Goal: Task Accomplishment & Management: Use online tool/utility

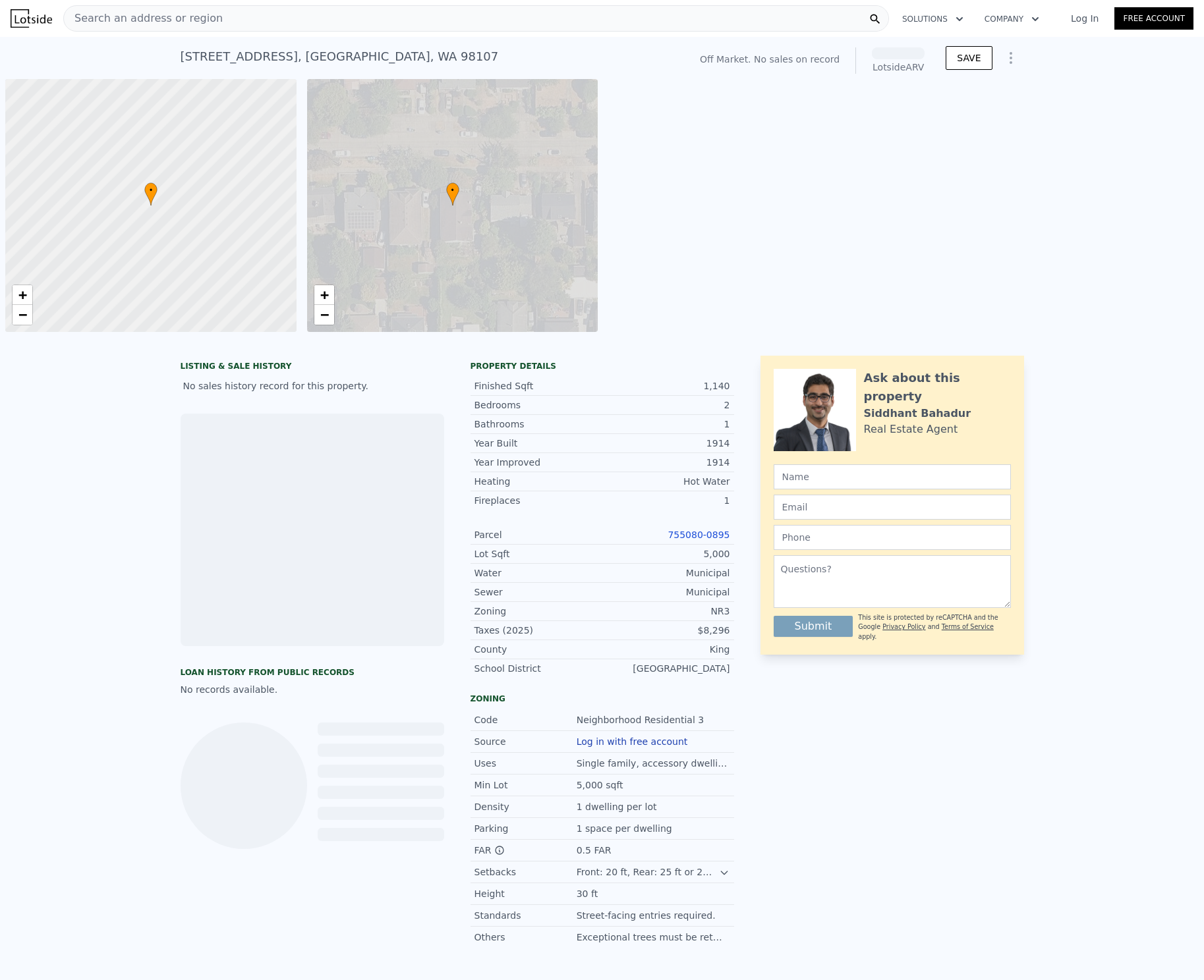
scroll to position [0, 5]
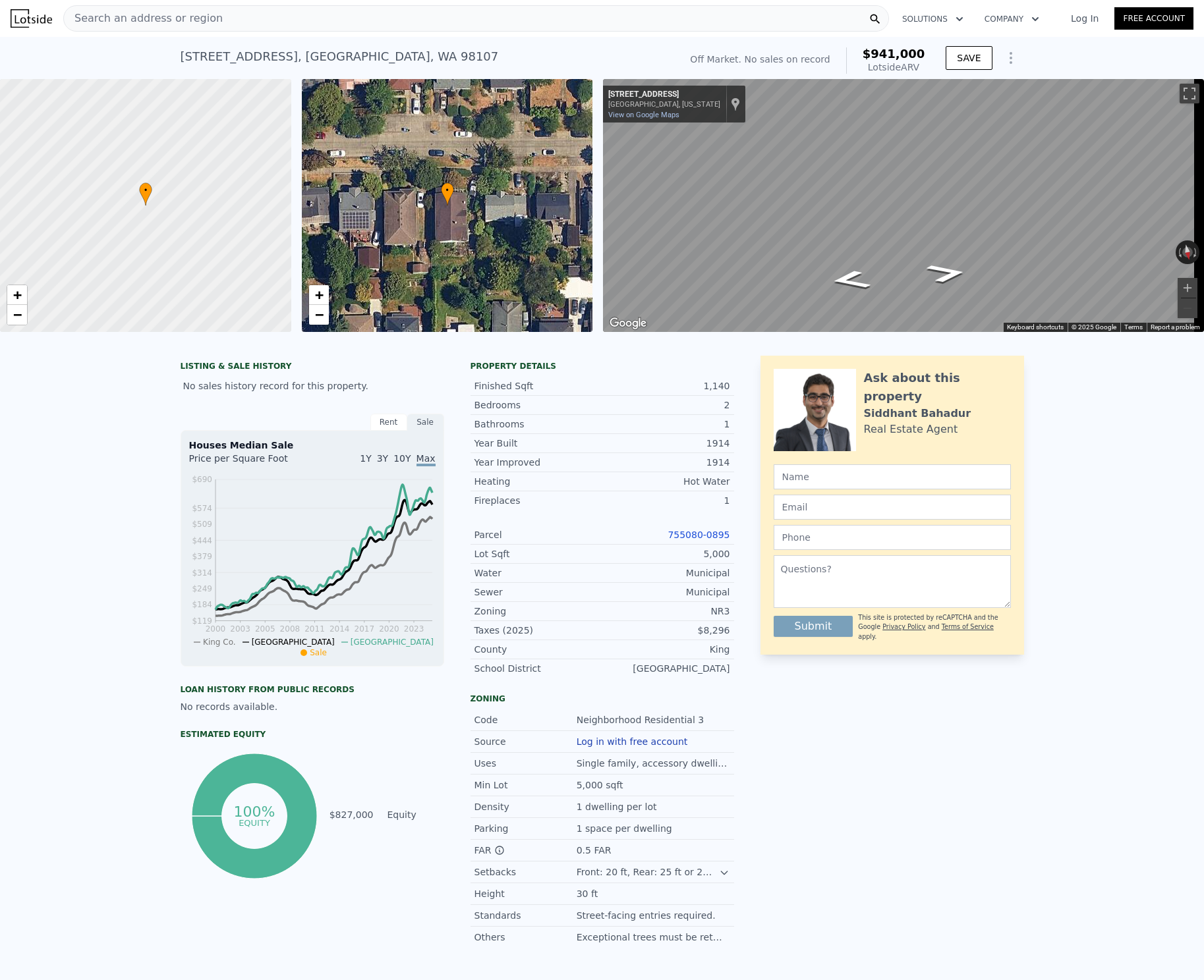
click at [529, 241] on div "• + −" at bounding box center [448, 206] width 291 height 253
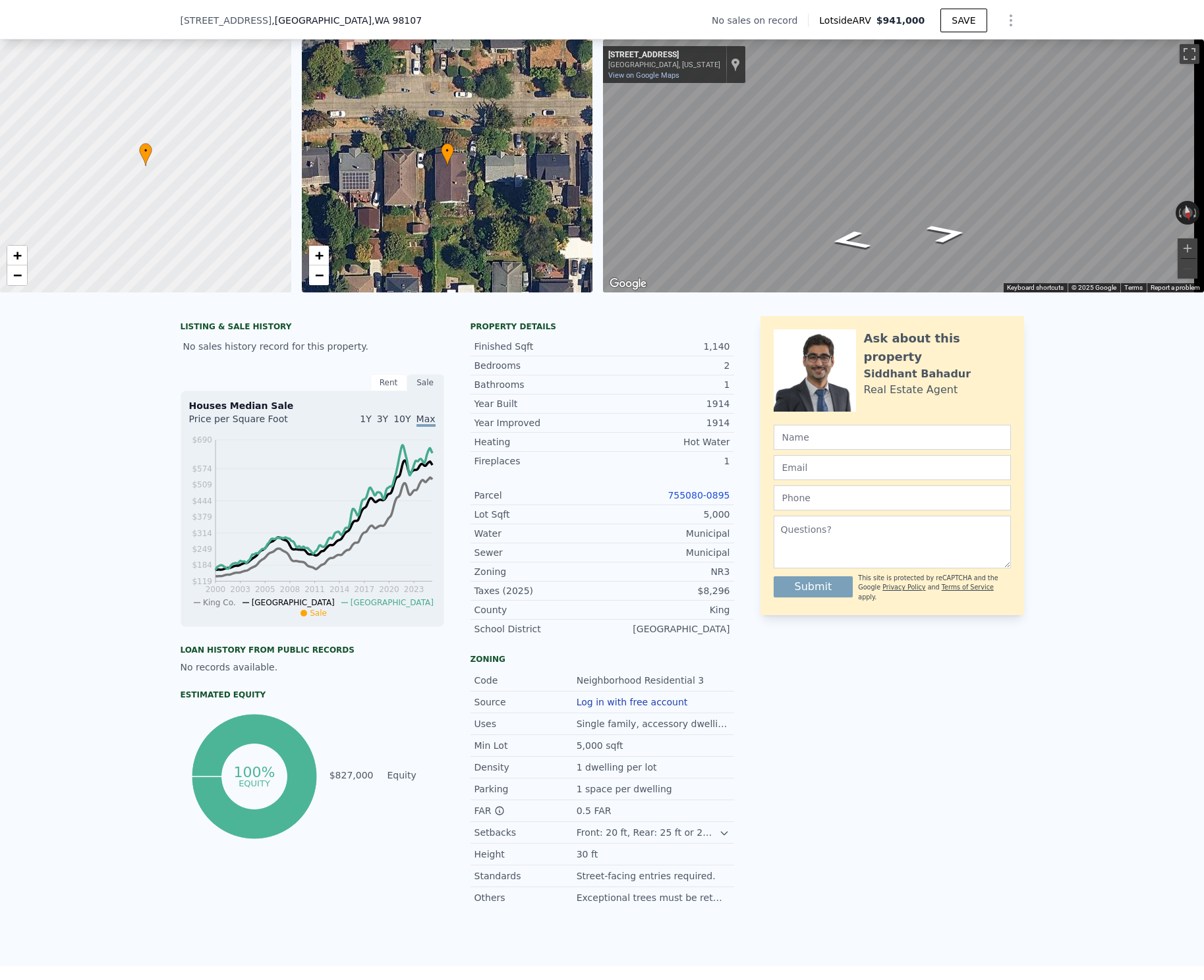
scroll to position [121, 0]
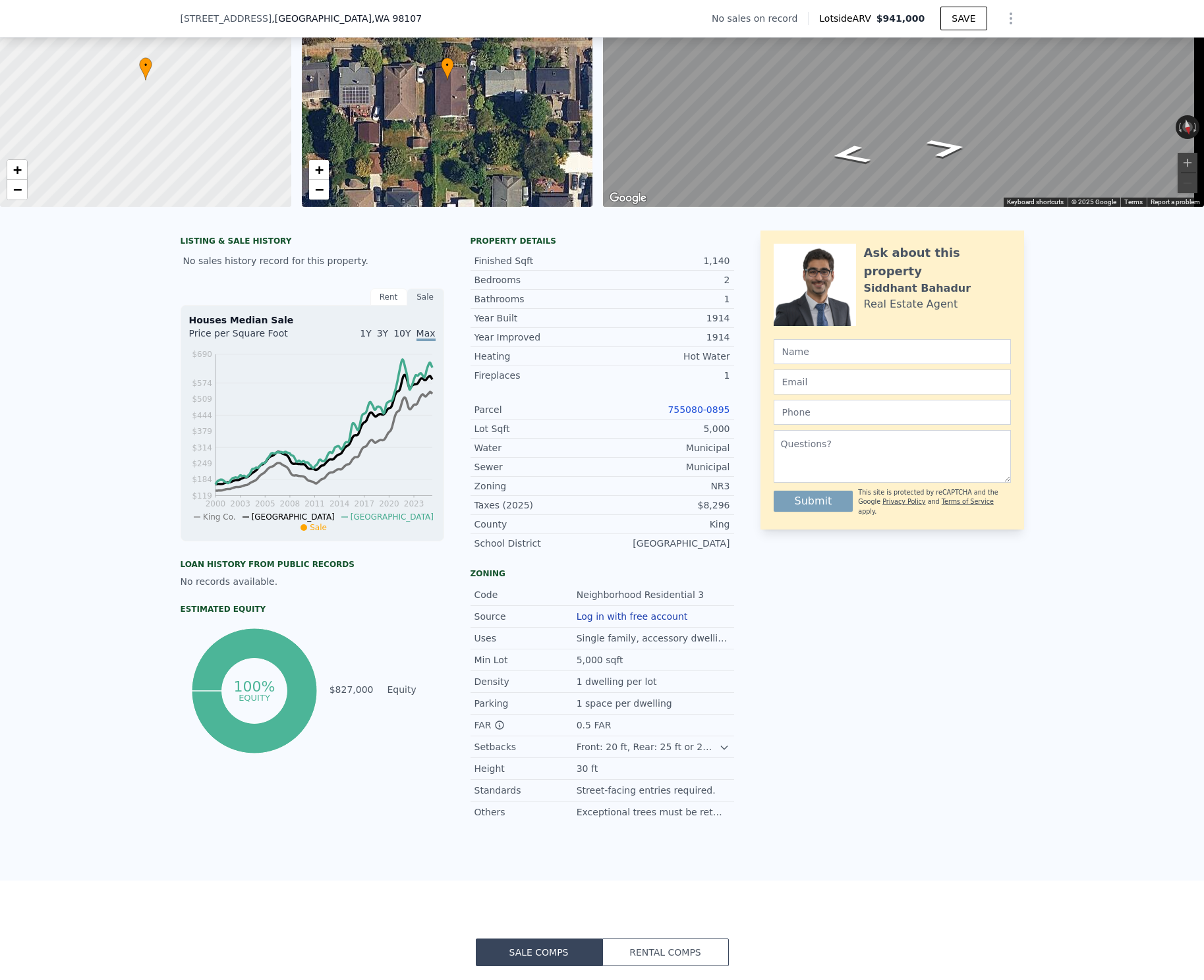
click at [720, 753] on icon at bounding box center [724, 747] width 11 height 11
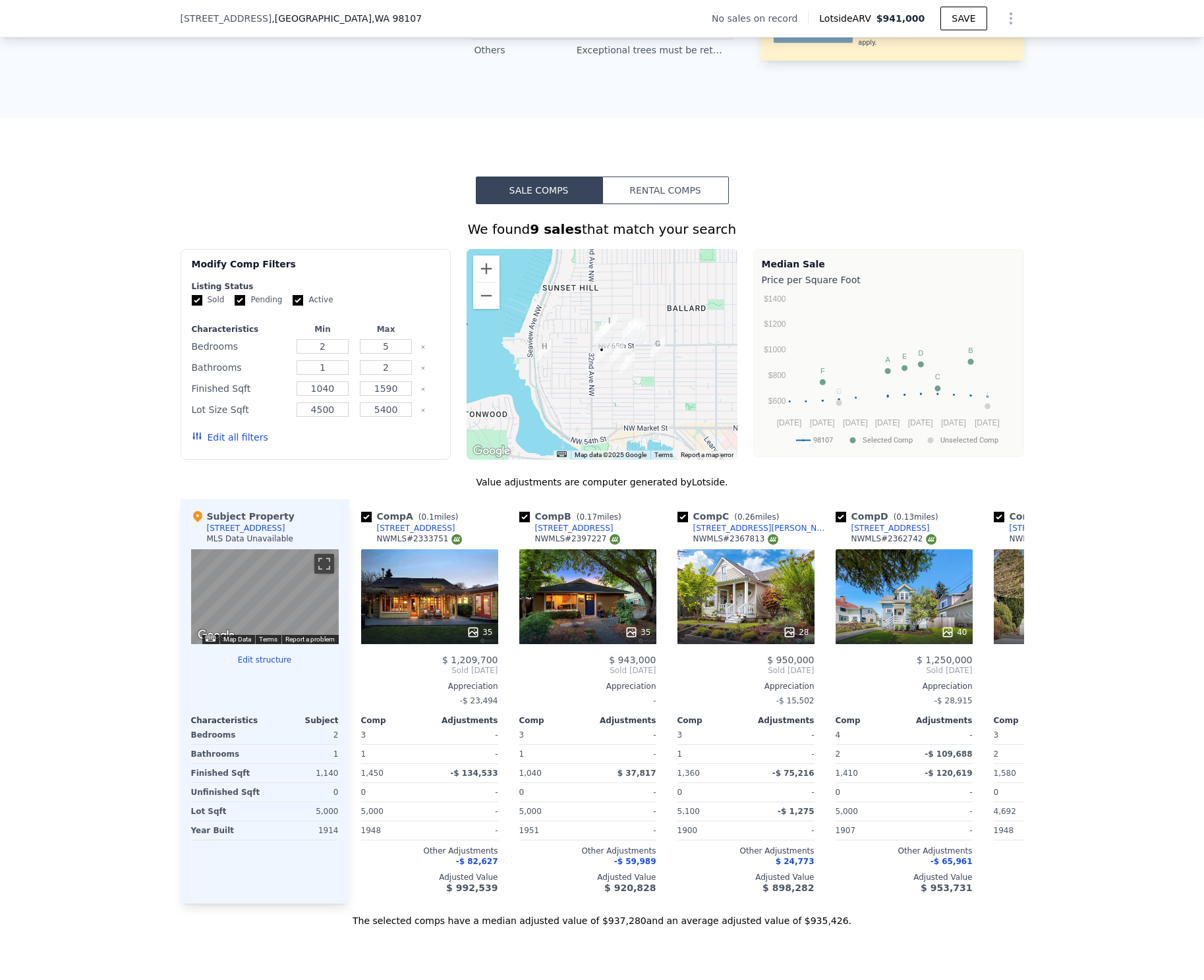
scroll to position [0, 0]
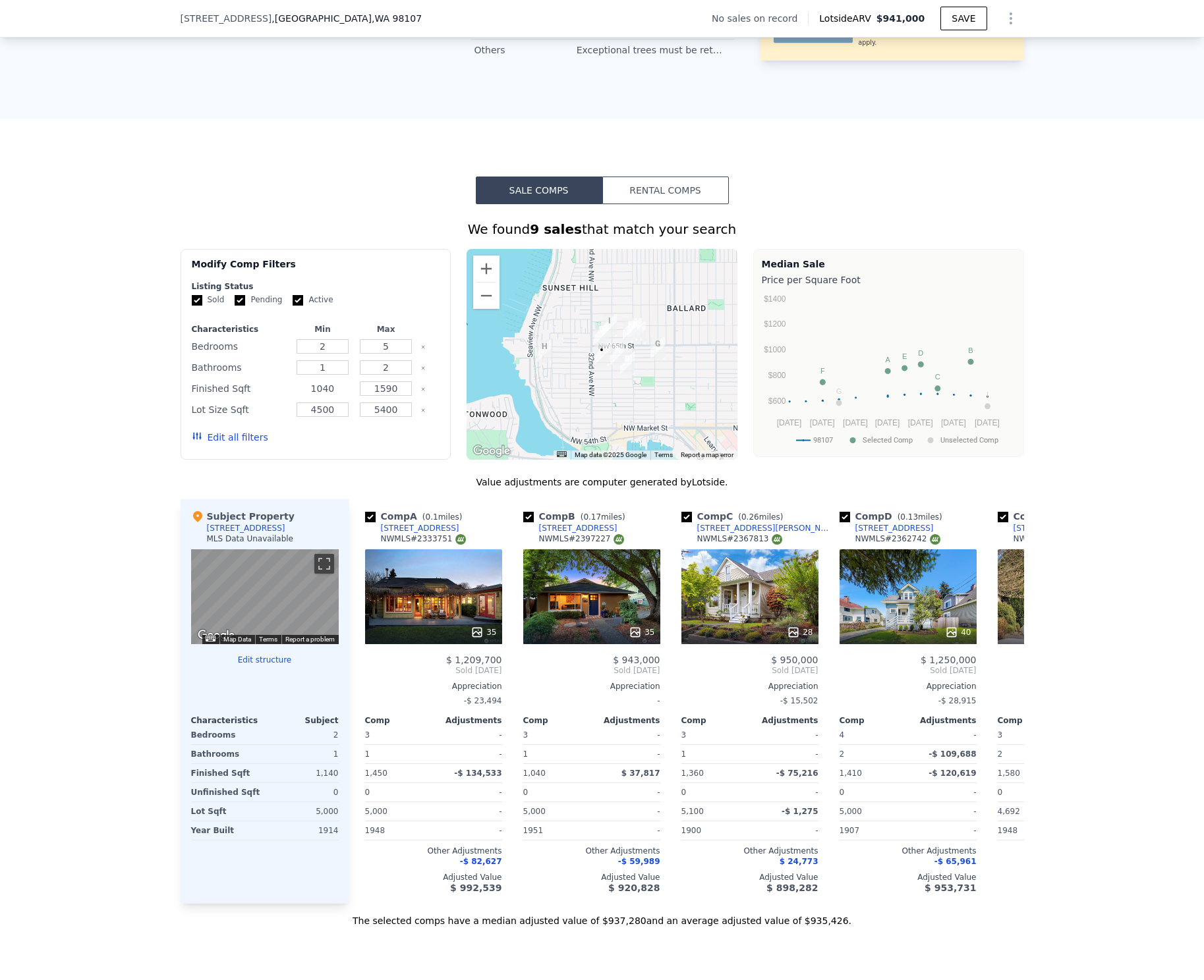
click at [331, 386] on input "1040" at bounding box center [323, 389] width 52 height 14
click at [326, 386] on input "1040" at bounding box center [323, 389] width 52 height 14
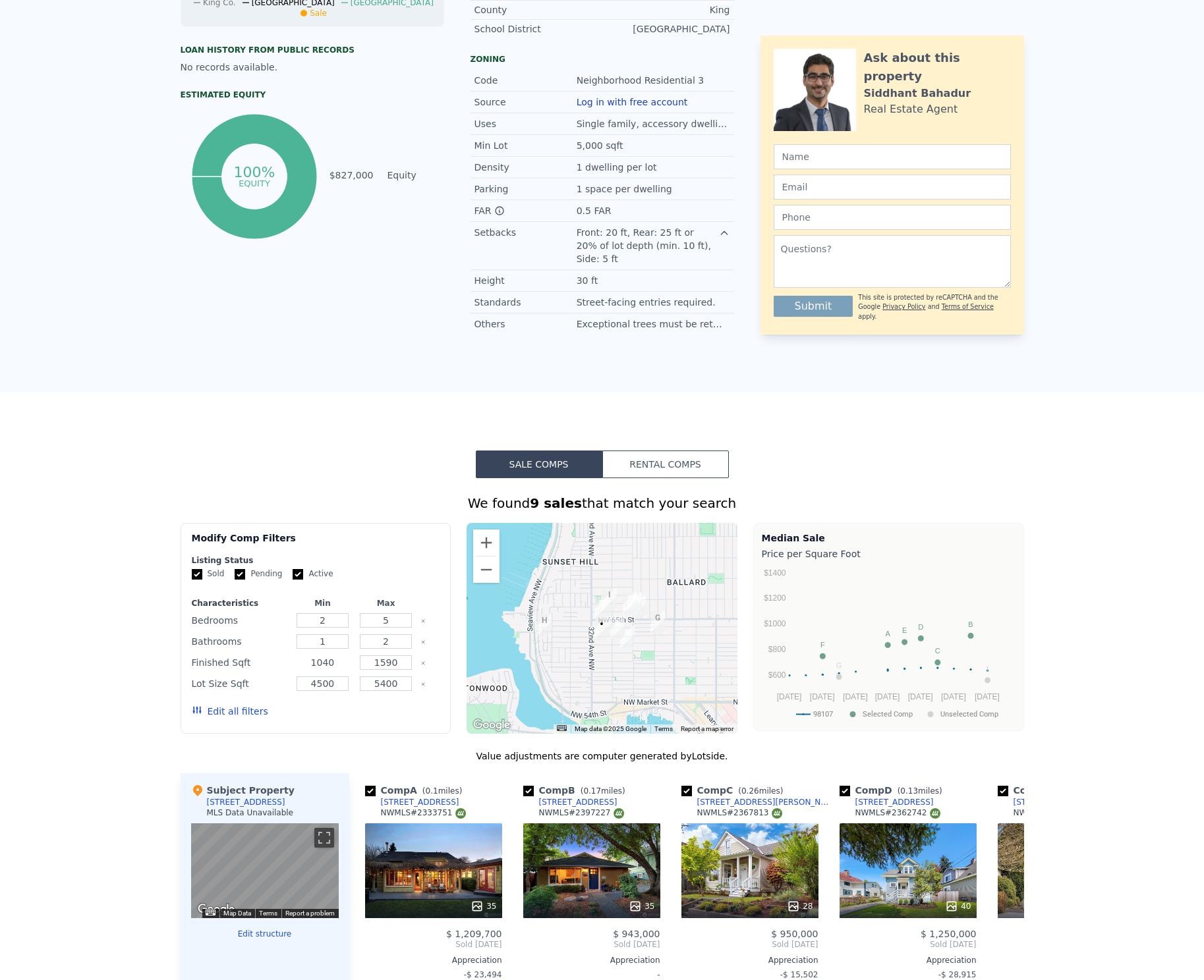
scroll to position [5, 0]
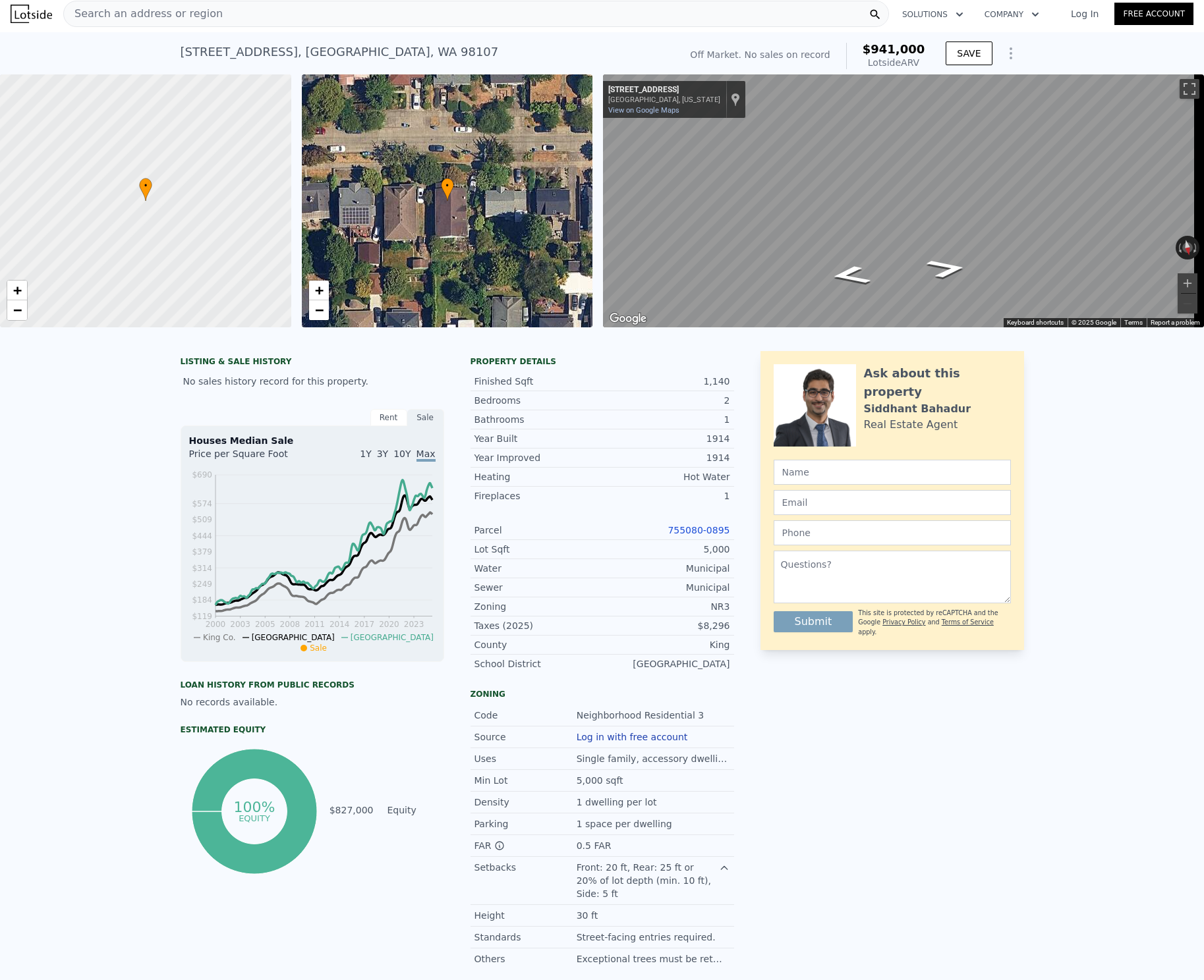
click at [1005, 54] on icon "Show Options" at bounding box center [1011, 53] width 16 height 16
click at [989, 81] on div "Edit Structure" at bounding box center [950, 87] width 148 height 26
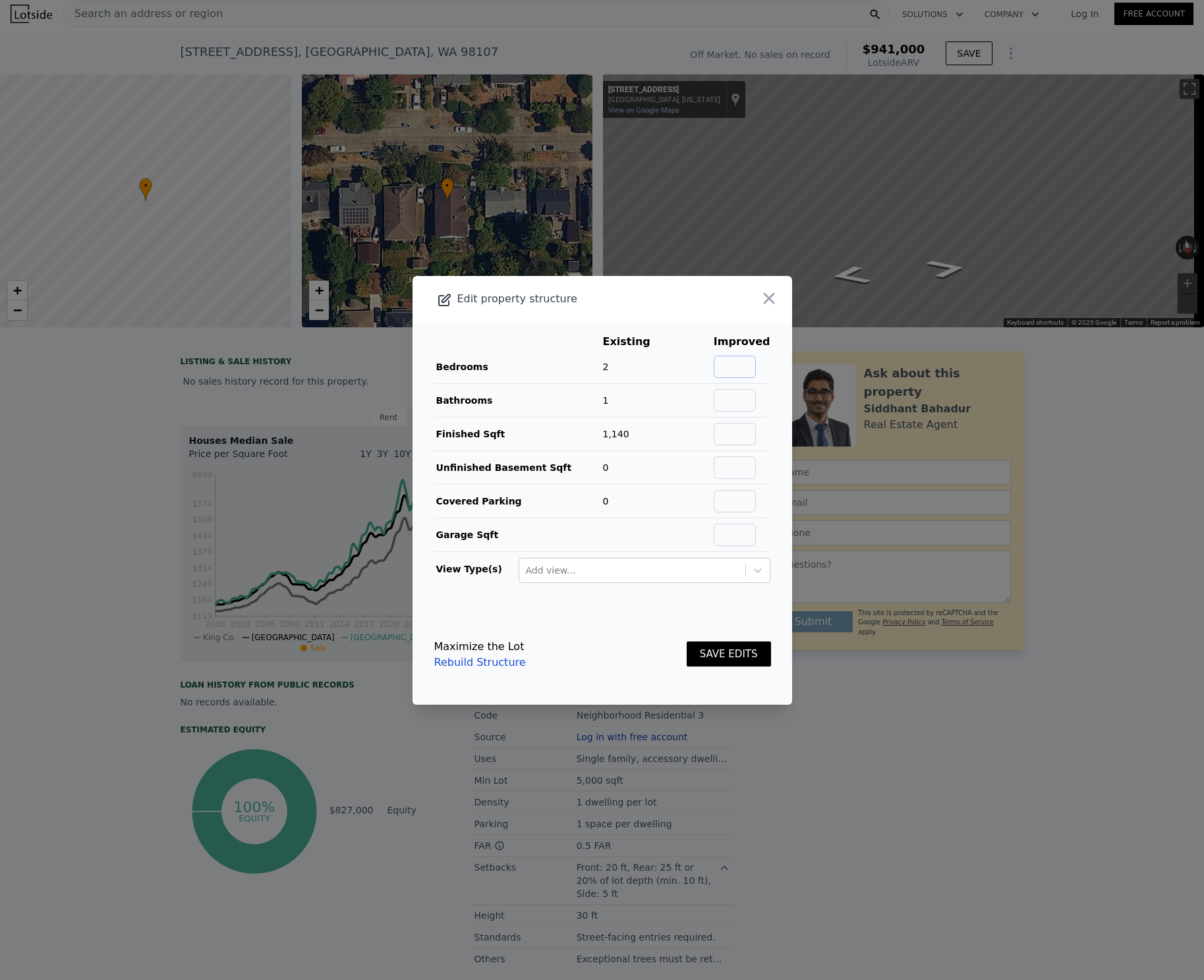
click at [746, 363] on input "text" at bounding box center [735, 367] width 42 height 23
type input "2"
type input "4"
click at [731, 395] on input "text" at bounding box center [735, 401] width 42 height 23
type input "3"
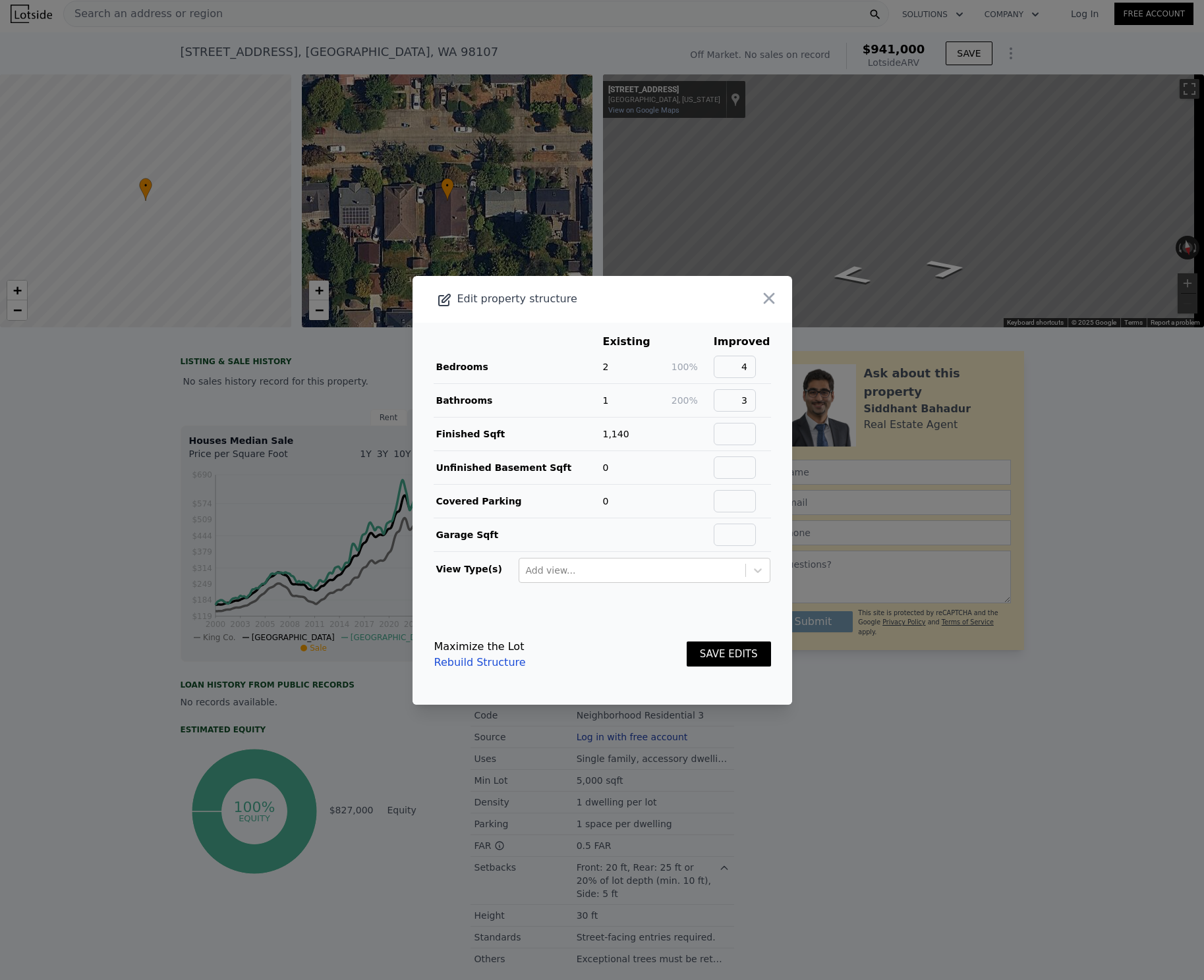
click at [620, 439] on td "1,140" at bounding box center [637, 434] width 69 height 34
click at [619, 435] on span "1,140" at bounding box center [616, 434] width 26 height 11
click at [729, 430] on input "text" at bounding box center [735, 434] width 42 height 23
type input "2280"
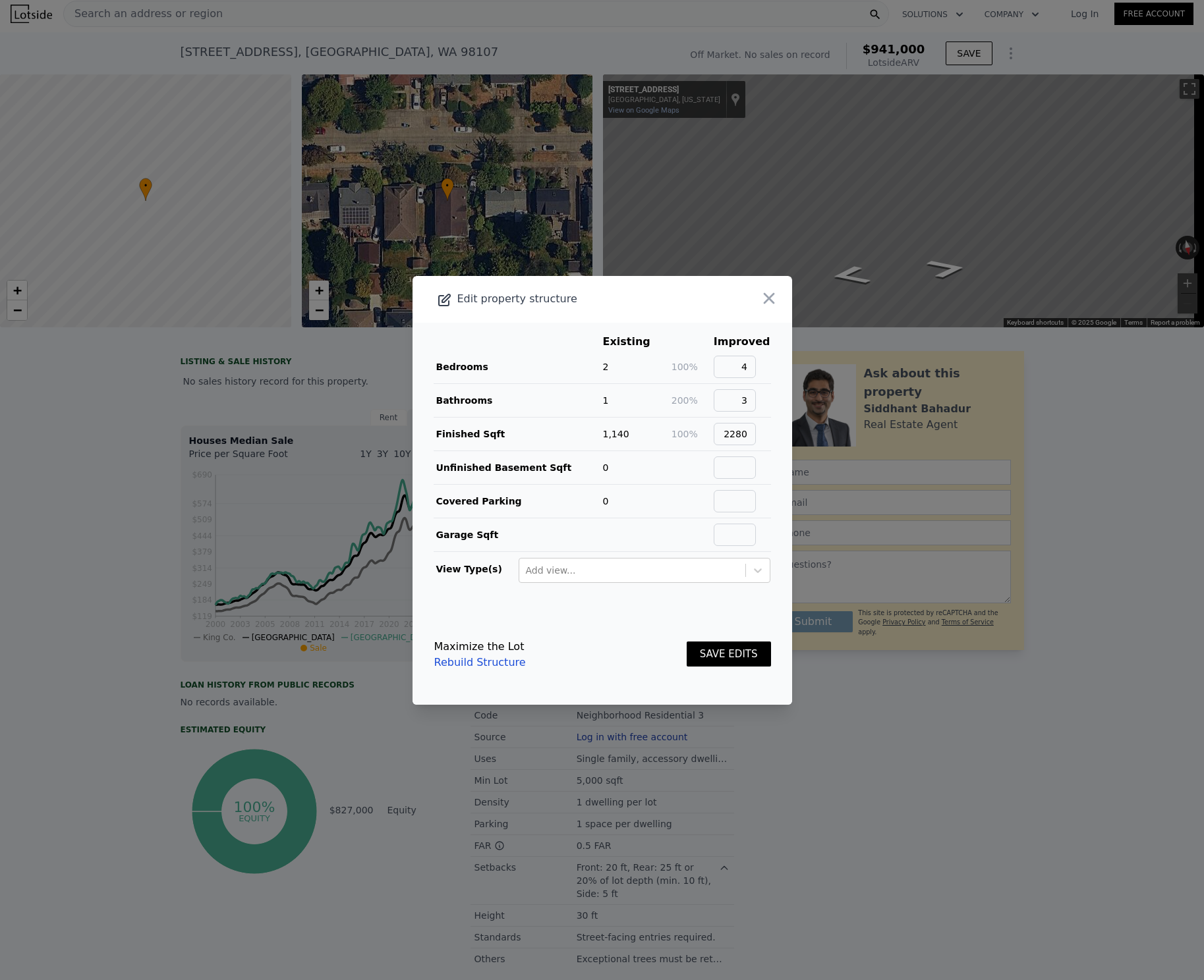
click at [649, 436] on td "1,140" at bounding box center [637, 434] width 69 height 34
click at [748, 659] on button "SAVE EDITS" at bounding box center [729, 655] width 84 height 25
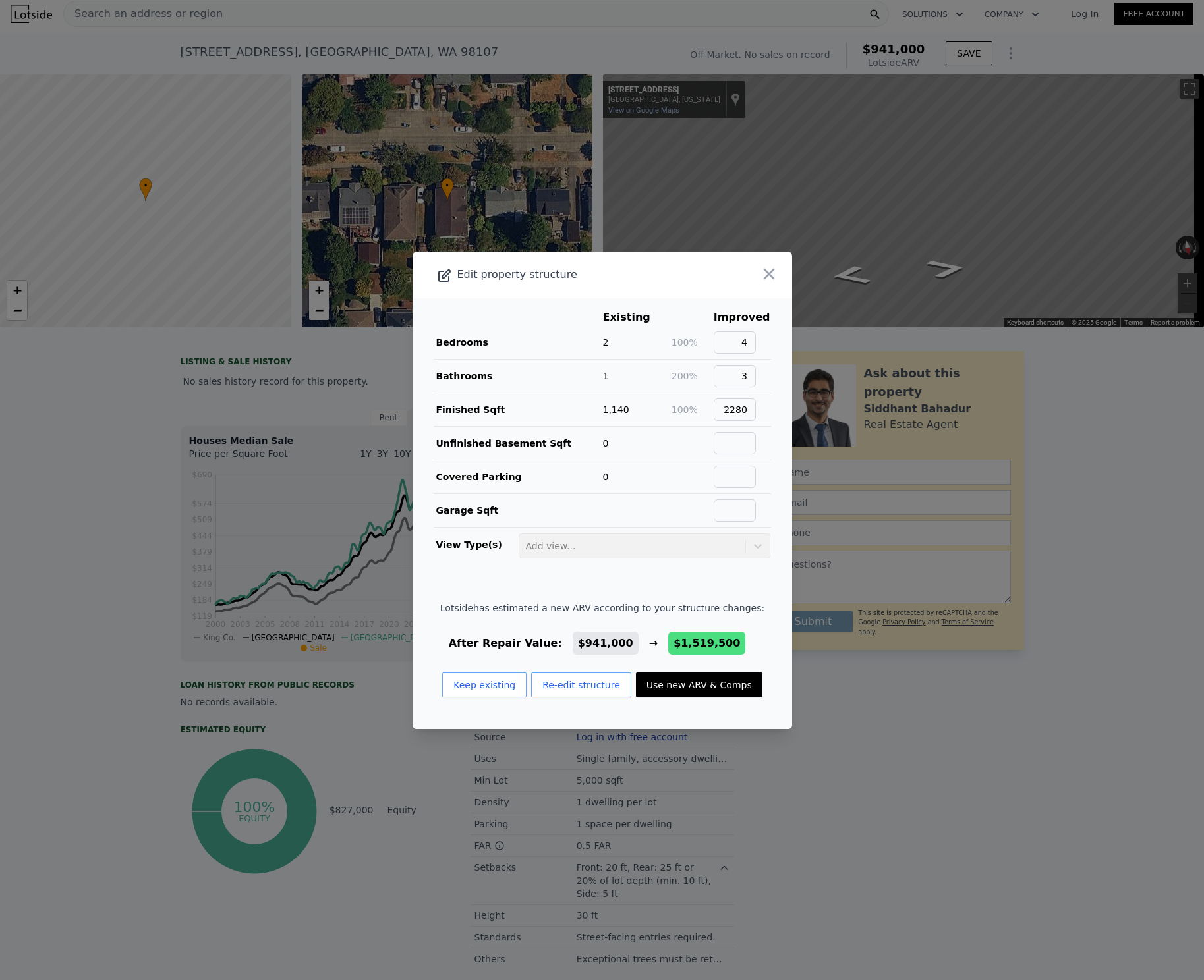
click at [688, 693] on button "Use new ARV & Comps" at bounding box center [699, 684] width 127 height 25
type input "3"
type input "1.5"
type input "3.5"
type input "1720"
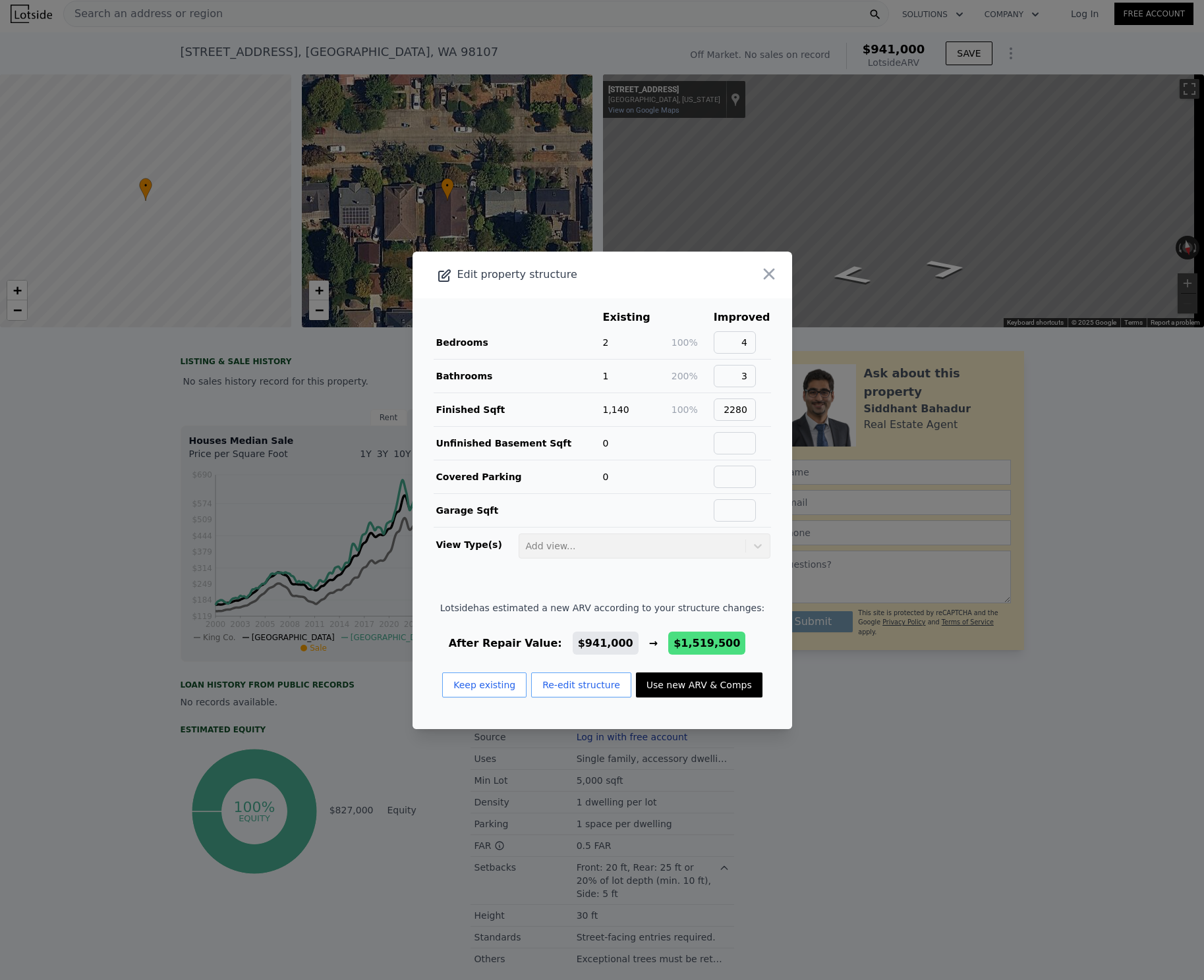
type input "3050"
type input "3420"
type input "8100"
type input "$ 1,519,500"
type input "$ 566,003"
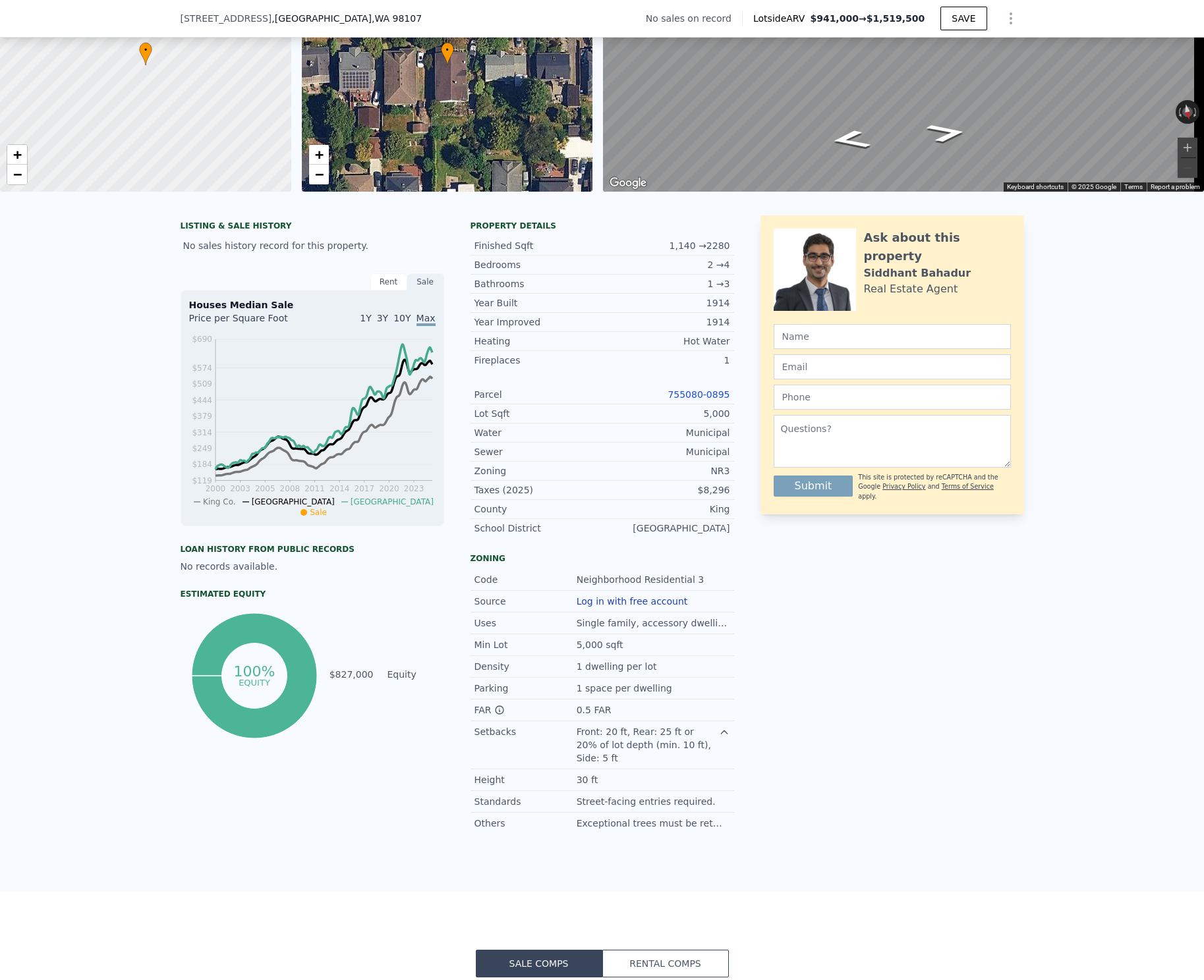
scroll to position [163, 0]
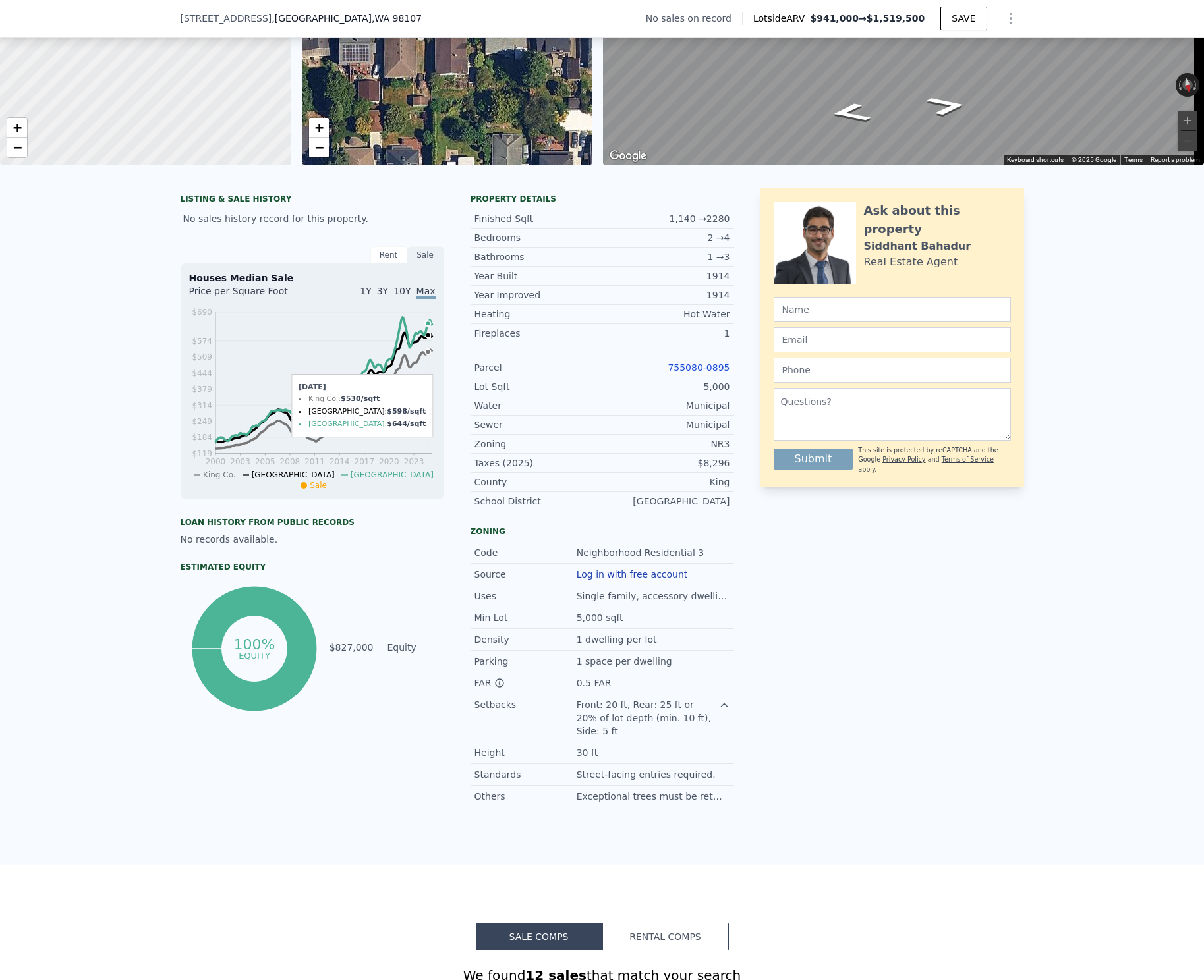
click at [417, 350] on icon "2000 2003 2005 2008 2011 2014 2017 2020 2023 $119 $184 $249 $314 $379 $444 $509…" at bounding box center [312, 398] width 246 height 185
type input "2"
type input "1"
type input "2"
type input "1040"
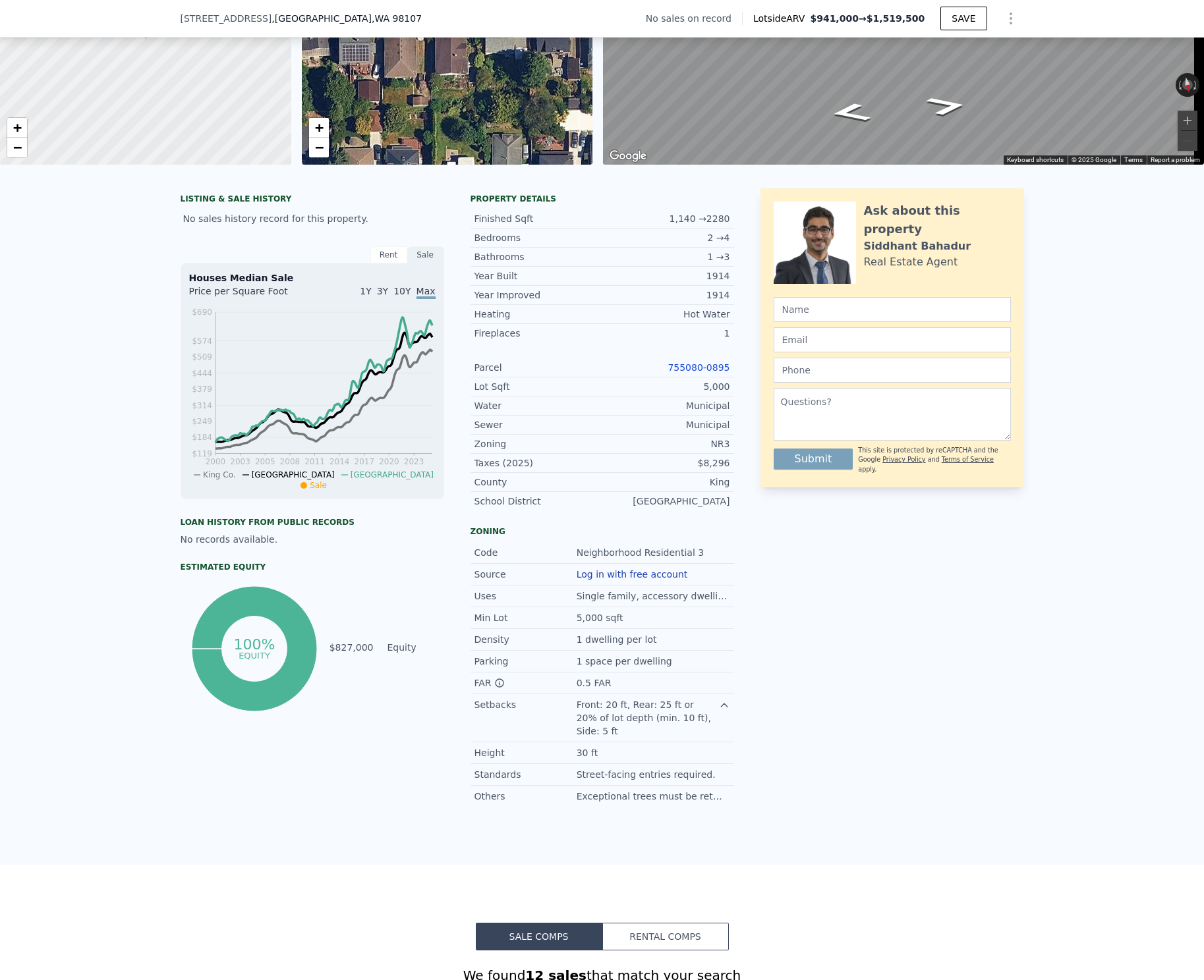
type input "1590"
type input "4500"
type input "5400"
type input "$ 941,000"
type input "$ 30,002"
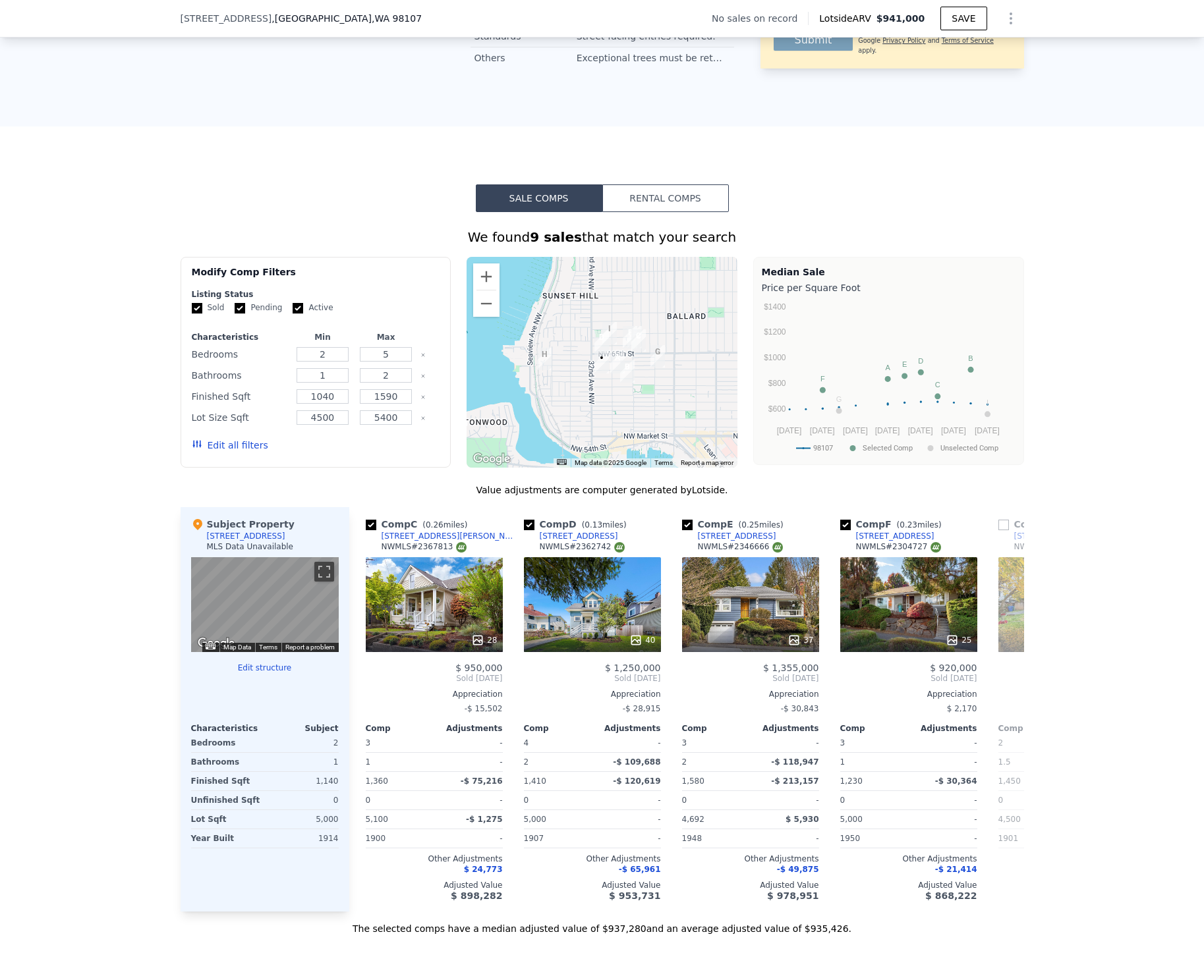
scroll to position [0, 311]
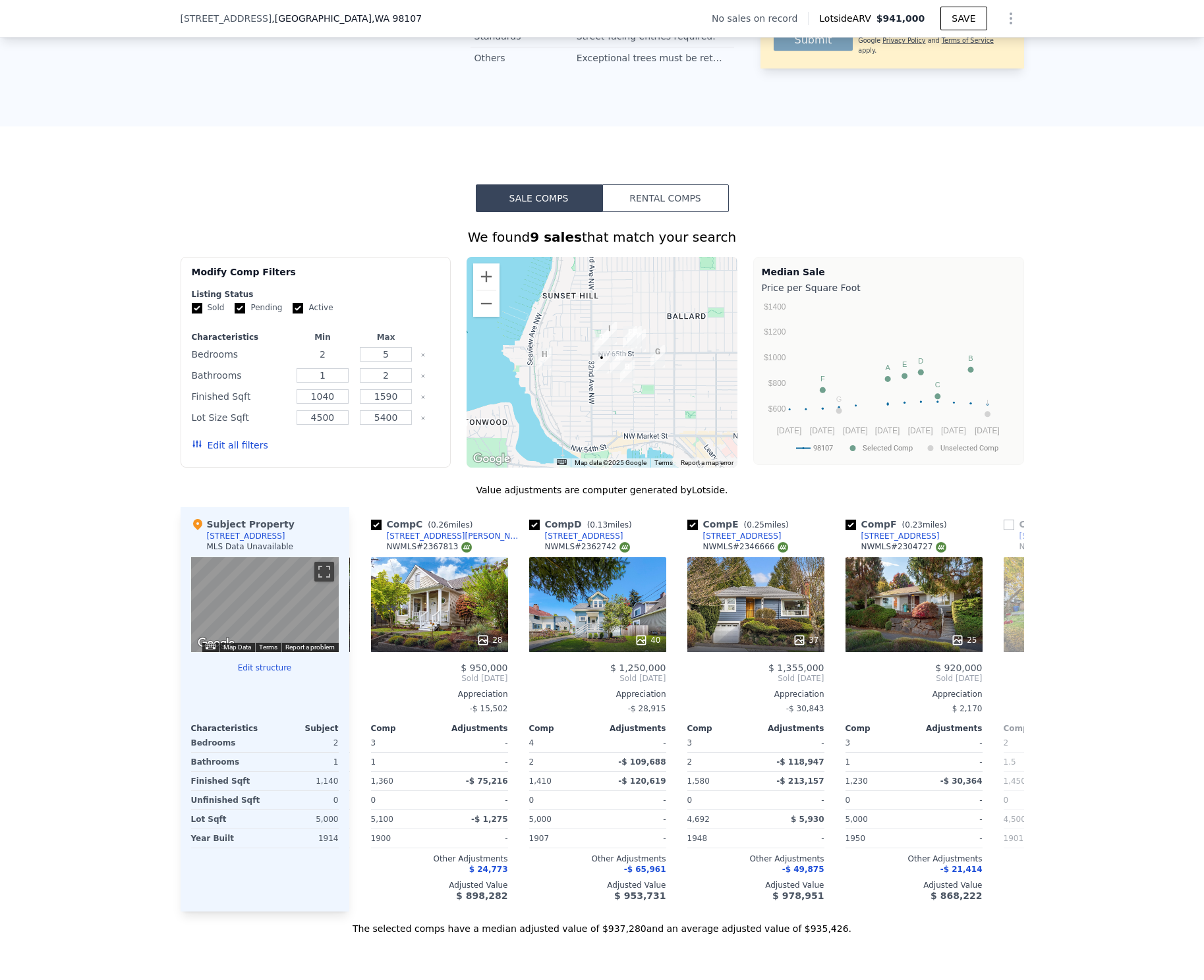
click at [333, 351] on input "2" at bounding box center [323, 354] width 52 height 14
type input "4"
click at [326, 372] on input "1" at bounding box center [323, 375] width 52 height 14
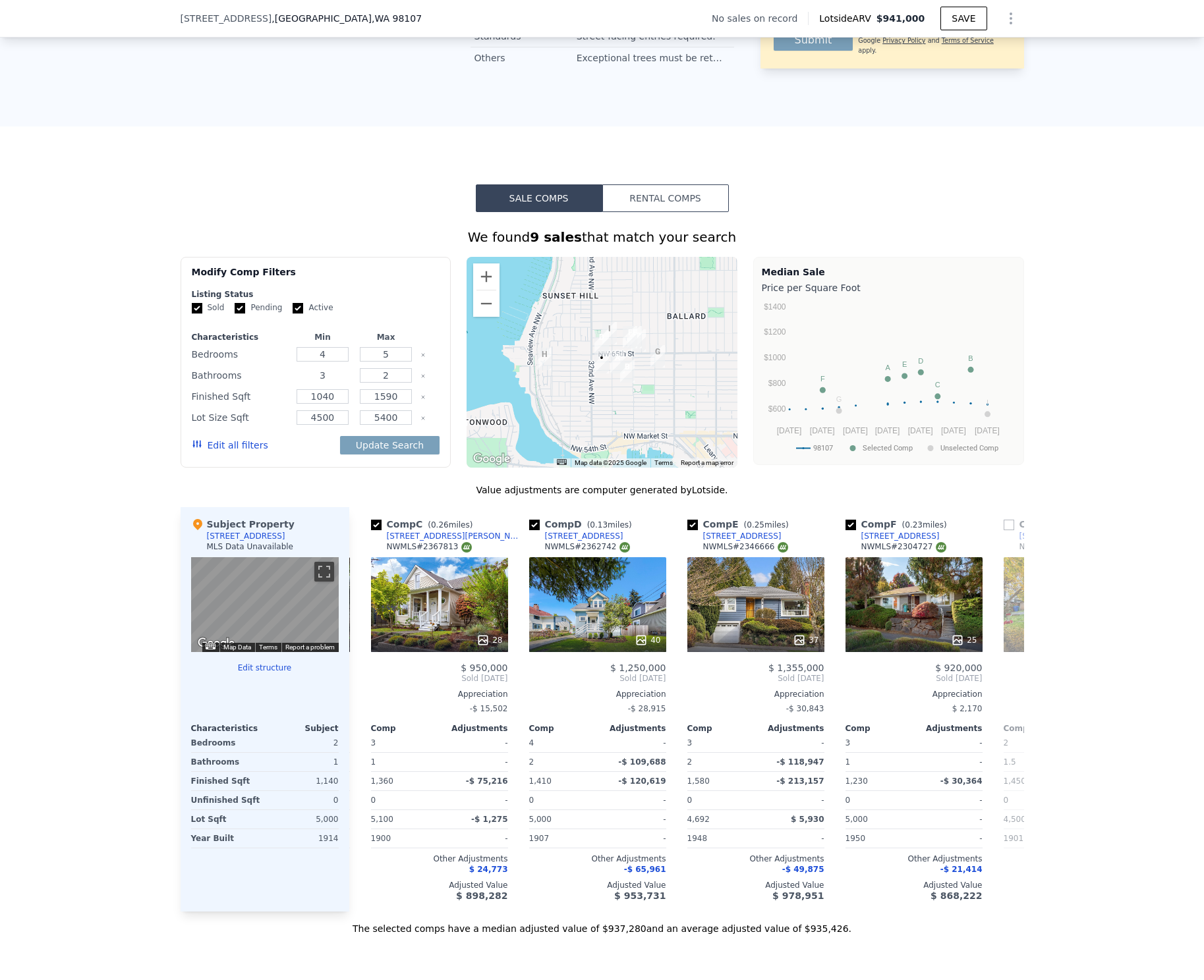
type input "3"
click at [314, 409] on div "4500" at bounding box center [323, 418] width 58 height 18
click at [324, 395] on input "1040" at bounding box center [323, 397] width 52 height 14
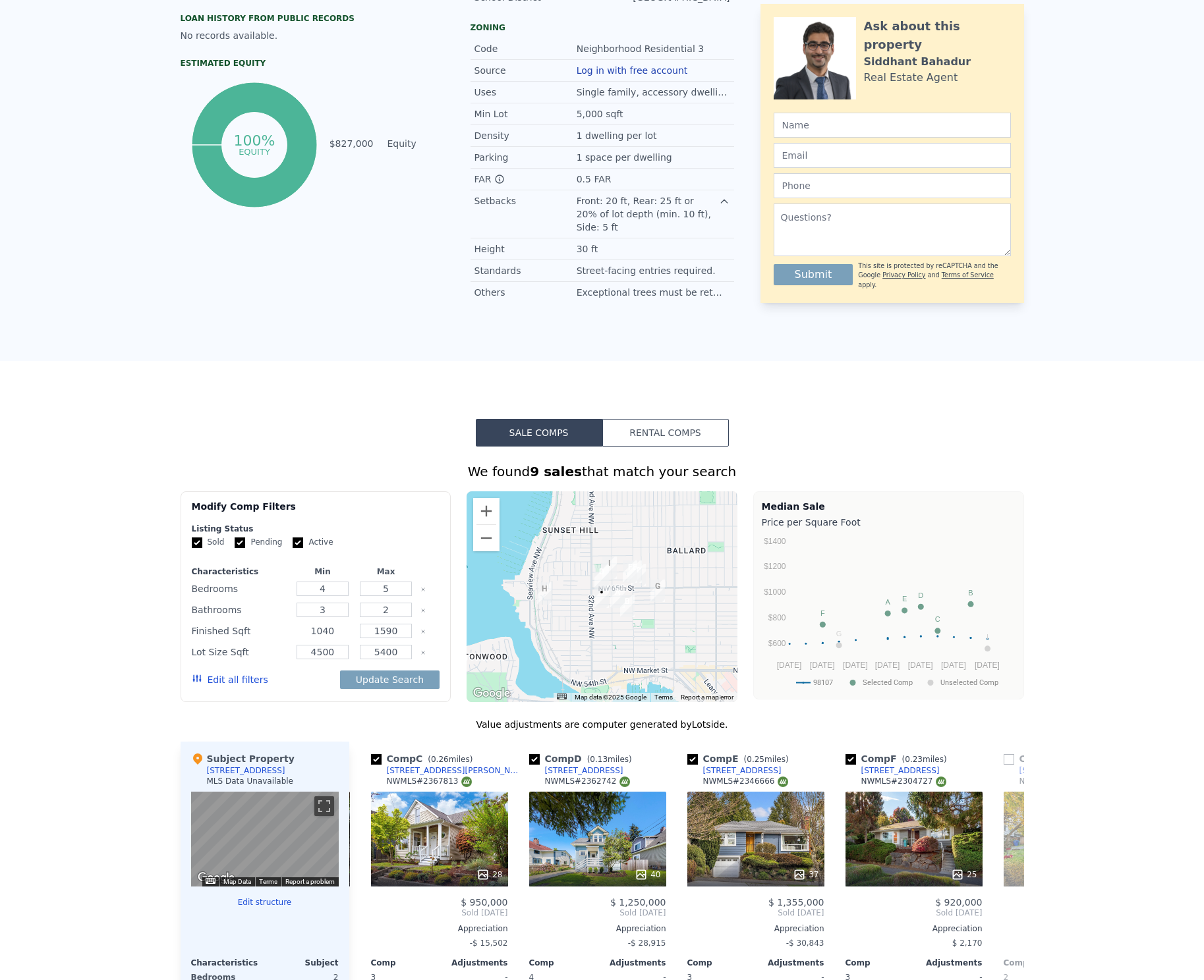
scroll to position [5, 0]
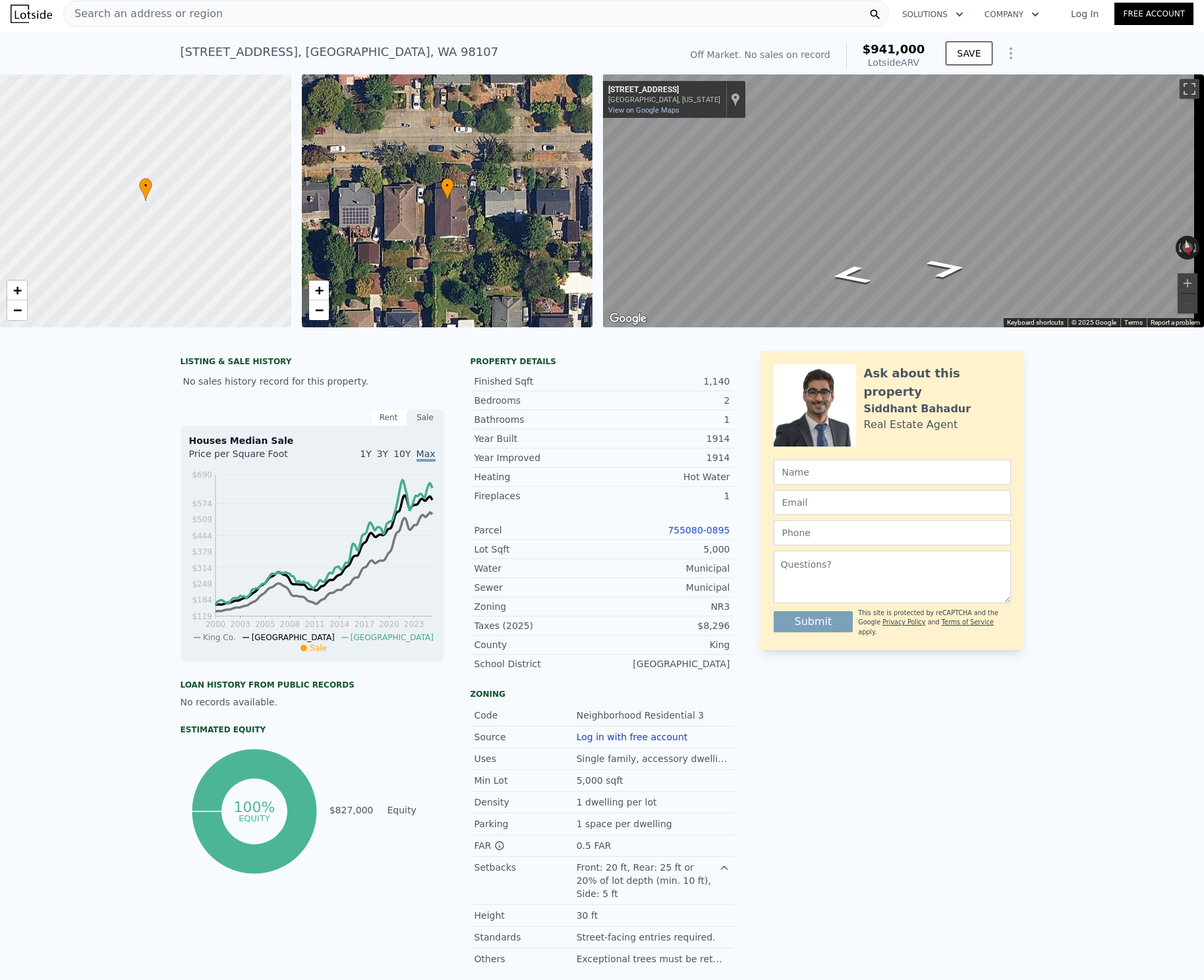
click at [1010, 58] on icon "Show Options" at bounding box center [1011, 53] width 1 height 11
click at [997, 83] on div "Edit Structure" at bounding box center [950, 87] width 148 height 26
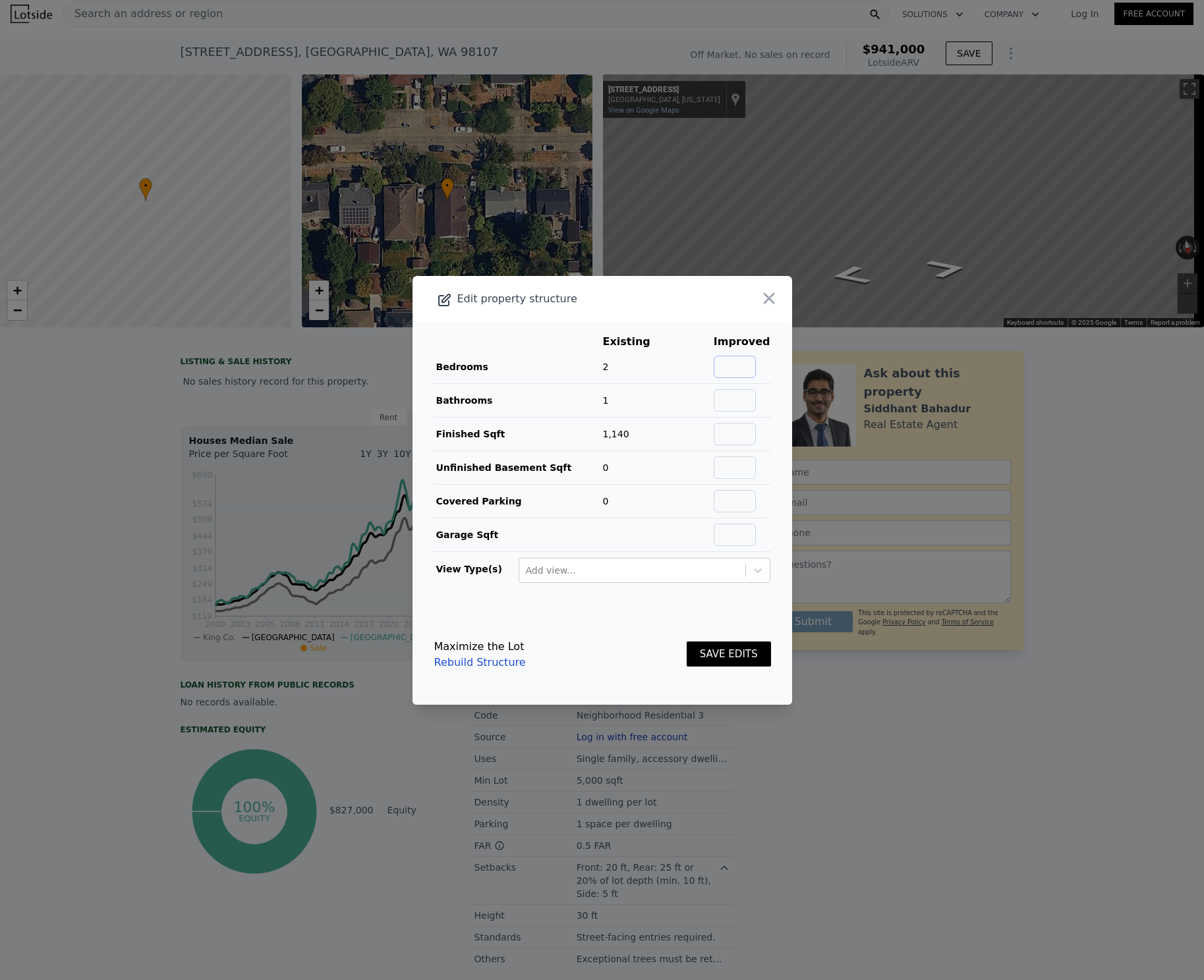
click at [746, 367] on input "text" at bounding box center [735, 367] width 42 height 23
type input "4"
click at [741, 393] on input "text" at bounding box center [735, 401] width 42 height 23
type input "3"
click at [681, 401] on span "200%" at bounding box center [684, 400] width 26 height 11
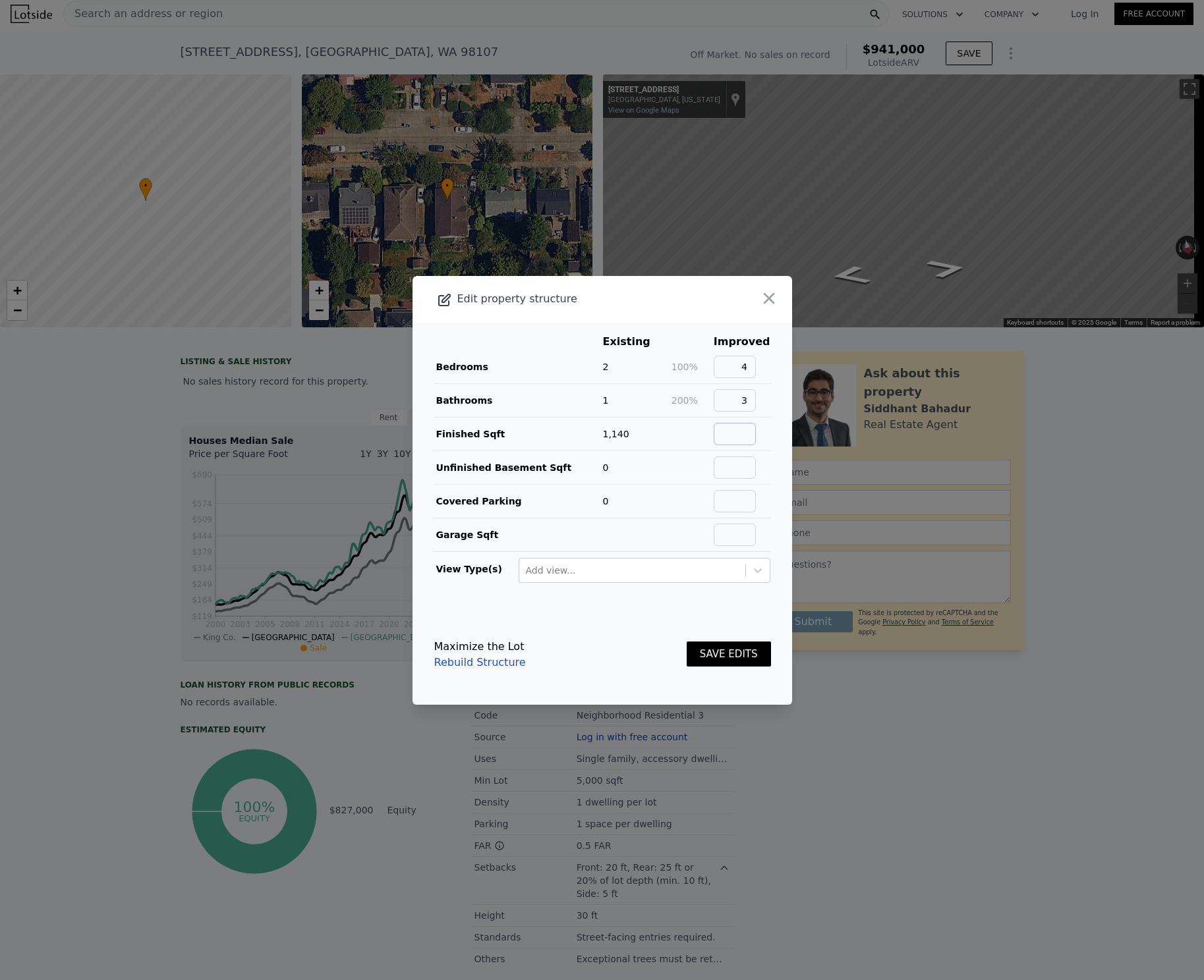
click at [719, 433] on input "text" at bounding box center [735, 434] width 42 height 23
type input "2280"
click at [566, 518] on td "Garage Sqft" at bounding box center [518, 535] width 169 height 34
click at [712, 657] on button "SAVE EDITS" at bounding box center [729, 655] width 84 height 25
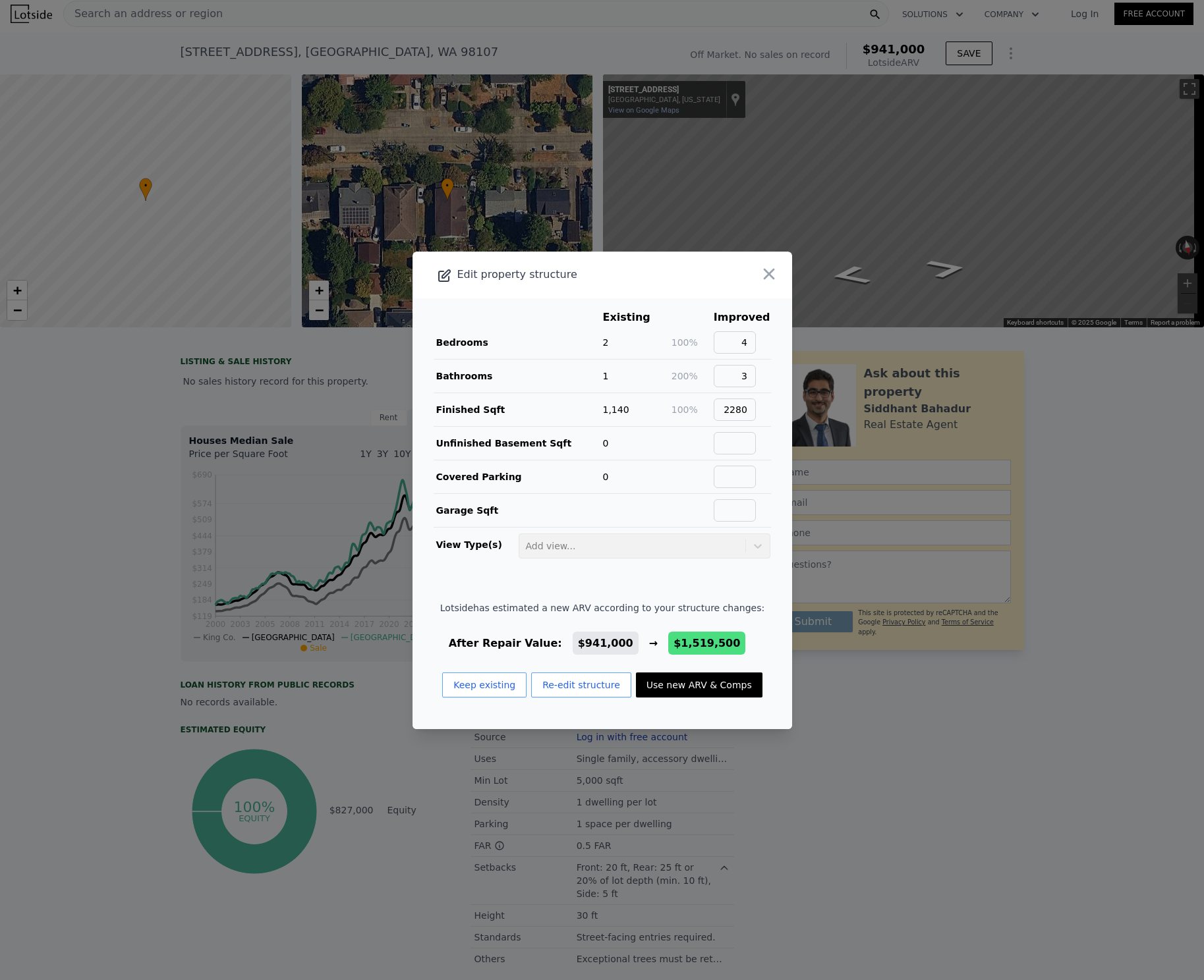
click at [690, 684] on button "Use new ARV & Comps" at bounding box center [699, 684] width 127 height 25
type input "3"
type input "1.5"
type input "3.5"
type input "1720"
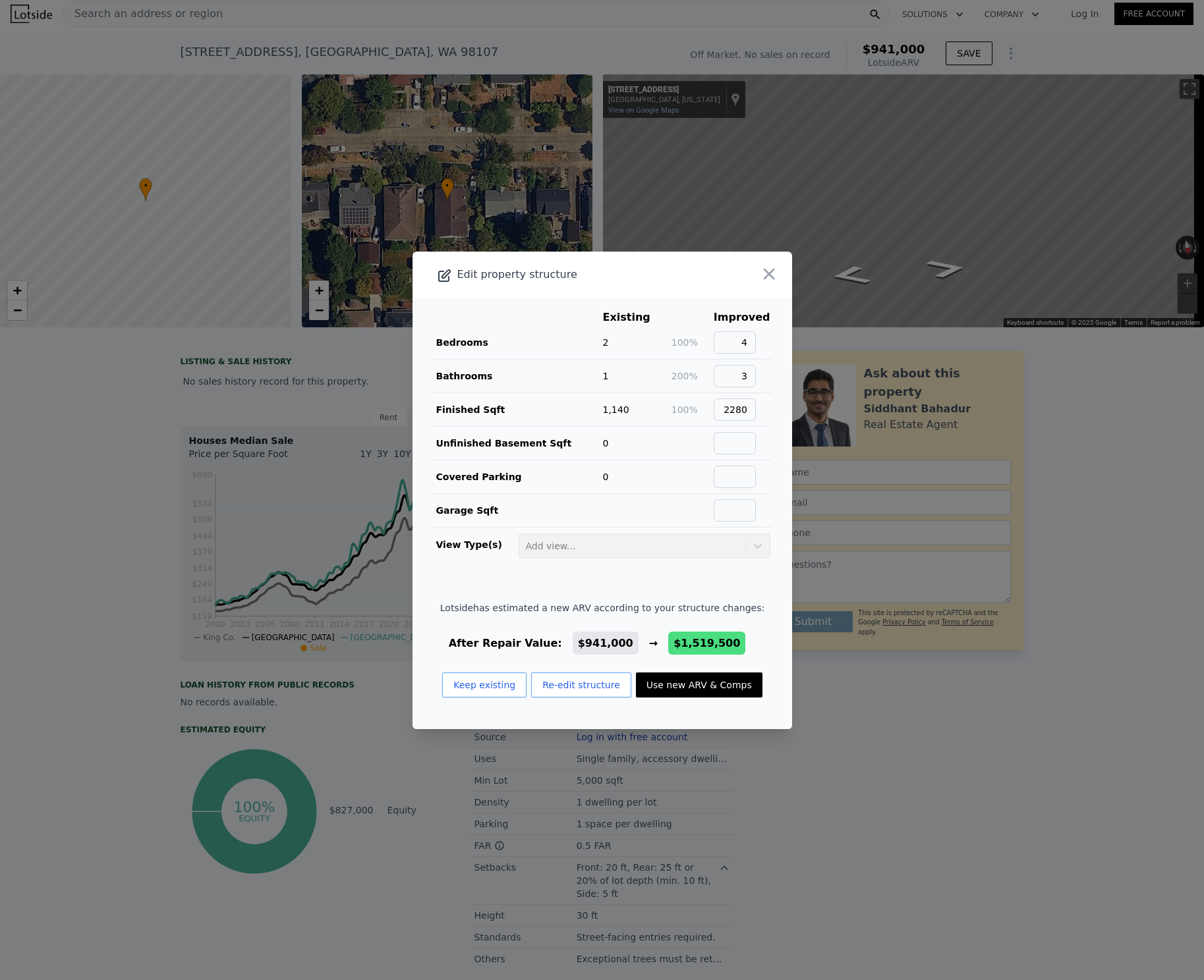
type input "3050"
type input "3420"
type input "8100"
type input "$ 1,519,500"
type input "$ 566,003"
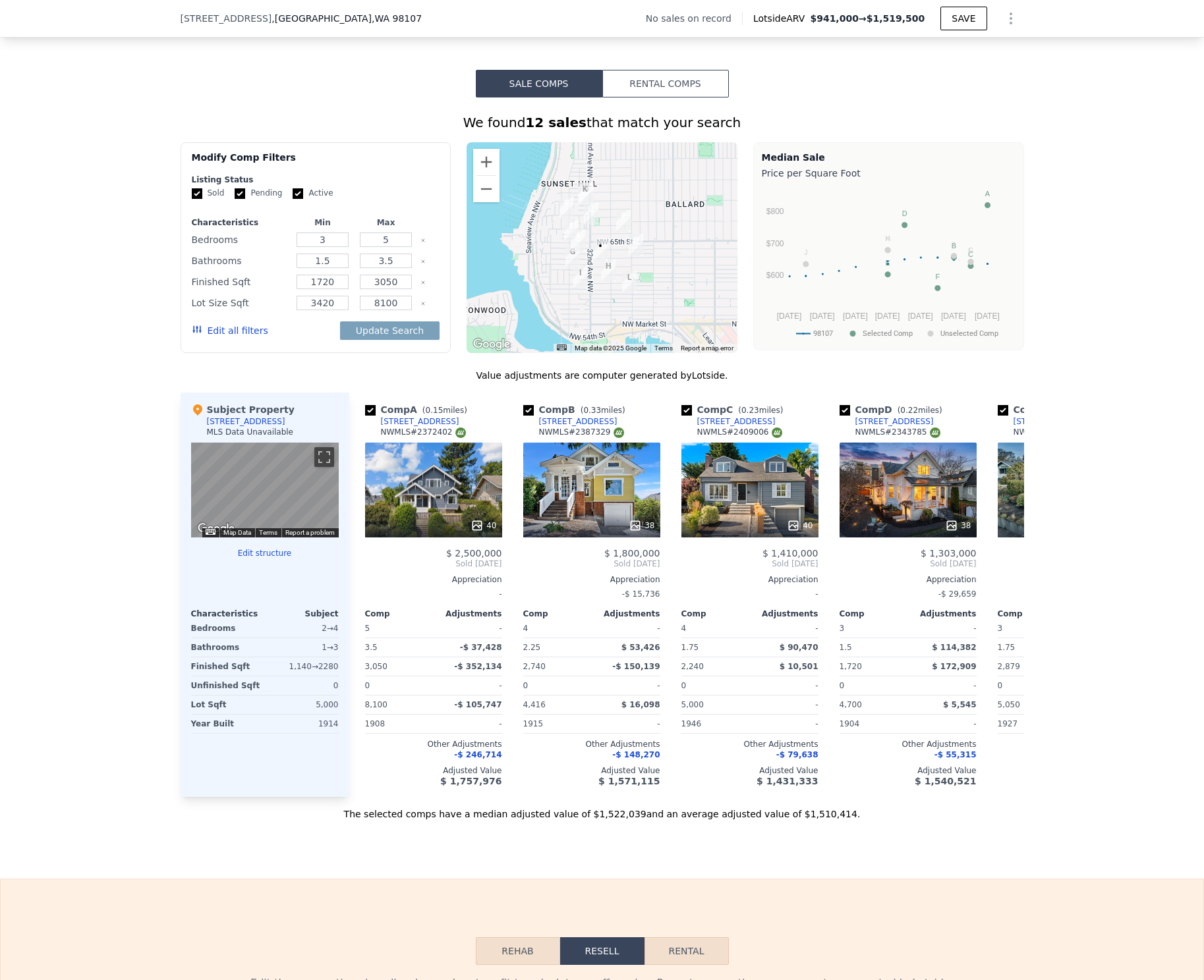
scroll to position [1015, 0]
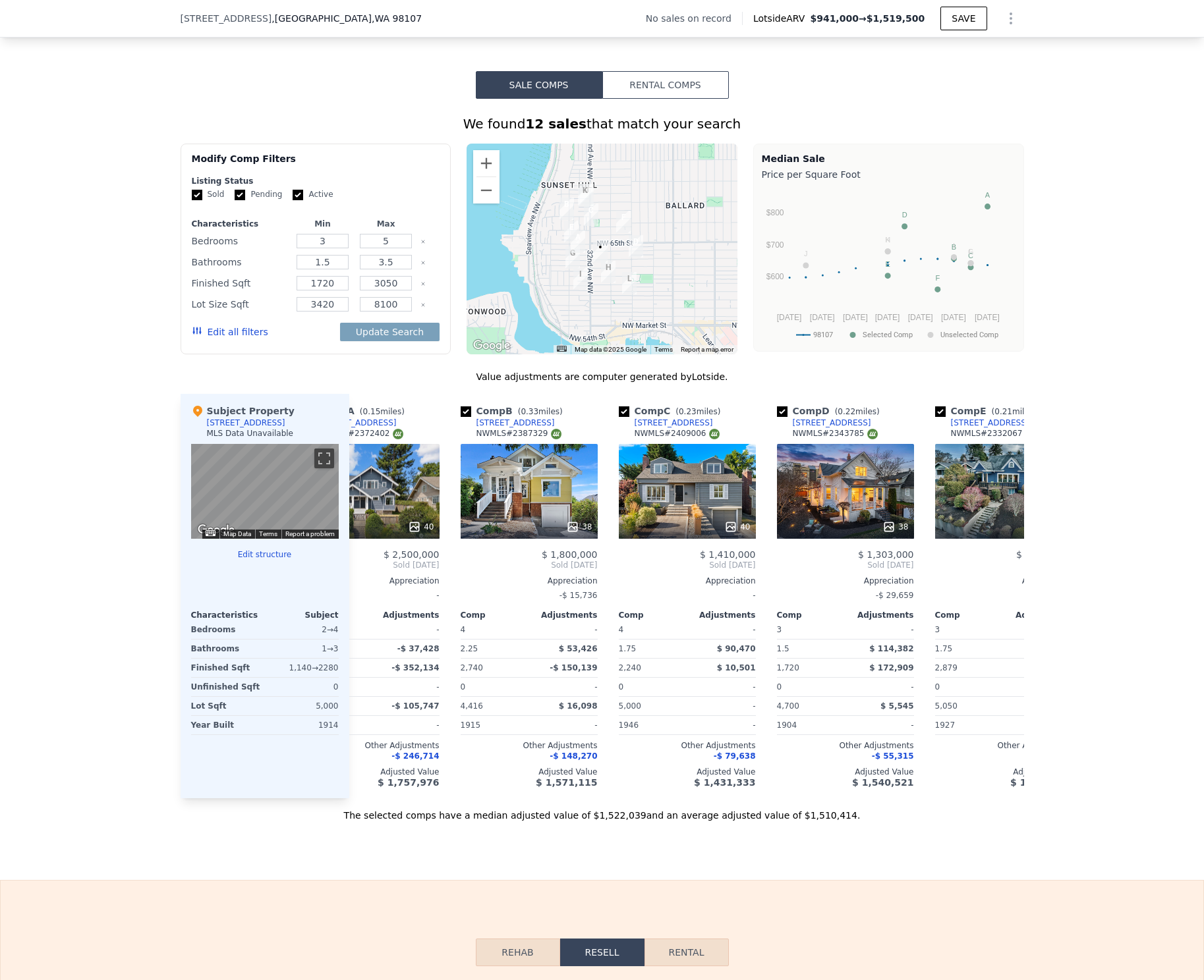
type input "2"
type input "1"
type input "2"
type input "1040"
type input "1590"
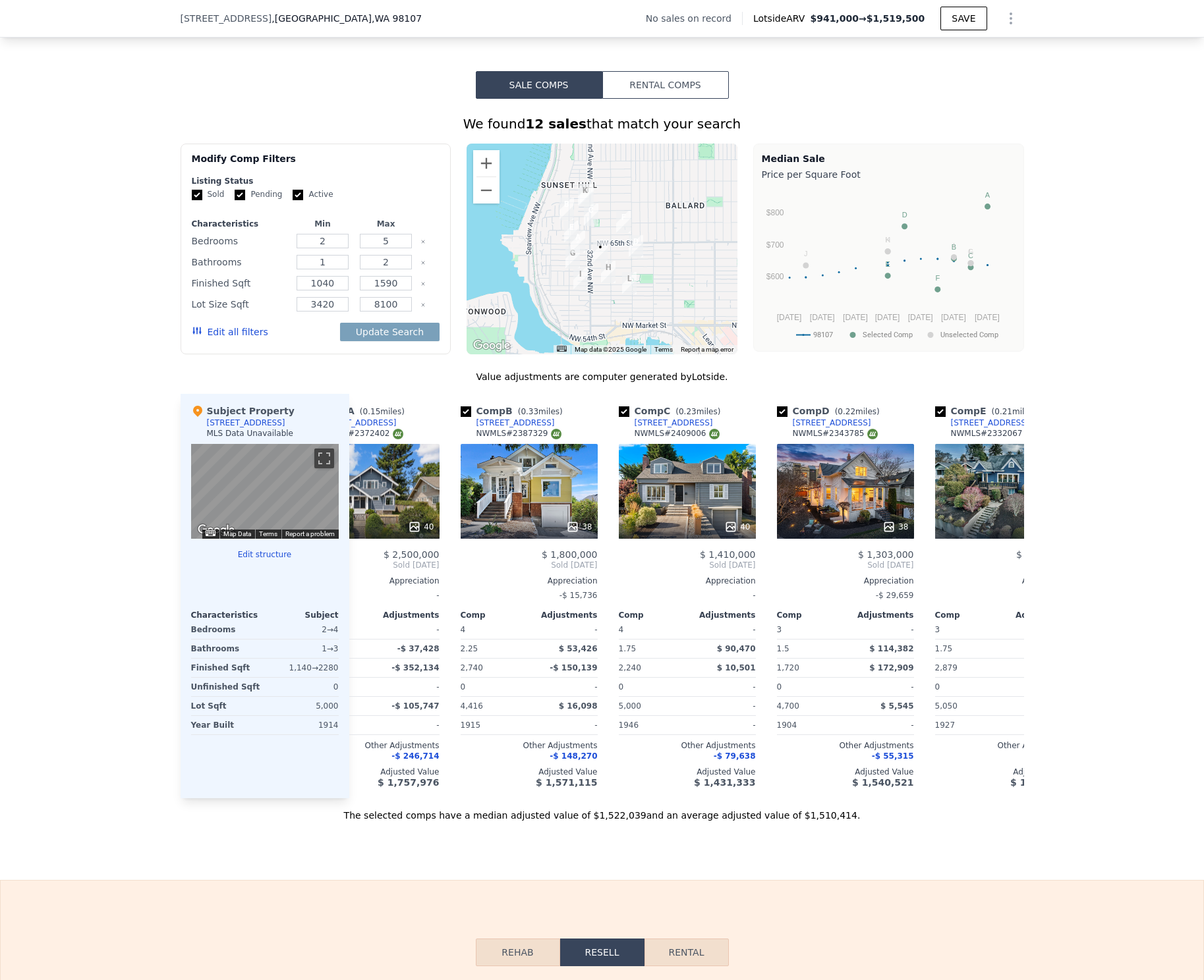
type input "4500"
type input "5400"
type input "$ 941,000"
type input "$ 30,002"
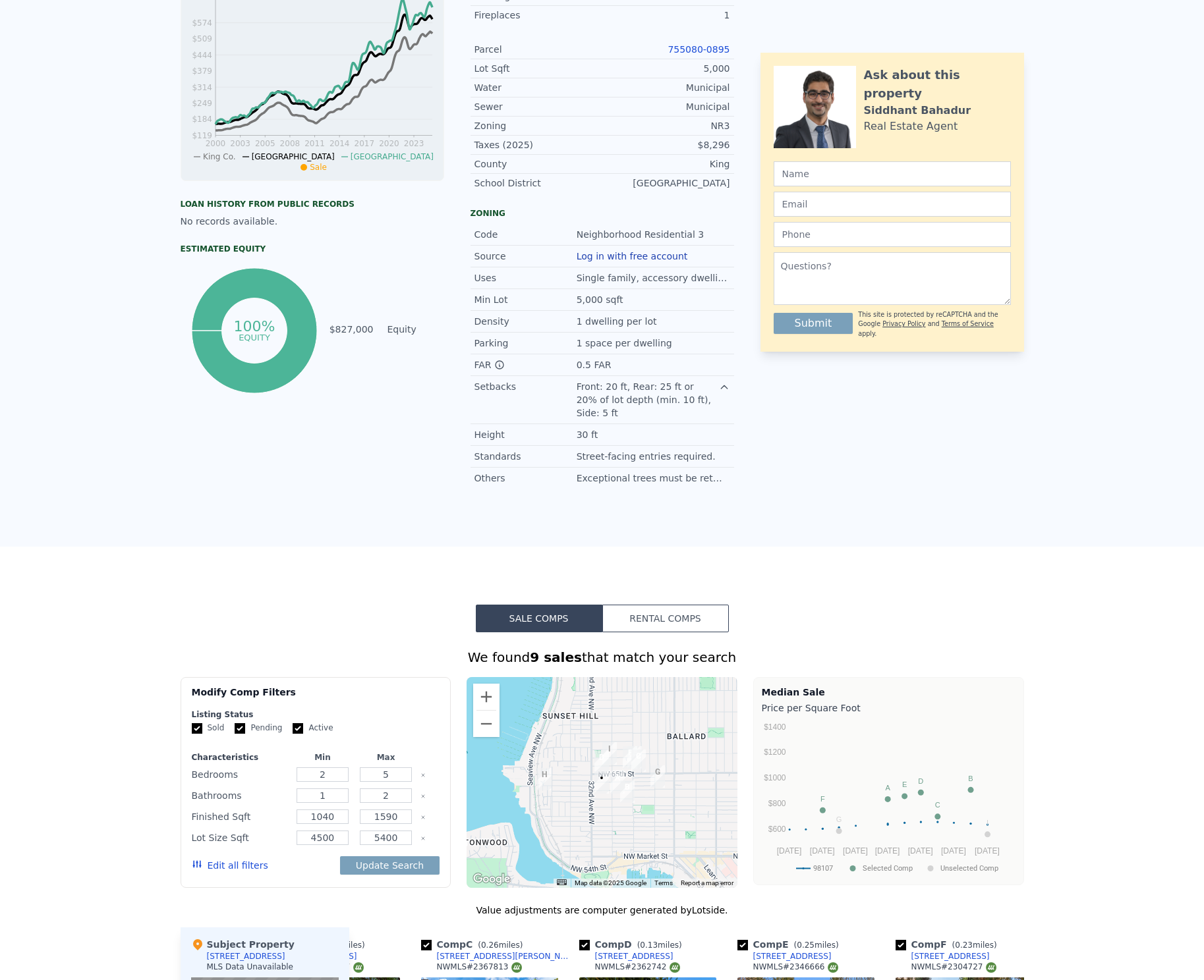
scroll to position [5, 0]
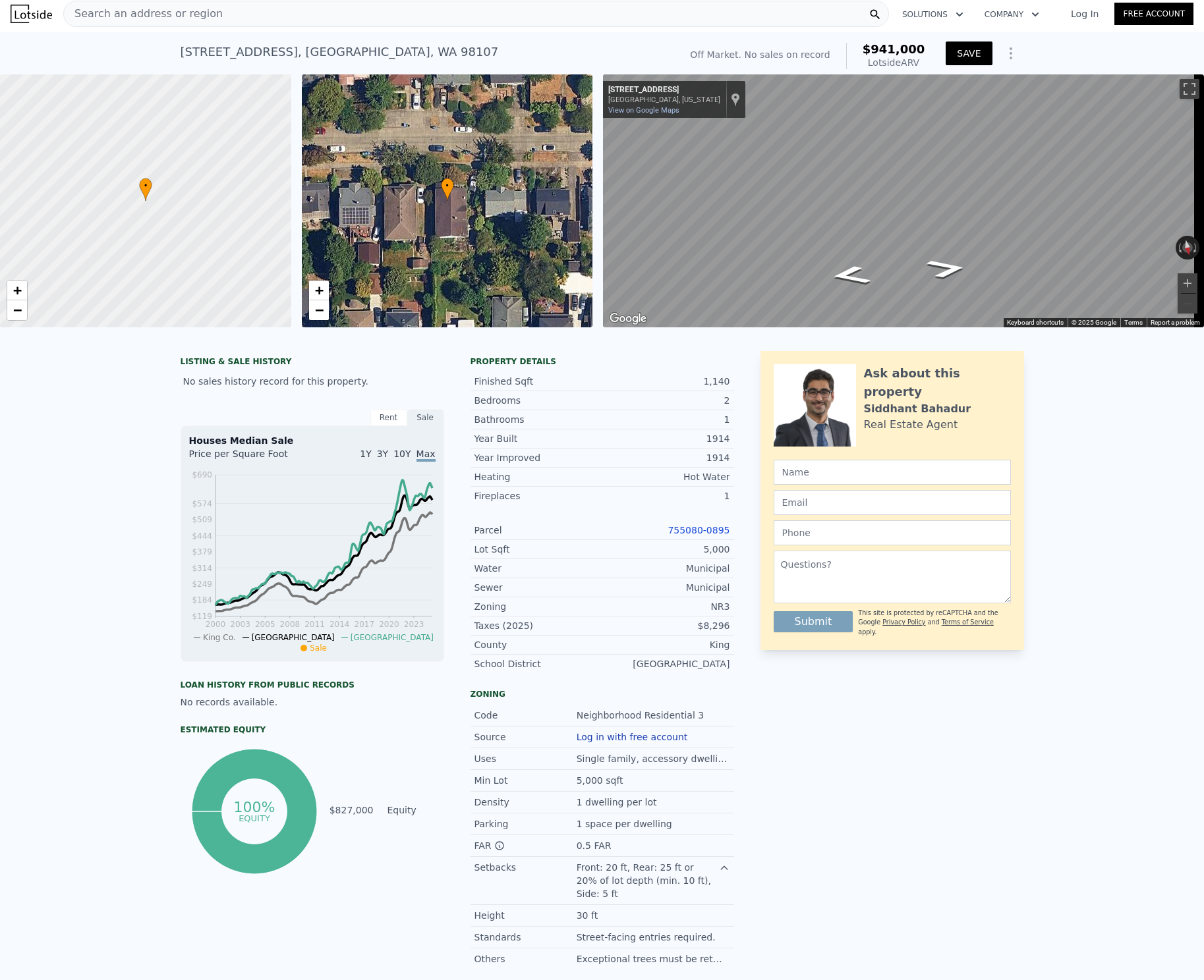
click at [971, 52] on button "SAVE" at bounding box center [968, 54] width 46 height 24
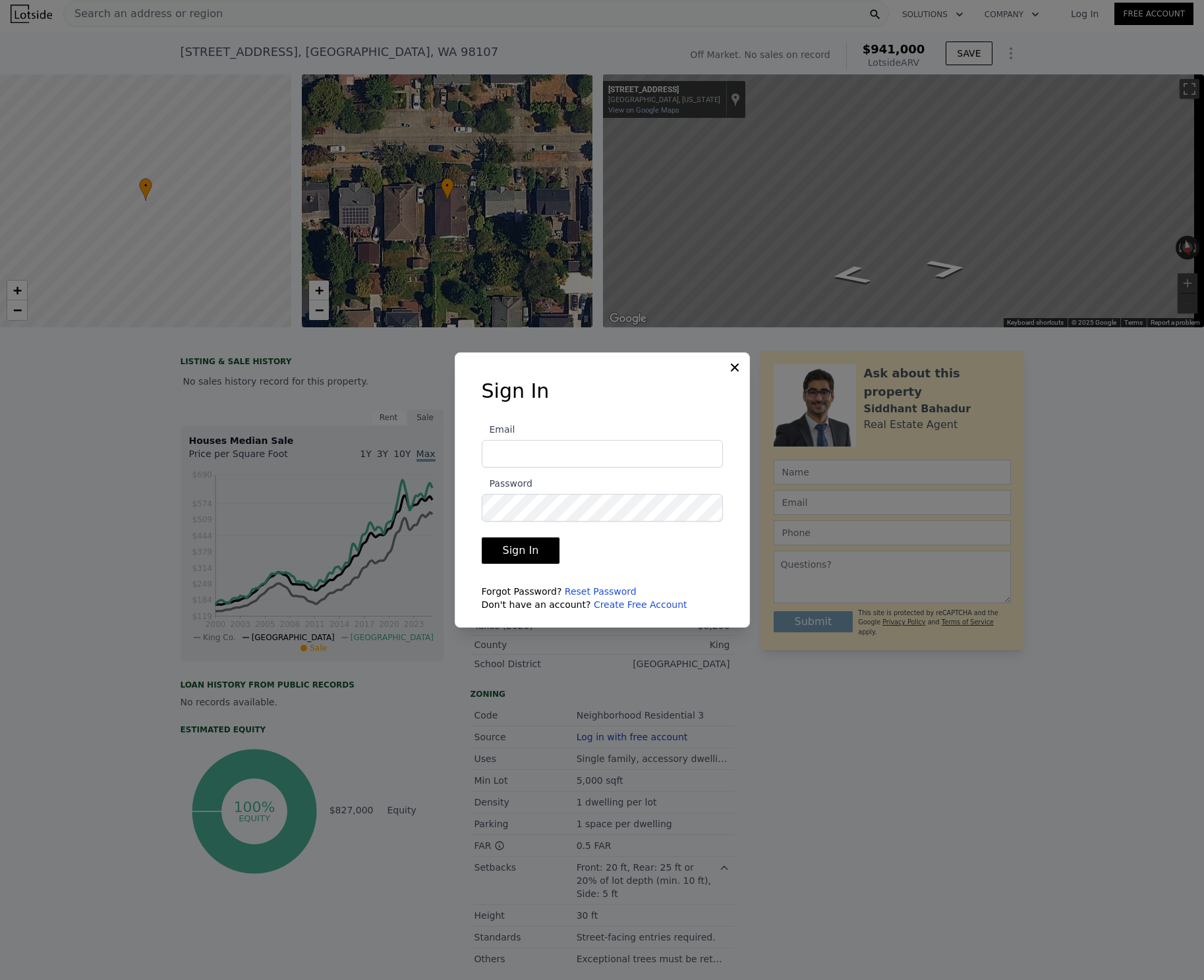
click at [611, 603] on link "Create Free Account" at bounding box center [641, 605] width 93 height 11
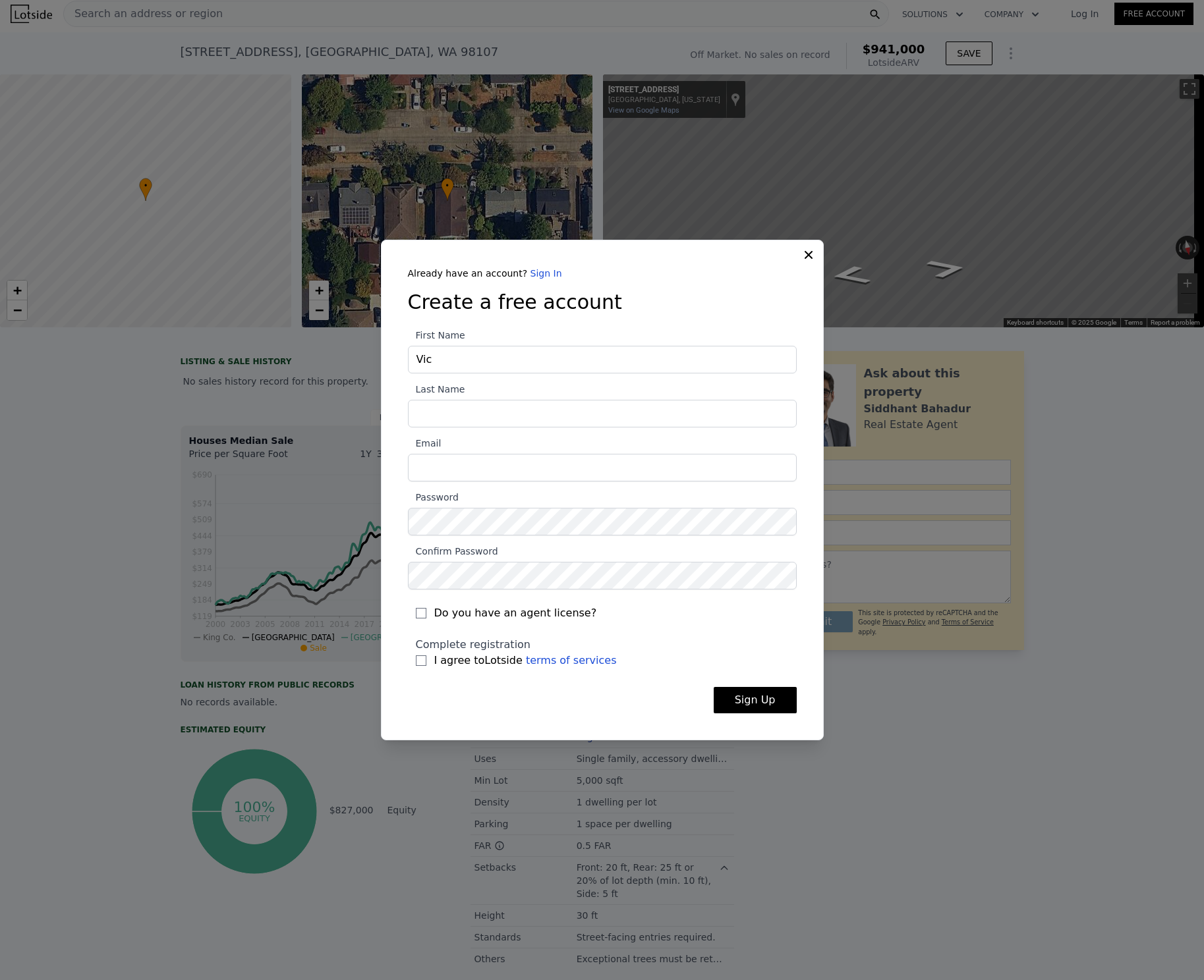
type input "[PERSON_NAME]"
type input "[PERSON_NAME][EMAIL_ADDRESS][DOMAIN_NAME]"
click at [623, 608] on label "Do you have an agent license?" at bounding box center [602, 613] width 373 height 16
click at [427, 608] on input "Do you have an agent license?" at bounding box center [421, 613] width 11 height 11
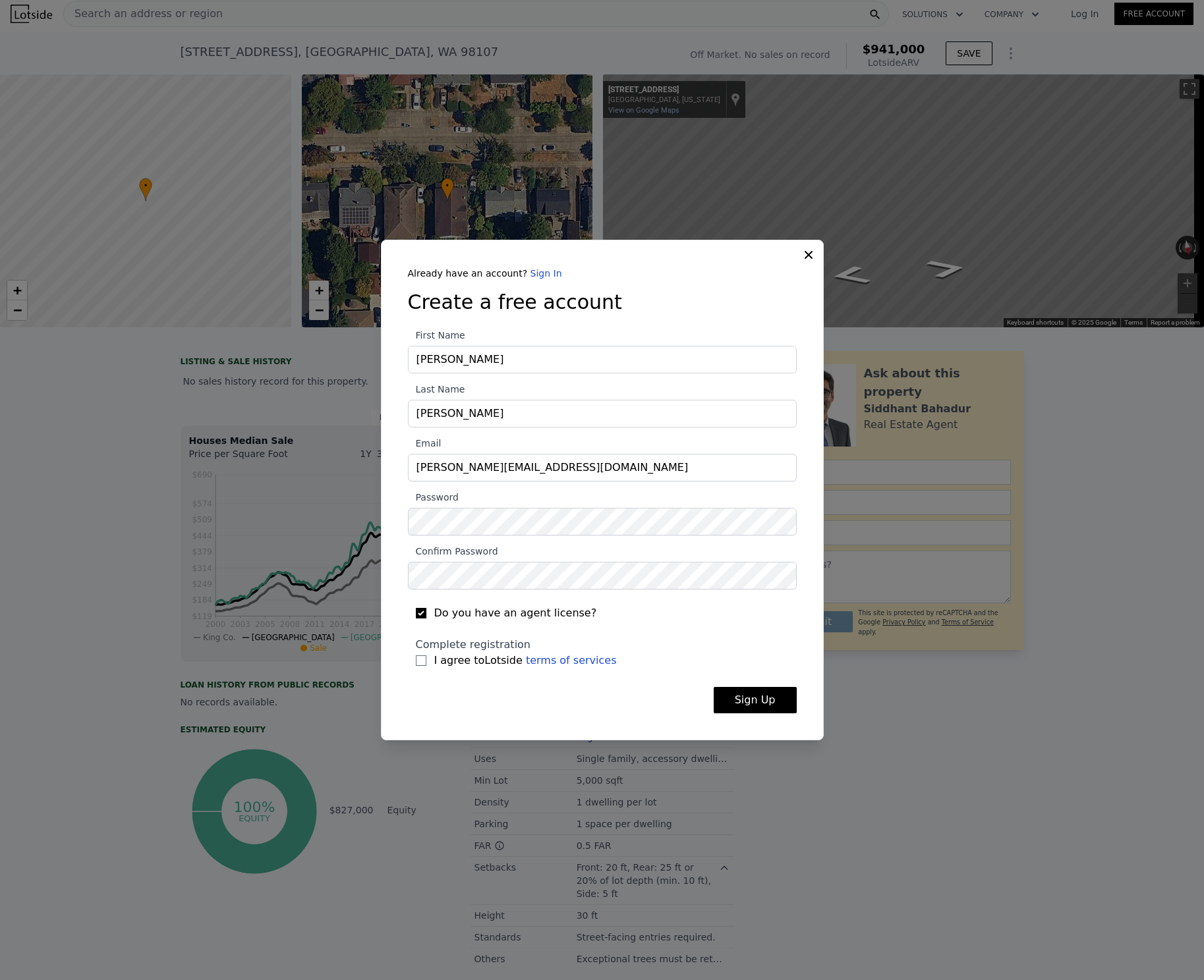
click at [502, 619] on span "Do you have an agent license?" at bounding box center [516, 613] width 163 height 16
click at [427, 619] on input "Do you have an agent license?" at bounding box center [421, 613] width 11 height 11
checkbox input "false"
click at [480, 658] on span "I agree to Lotside terms of services" at bounding box center [526, 660] width 183 height 16
click at [427, 658] on input "I agree to Lotside terms of services" at bounding box center [421, 660] width 11 height 11
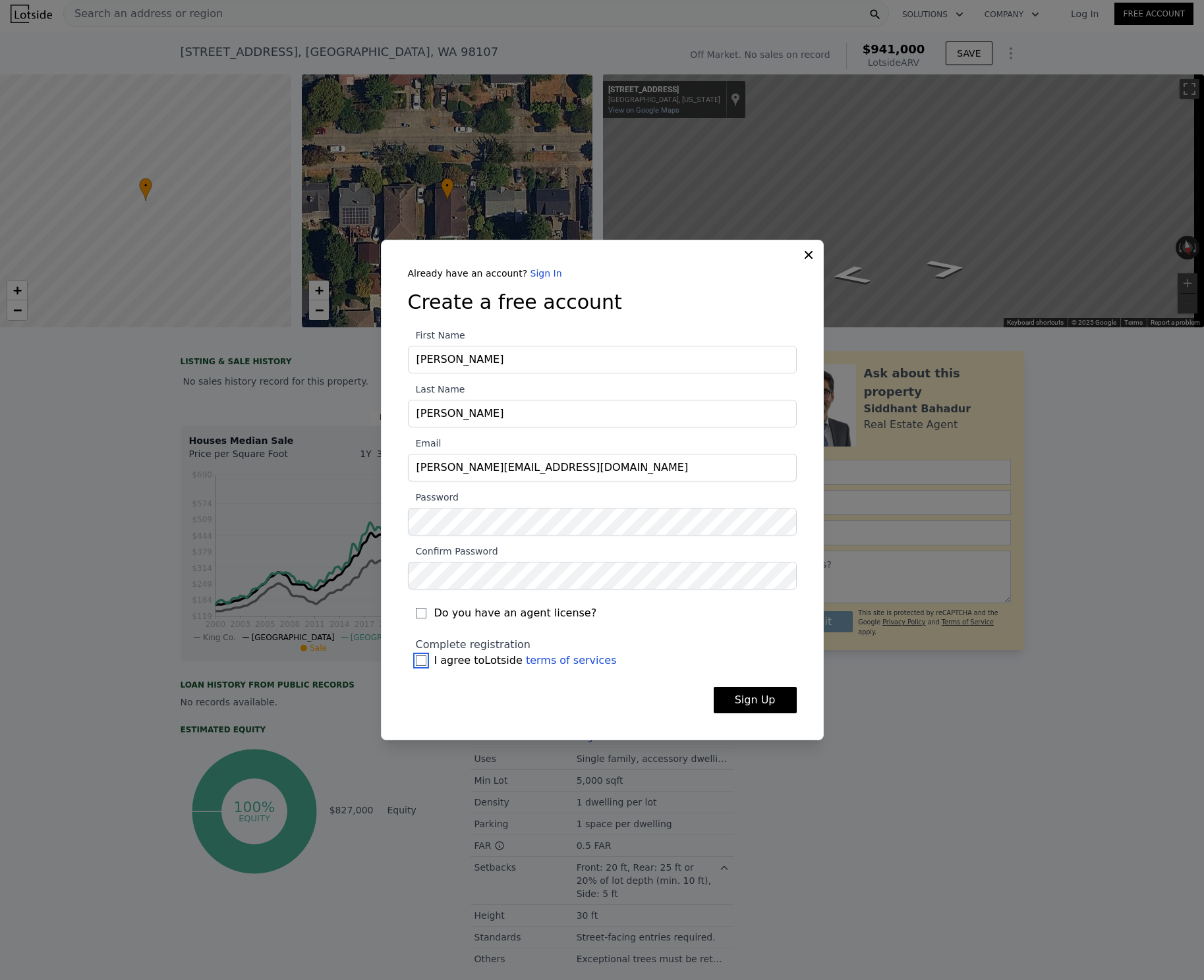
checkbox input "true"
click at [748, 701] on button "Sign Up" at bounding box center [755, 700] width 83 height 26
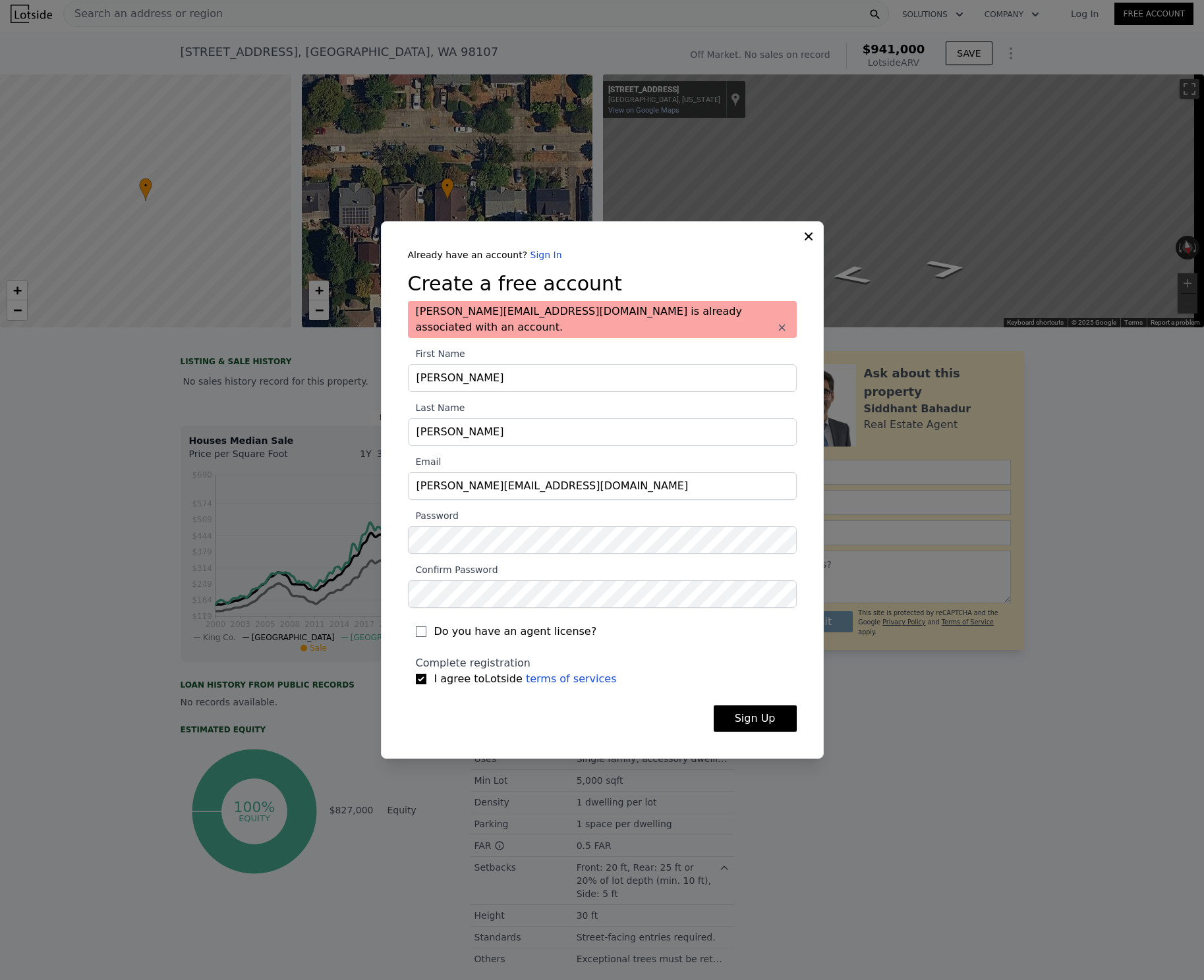
click at [807, 243] on icon at bounding box center [809, 236] width 13 height 13
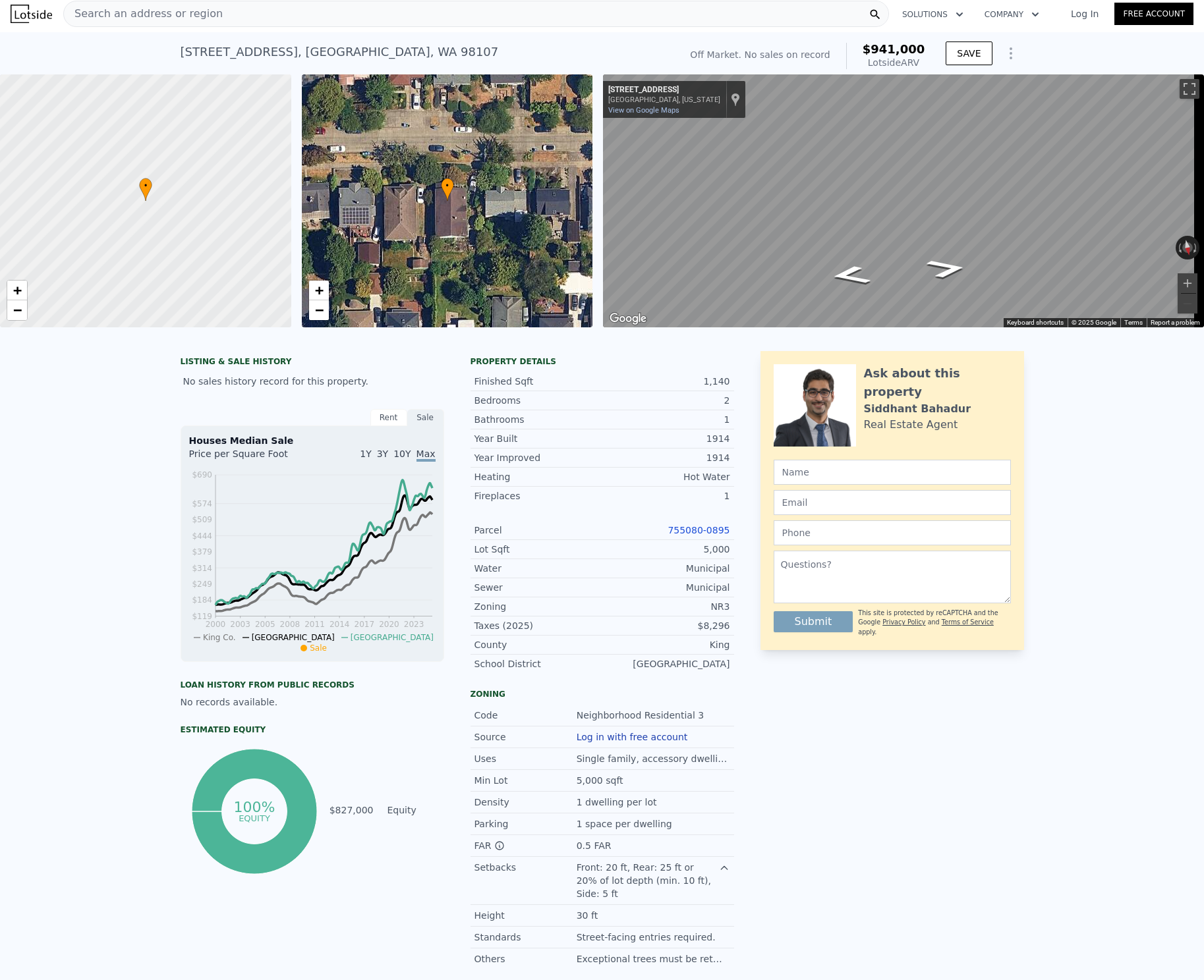
click at [1078, 25] on div "Search an address or region Solutions Company Open main menu Log In Free Account" at bounding box center [602, 13] width 1183 height 32
click at [1078, 21] on div "Log In Free Account" at bounding box center [1125, 14] width 139 height 21
click at [1079, 12] on link "Log In" at bounding box center [1085, 13] width 59 height 13
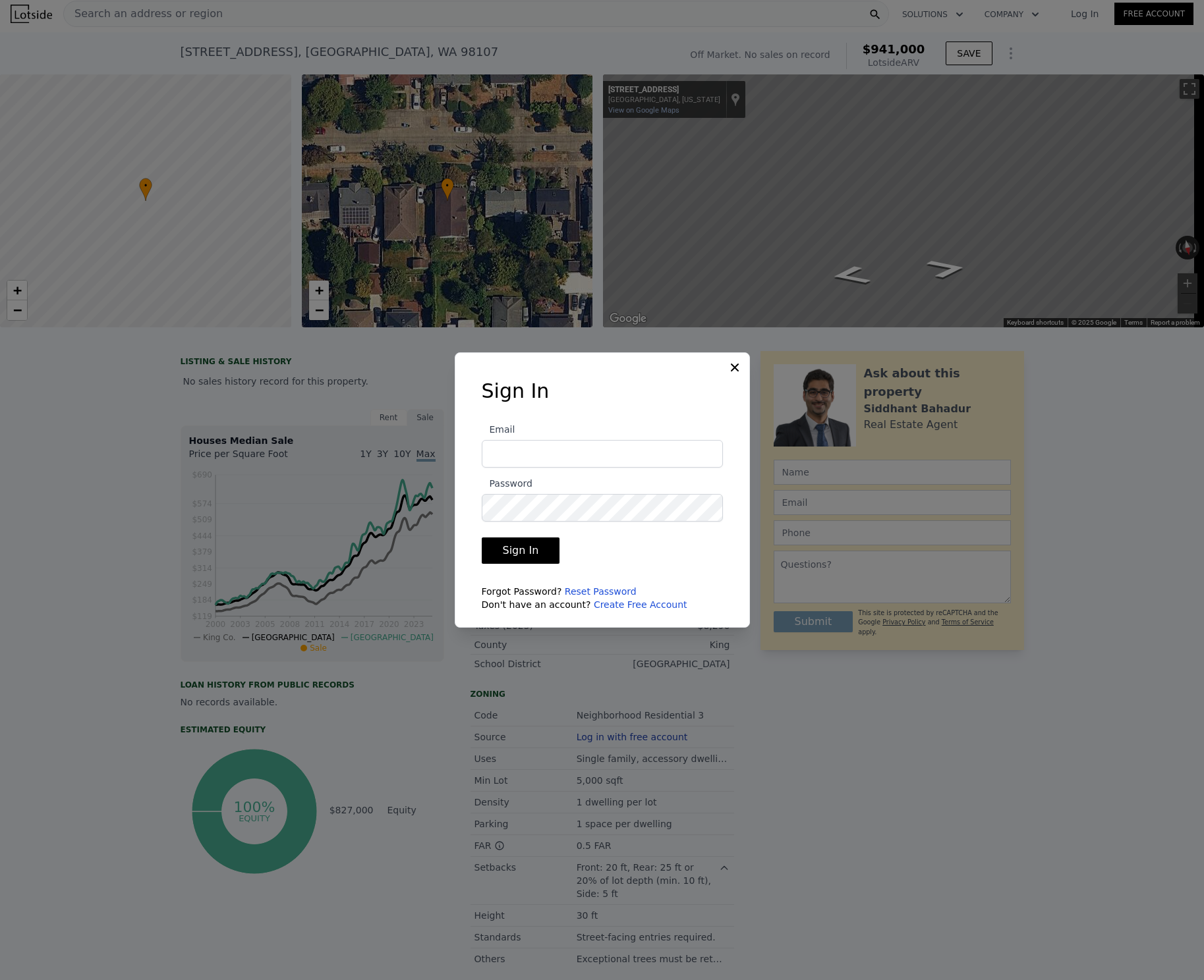
type input "8i4yp5cBWgR!v97"
type input "[PERSON_NAME][EMAIL_ADDRESS][DOMAIN_NAME]"
click at [535, 548] on button "Sign In" at bounding box center [521, 550] width 79 height 26
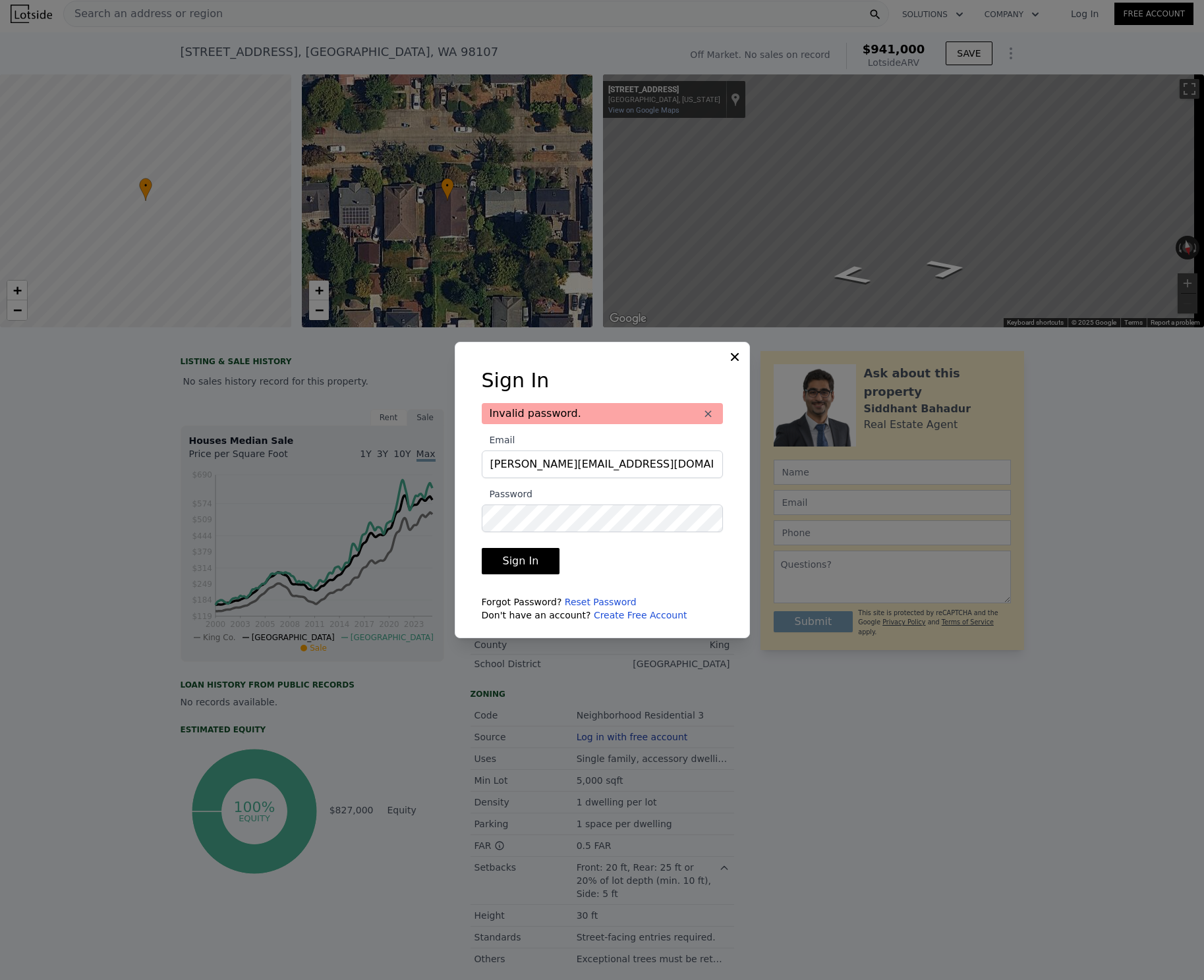
click at [615, 602] on link "Reset Password" at bounding box center [601, 602] width 72 height 11
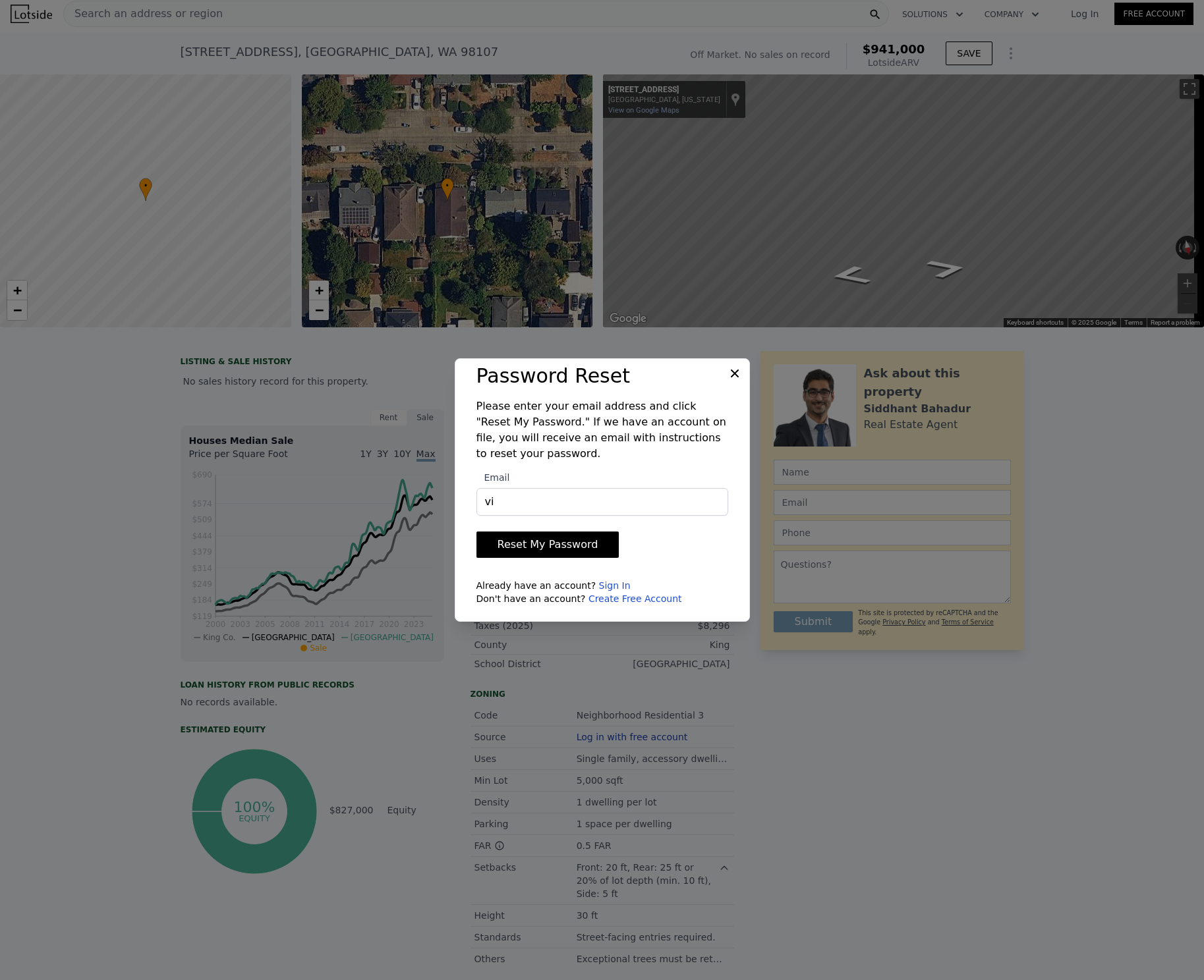
type input "[PERSON_NAME][EMAIL_ADDRESS][DOMAIN_NAME]"
click at [477, 532] on button "Reset My Password" at bounding box center [548, 544] width 143 height 26
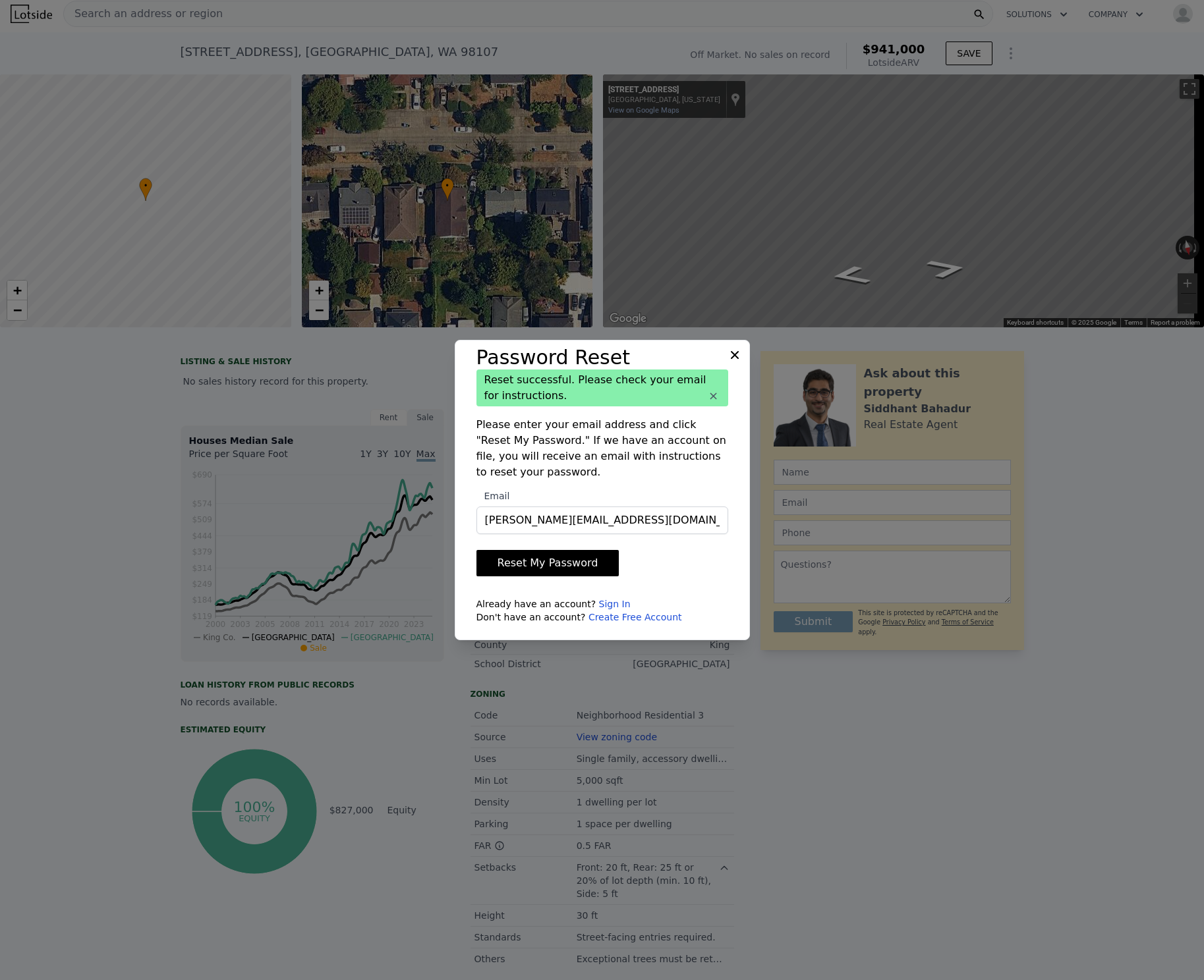
click at [738, 355] on icon at bounding box center [735, 355] width 13 height 13
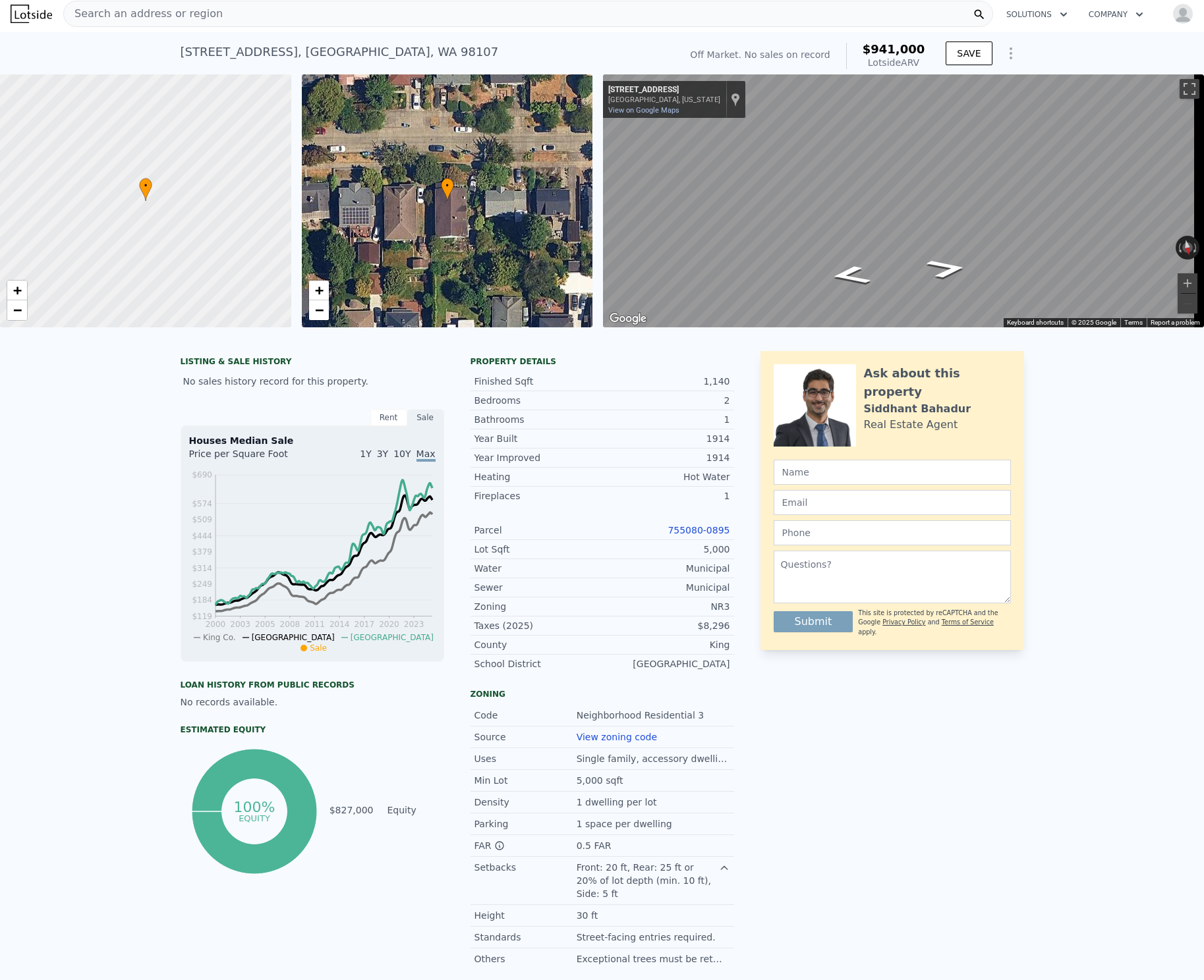
scroll to position [0, 0]
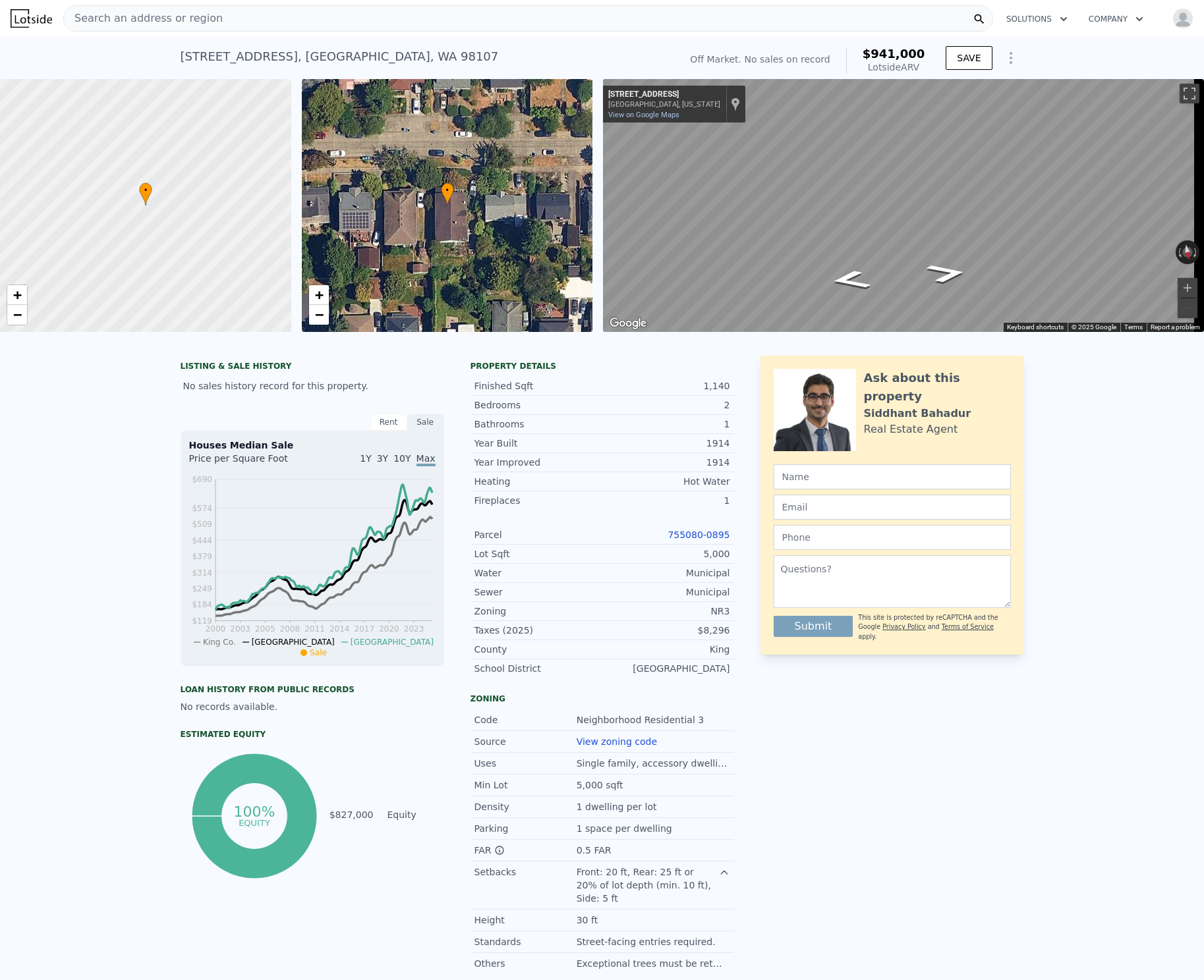
click at [1179, 18] on img "button" at bounding box center [1183, 18] width 21 height 21
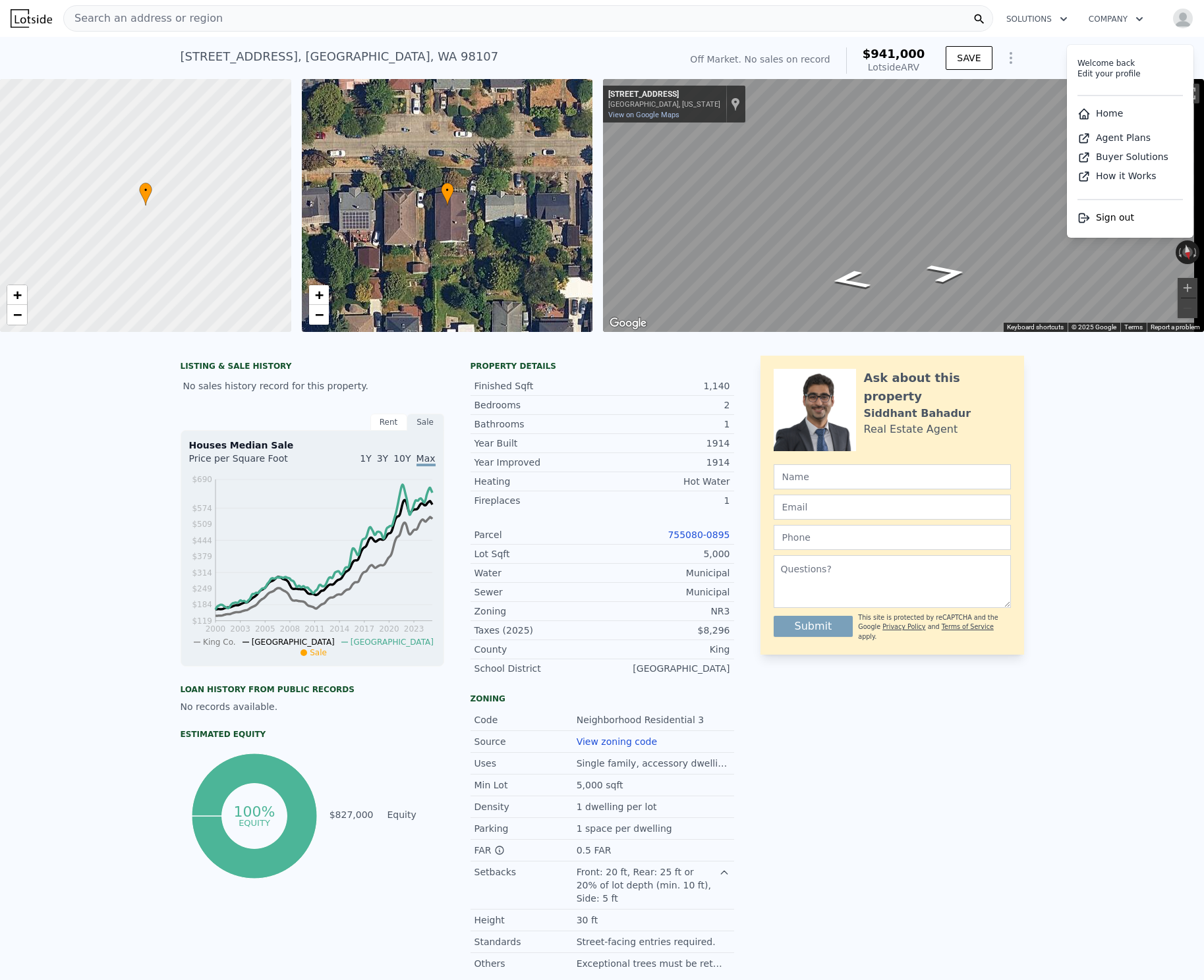
click at [1155, 421] on div "LISTING & SALE HISTORY No sales history record for this property. Rent Sale Ren…" at bounding box center [602, 689] width 1204 height 687
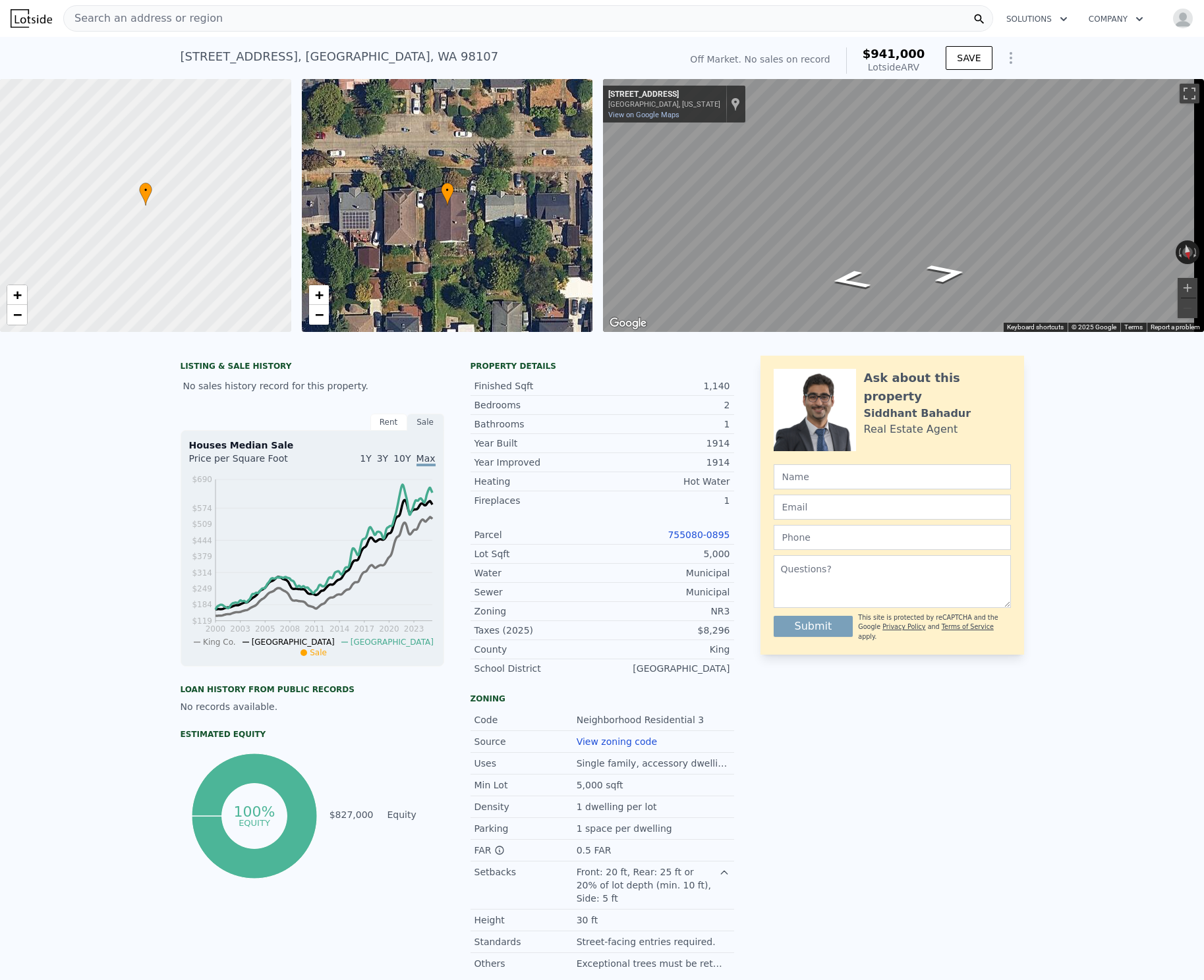
click at [1009, 59] on icon "Show Options" at bounding box center [1011, 58] width 16 height 16
click at [992, 83] on div "Edit Structure" at bounding box center [950, 92] width 148 height 26
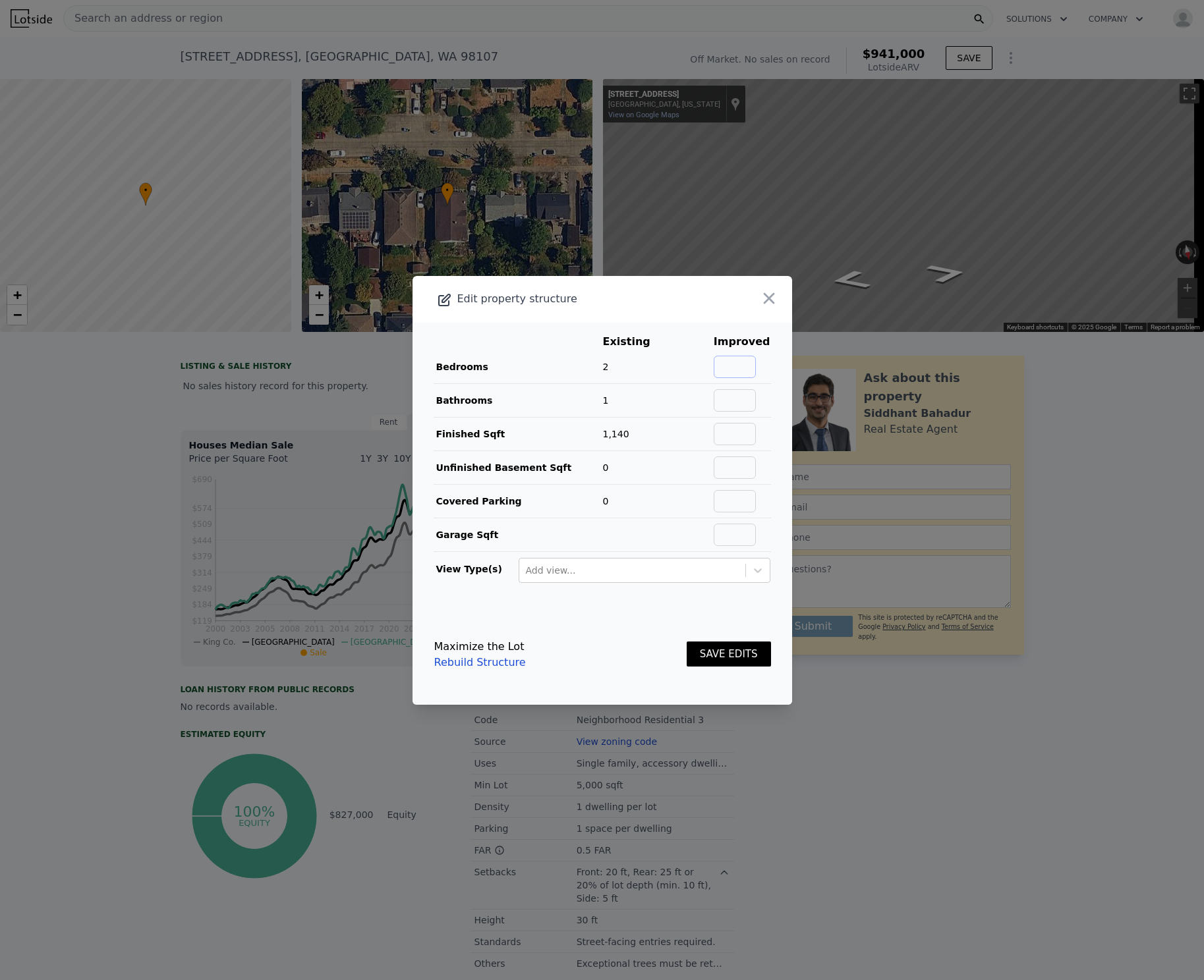
click at [734, 372] on input "text" at bounding box center [735, 367] width 42 height 23
type input "4"
click at [746, 402] on input "text" at bounding box center [735, 401] width 42 height 23
type input "3"
click at [695, 396] on td "200%" at bounding box center [693, 400] width 42 height 34
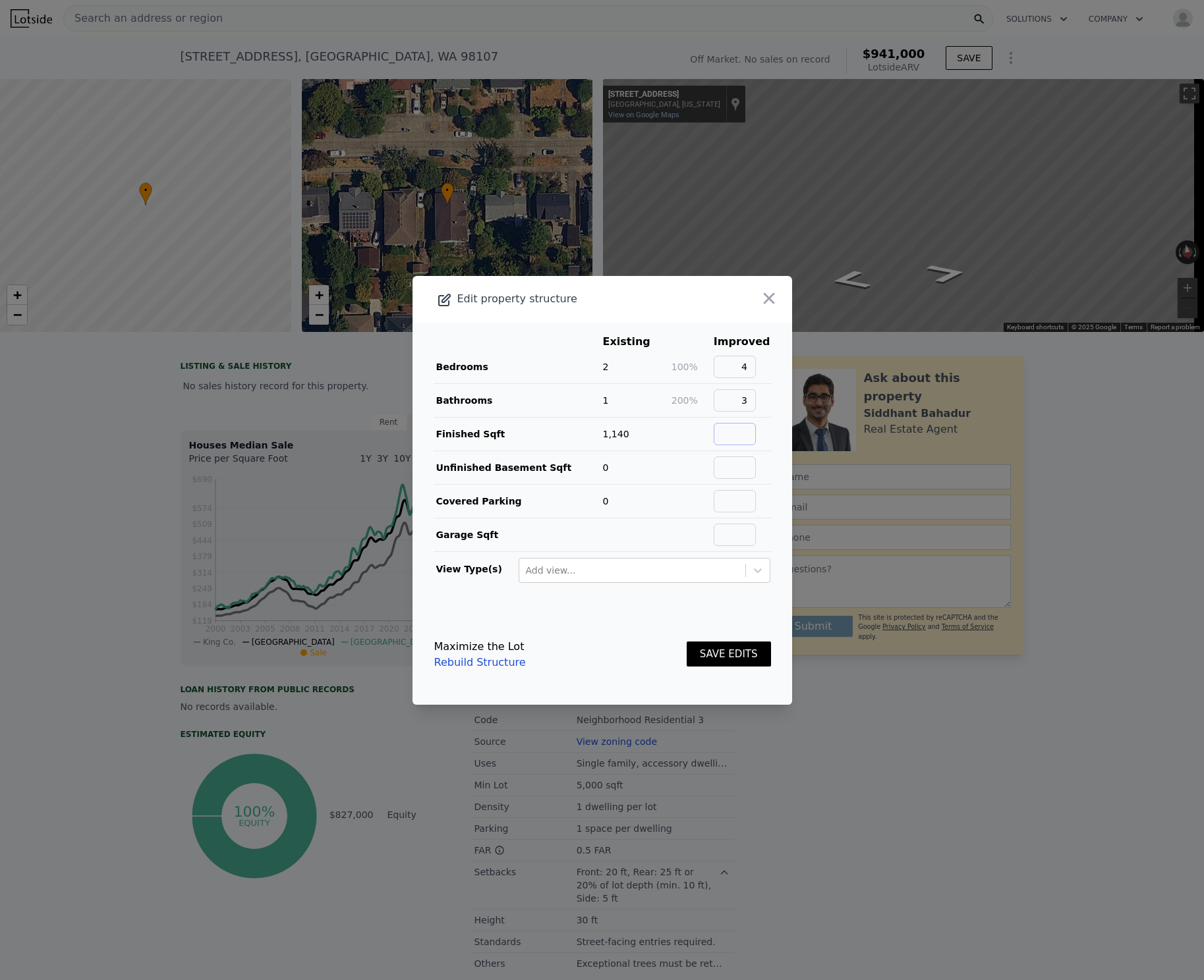
click at [733, 428] on input "text" at bounding box center [735, 434] width 42 height 23
type input "1"
type input "2280"
click at [673, 442] on td "100%" at bounding box center [693, 434] width 42 height 34
click at [733, 653] on button "SAVE EDITS" at bounding box center [729, 655] width 84 height 25
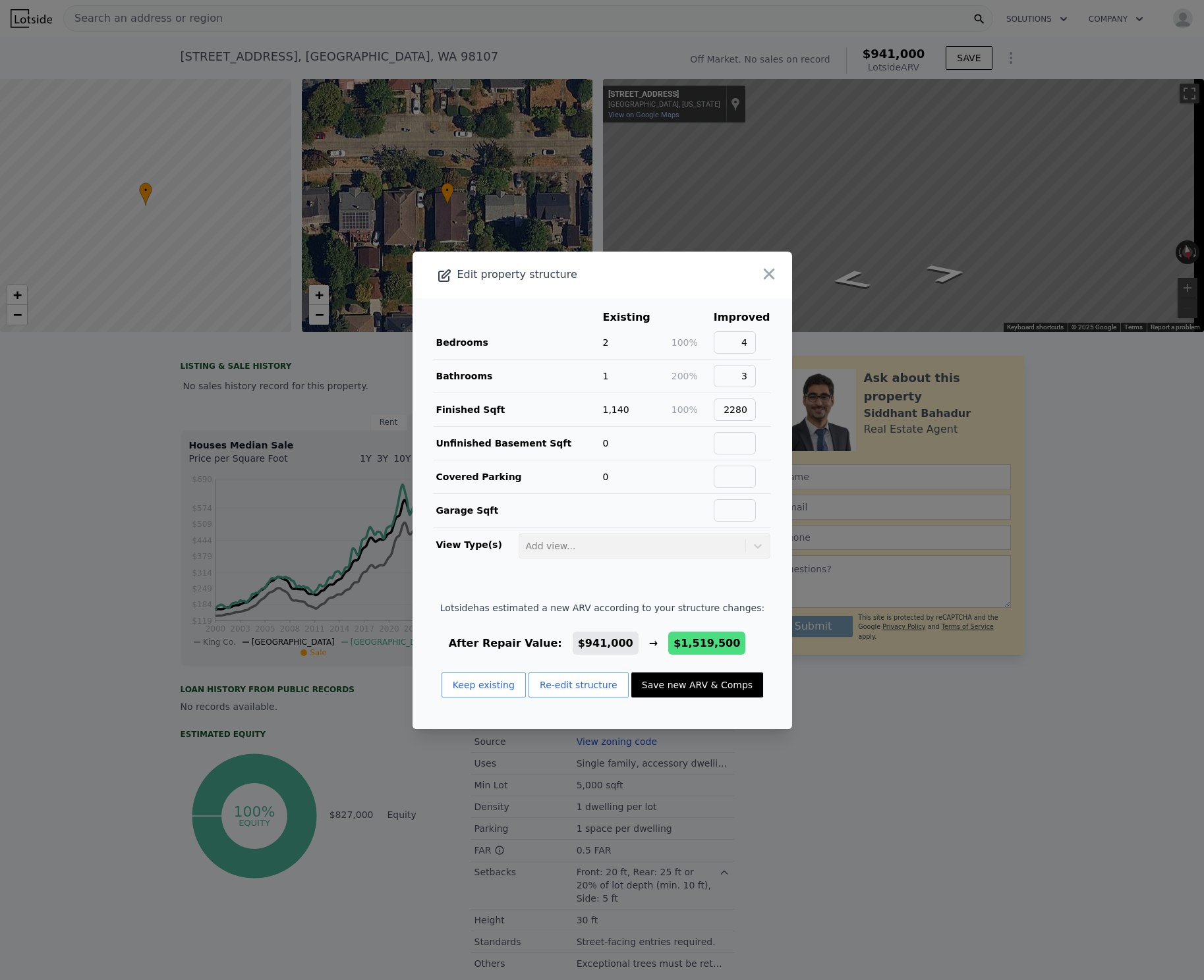
click at [710, 694] on button "Save new ARV & Comps" at bounding box center [697, 684] width 132 height 25
type input "3"
type input "1.5"
type input "3.5"
type input "1720"
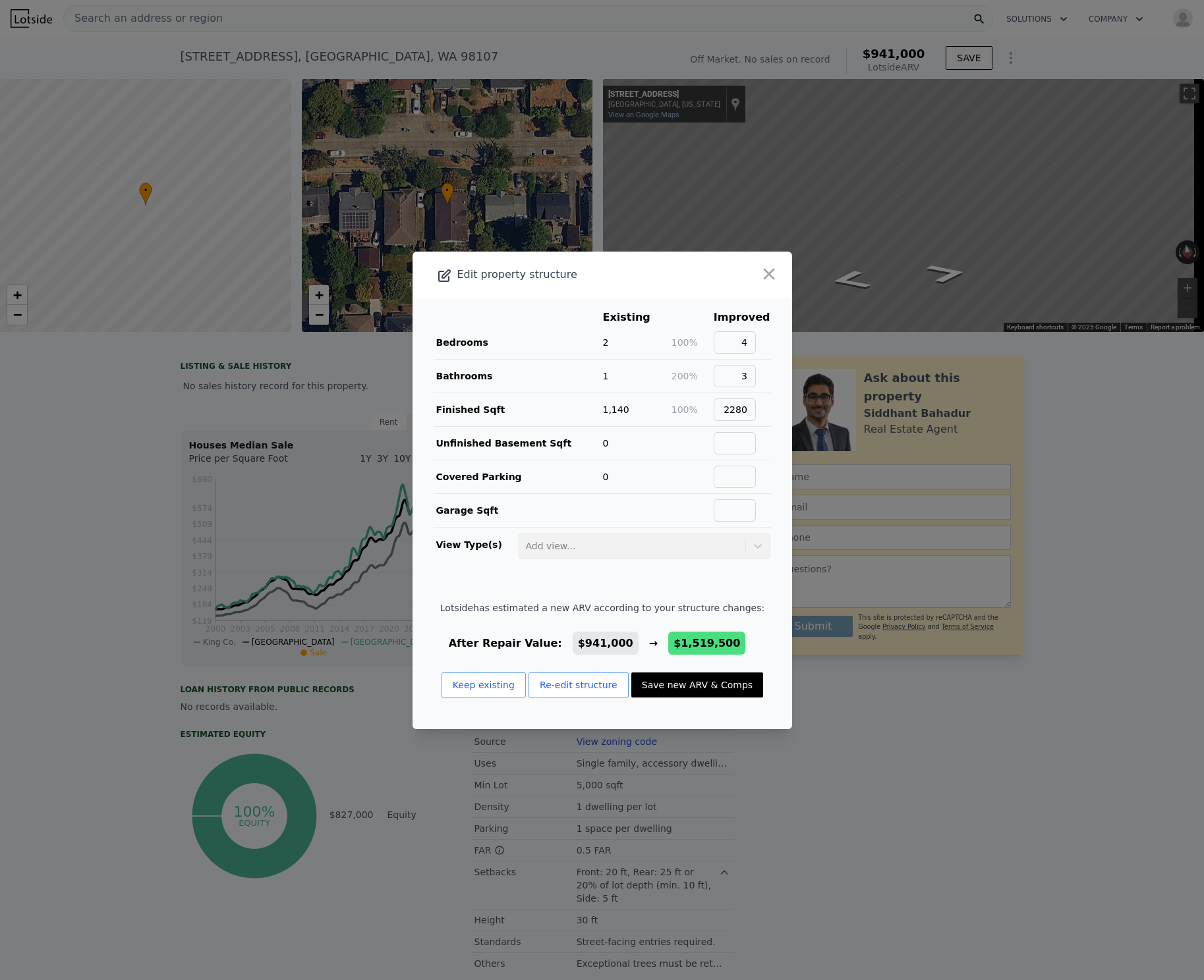
type input "3050"
type input "3420"
type input "8100"
type input "$ 1,519,500"
type input "$ 566,003"
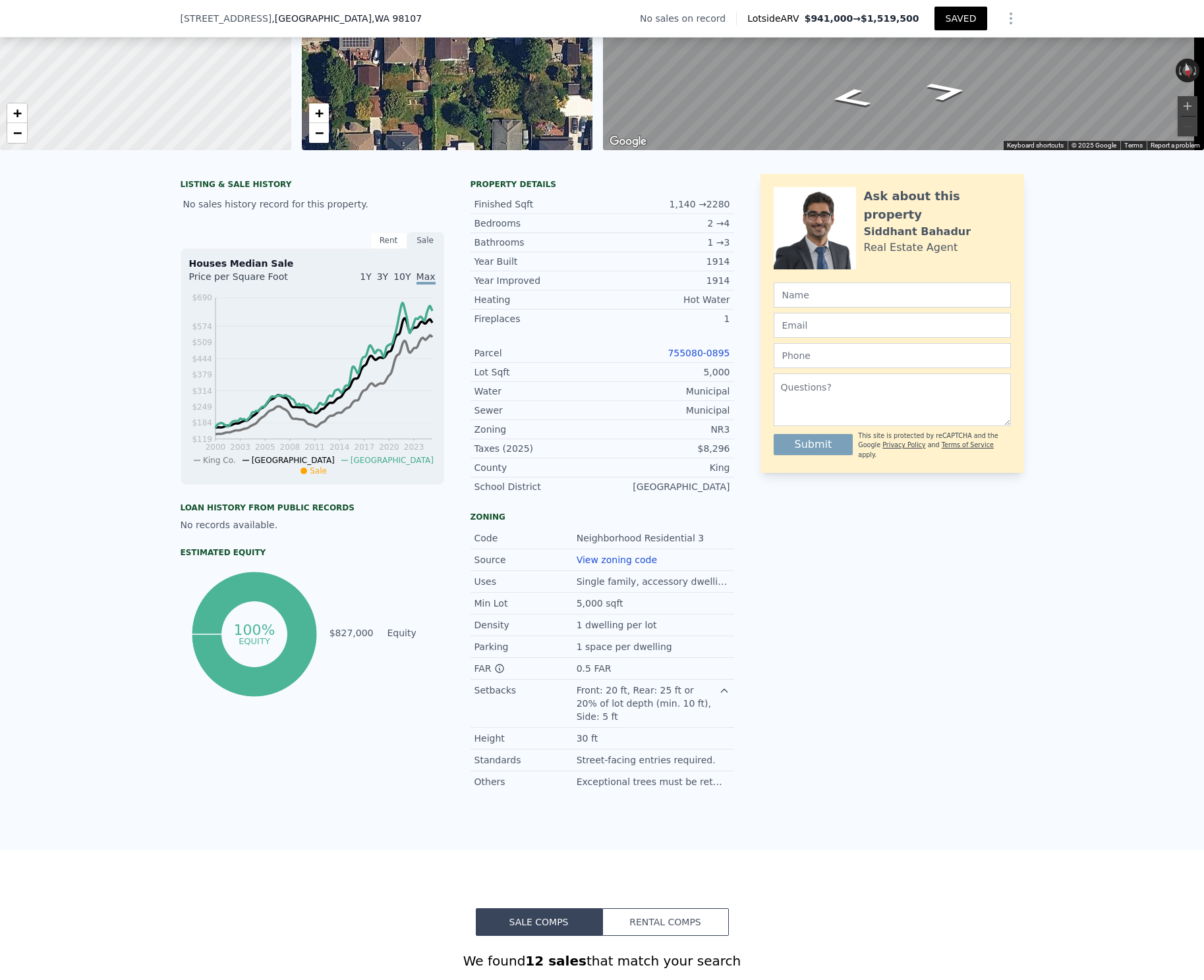
scroll to position [177, 0]
click at [716, 455] on div "$8,296" at bounding box center [666, 448] width 128 height 13
click at [794, 598] on div "Ask about this property [PERSON_NAME] Real Estate Agent Submit This site is pro…" at bounding box center [892, 483] width 264 height 619
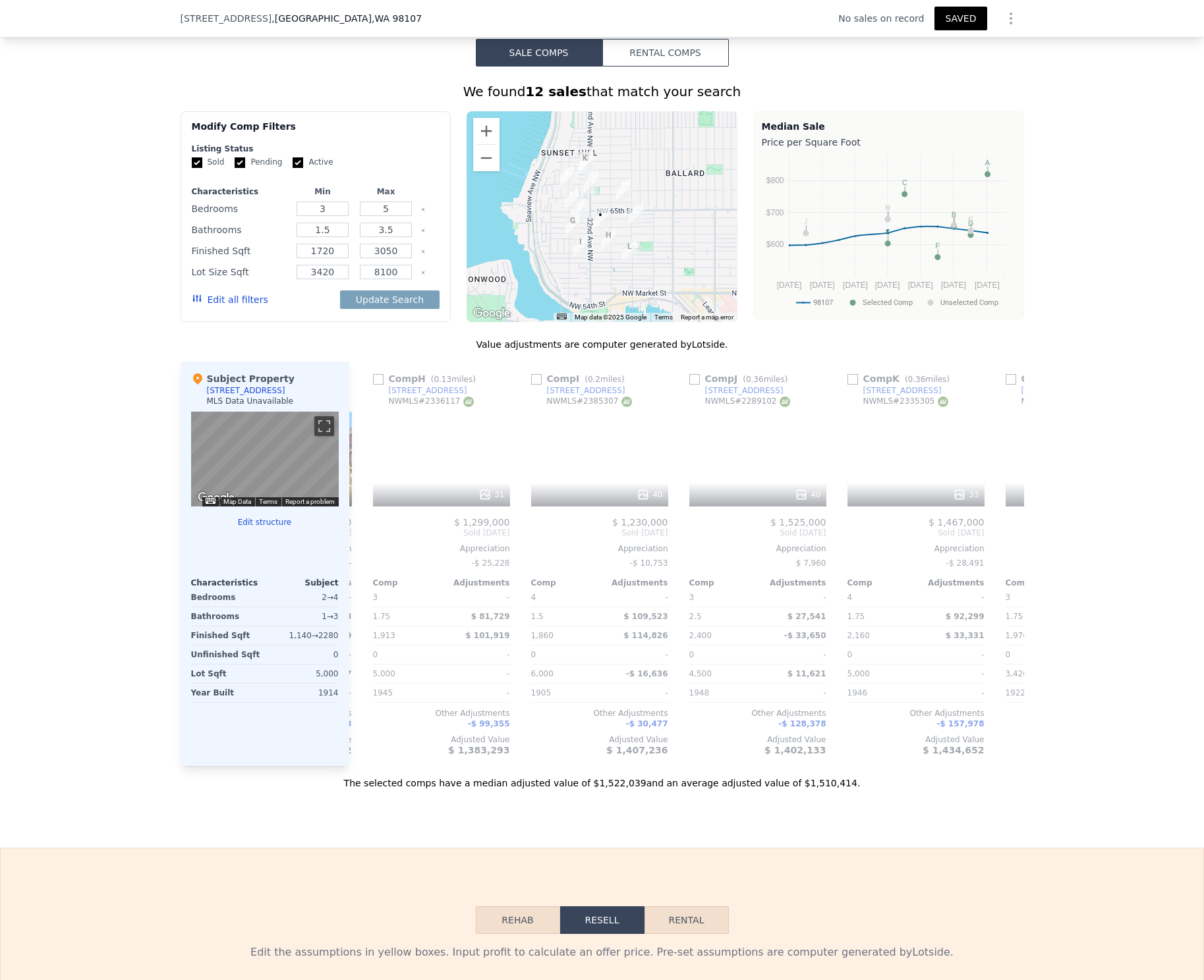
scroll to position [0, 1255]
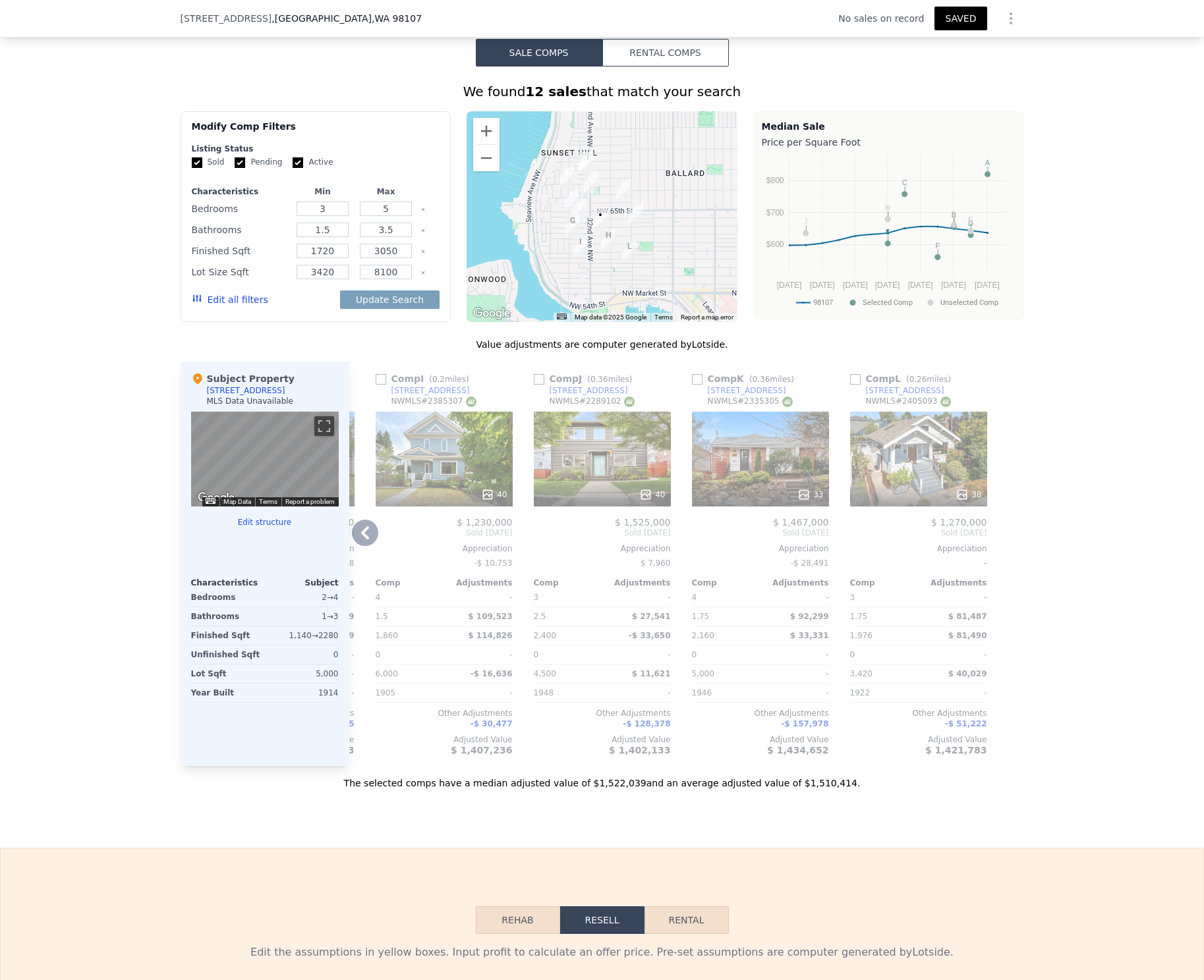
click at [693, 375] on input "checkbox" at bounding box center [697, 379] width 11 height 11
checkbox input "true"
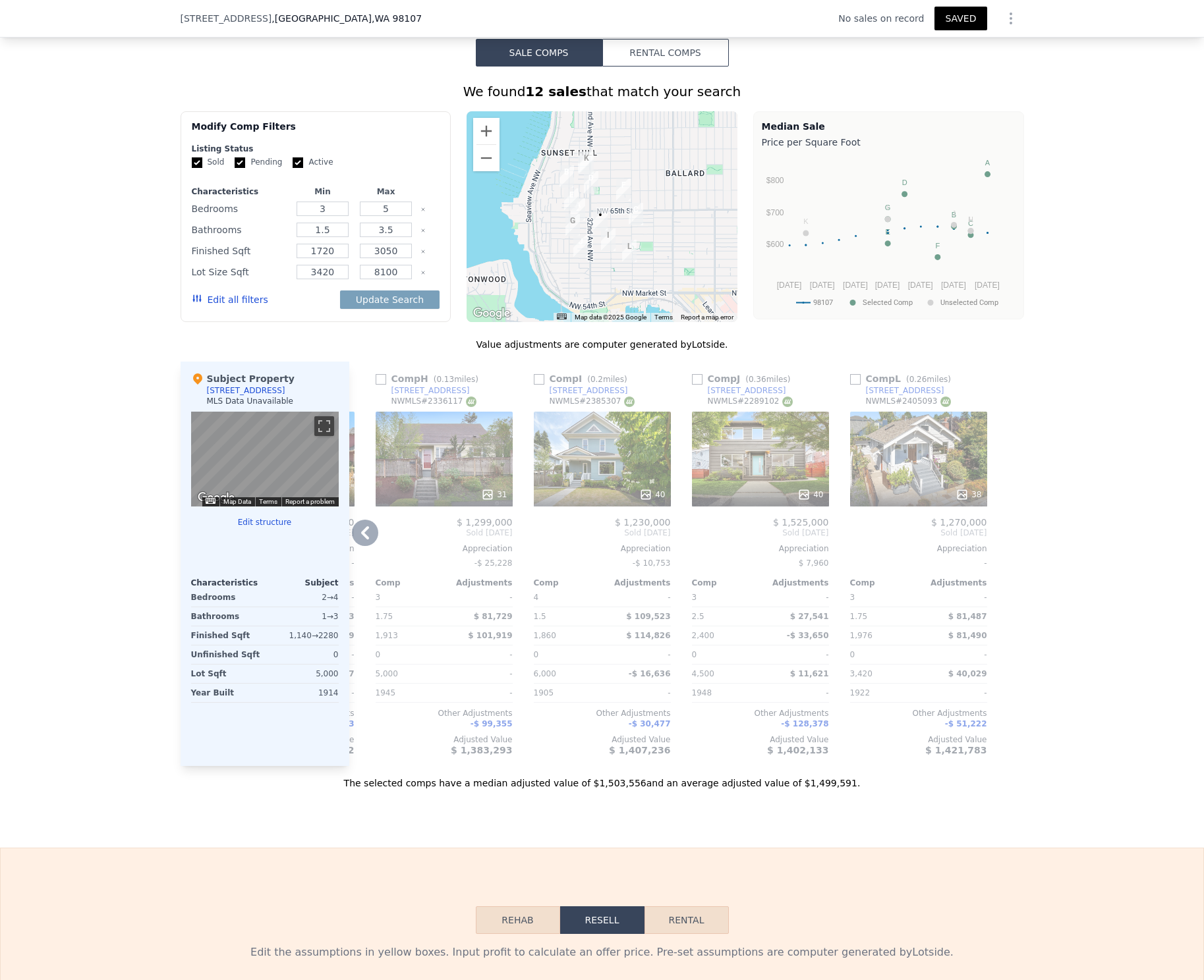
click at [693, 375] on input "checkbox" at bounding box center [697, 379] width 11 height 11
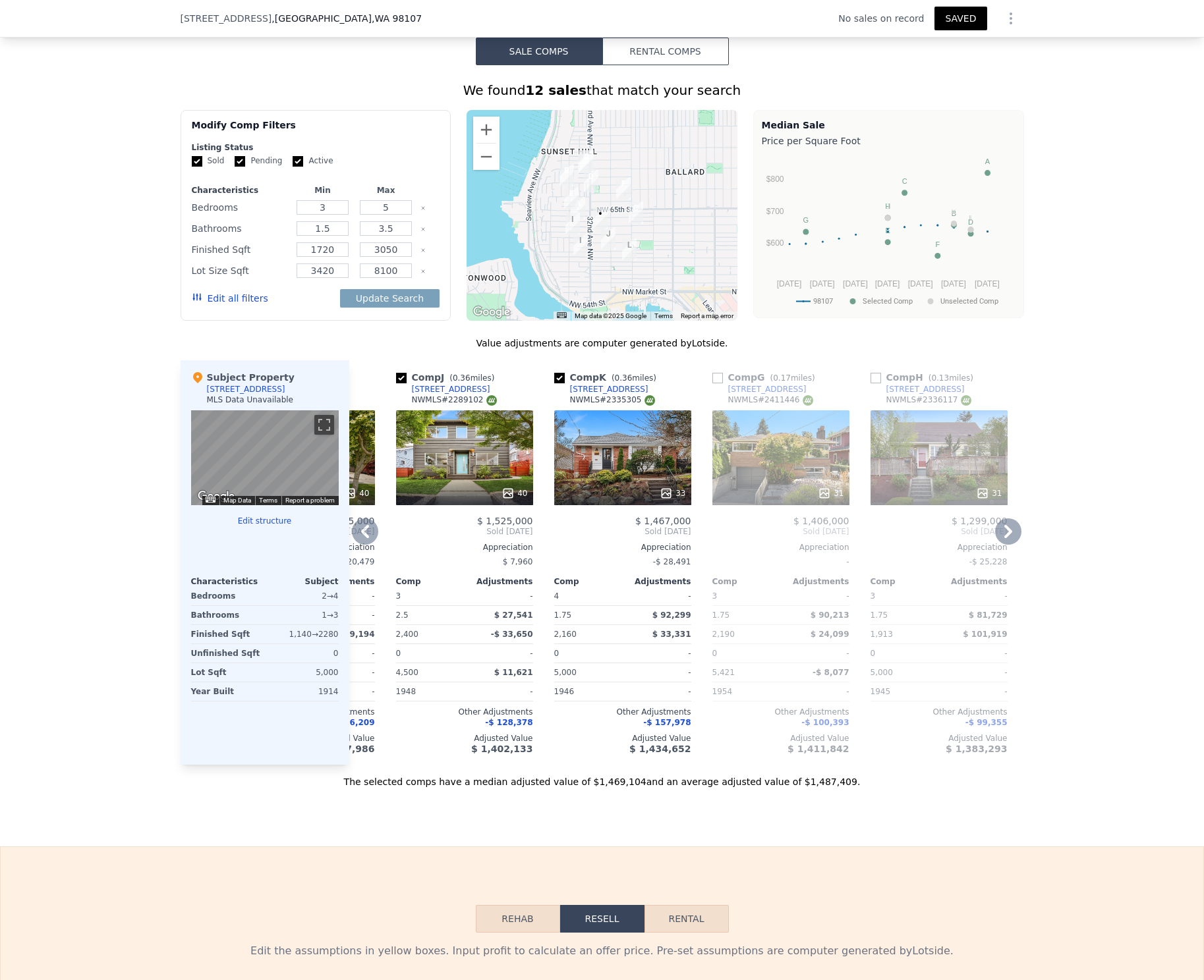
scroll to position [1049, 0]
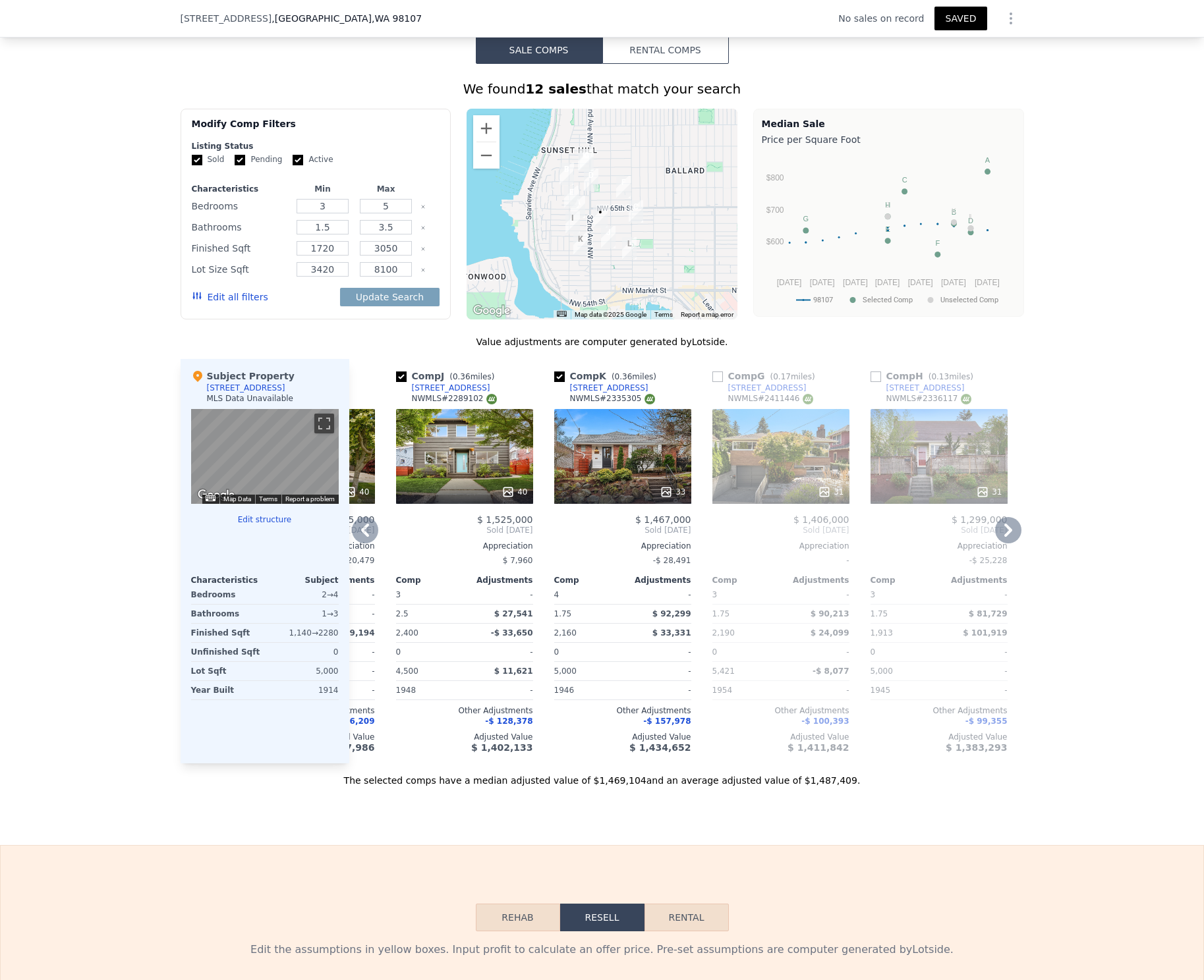
click at [487, 459] on div "40" at bounding box center [465, 457] width 137 height 95
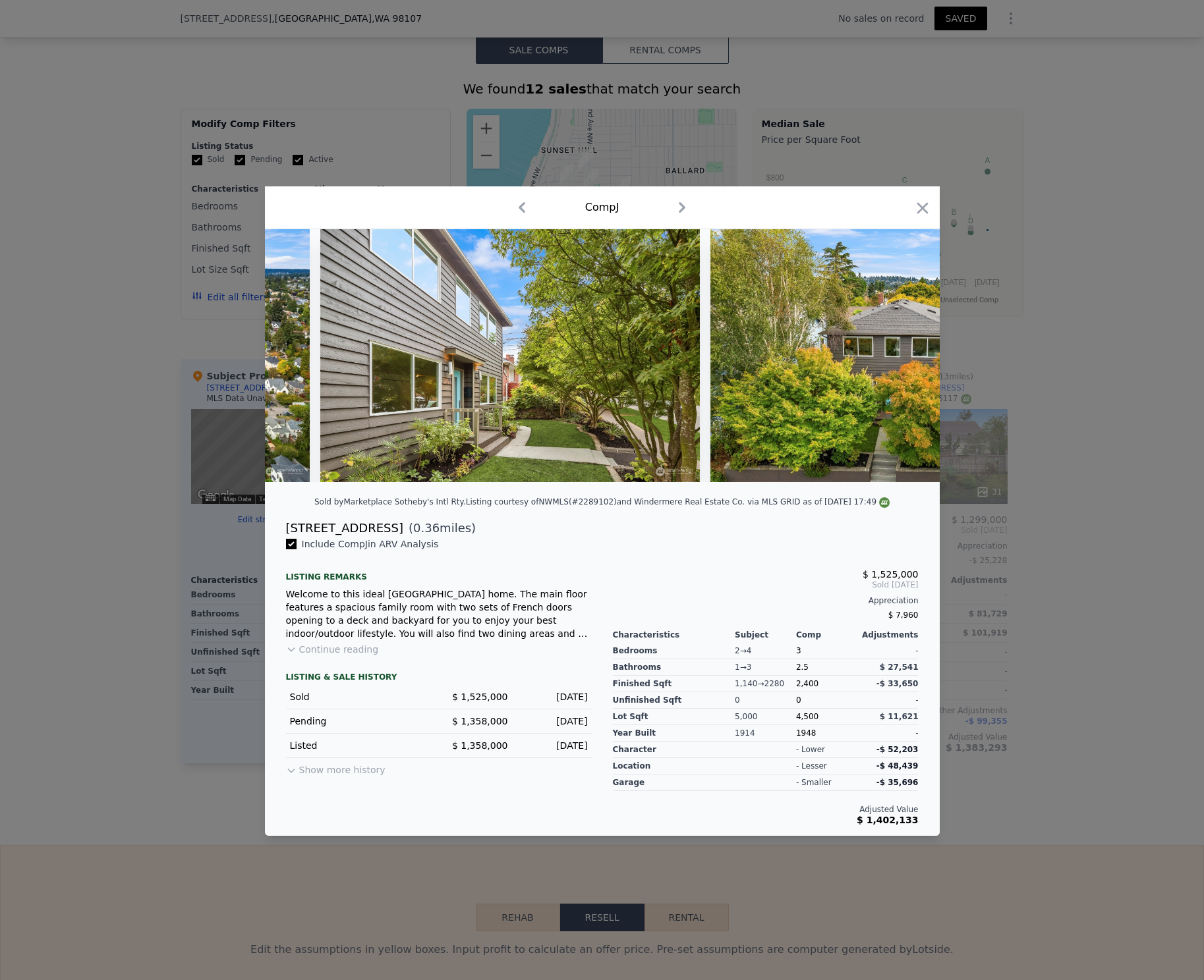
scroll to position [0, 14753]
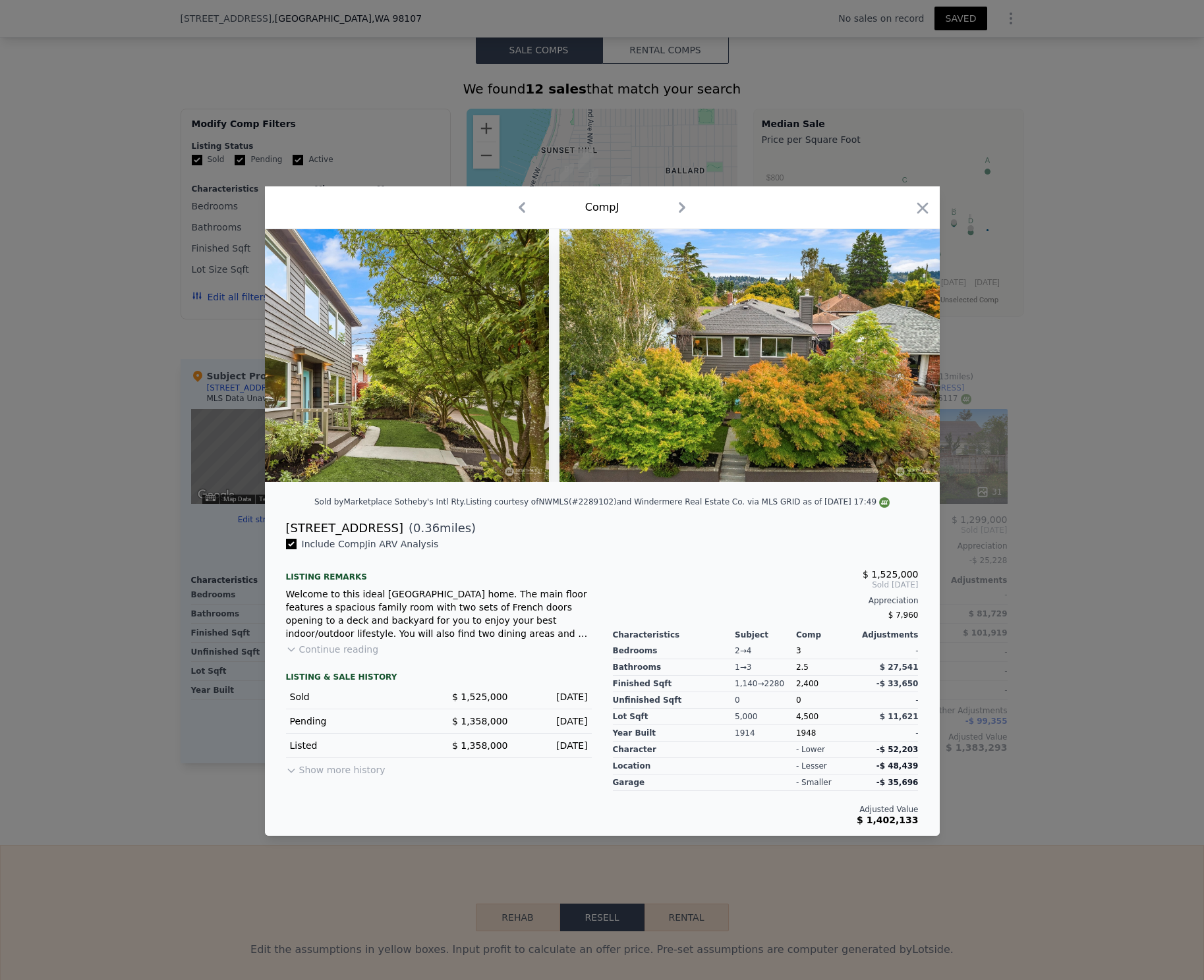
click at [1065, 506] on div at bounding box center [602, 490] width 1204 height 980
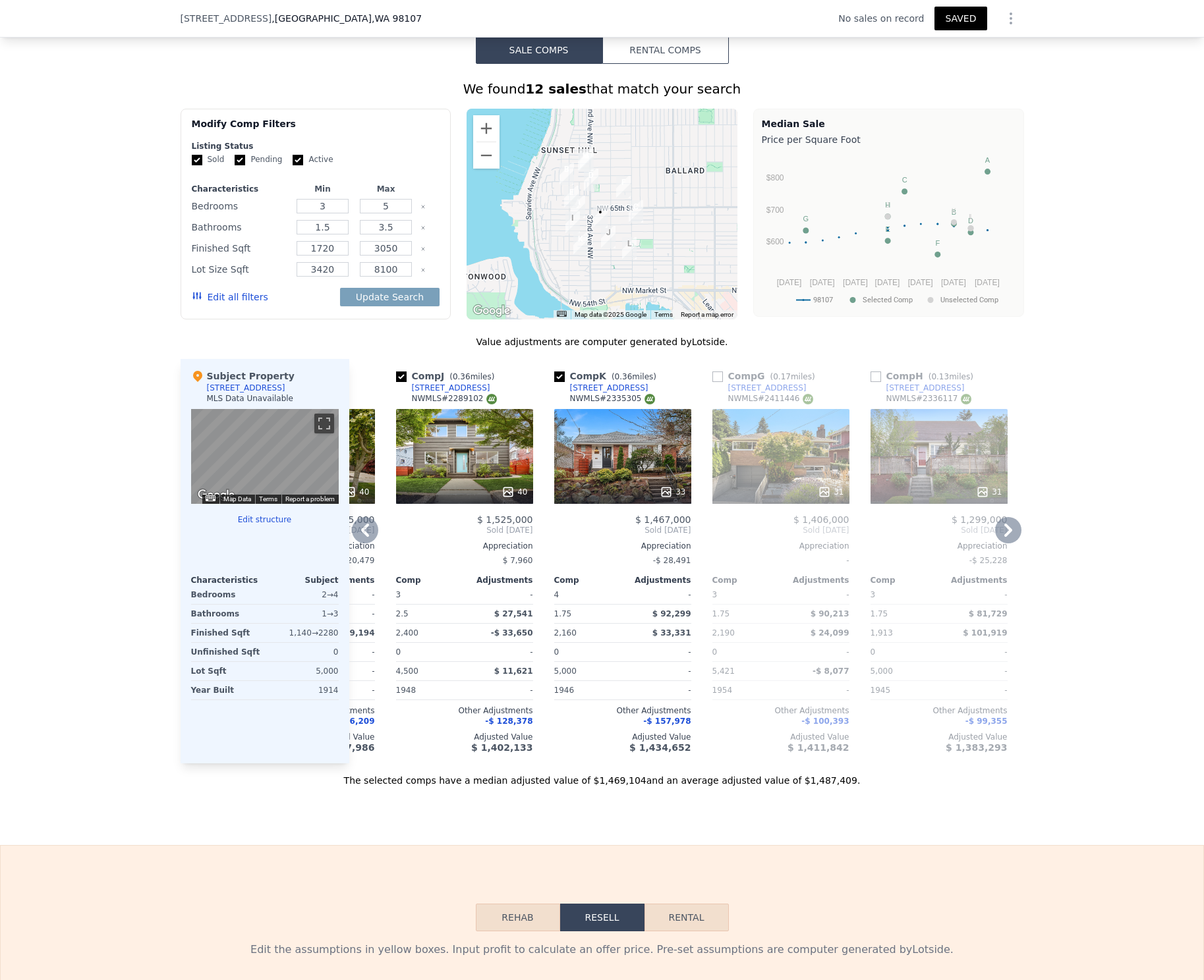
click at [651, 468] on div "33" at bounding box center [623, 457] width 137 height 95
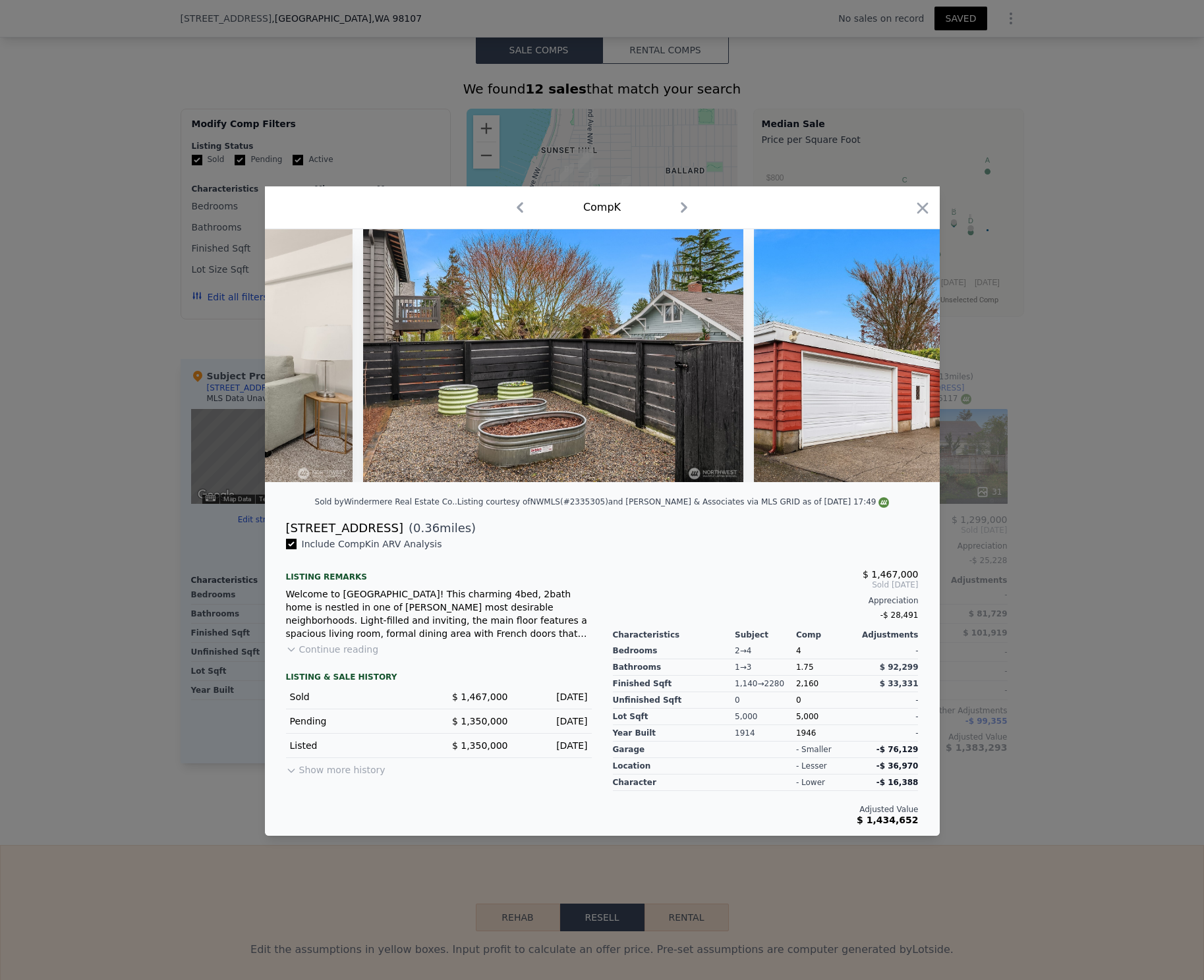
scroll to position [0, 11886]
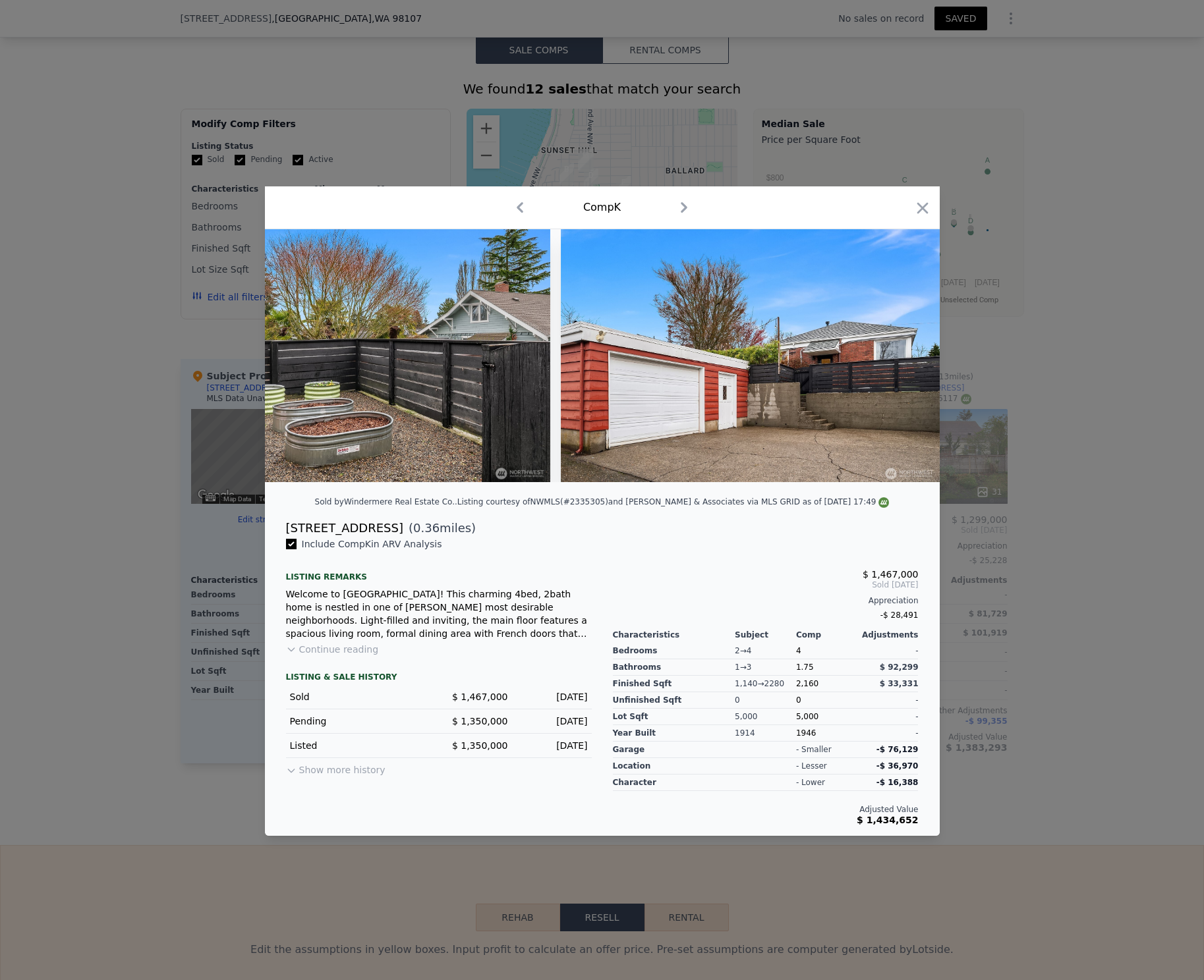
click at [1081, 494] on div at bounding box center [602, 490] width 1204 height 980
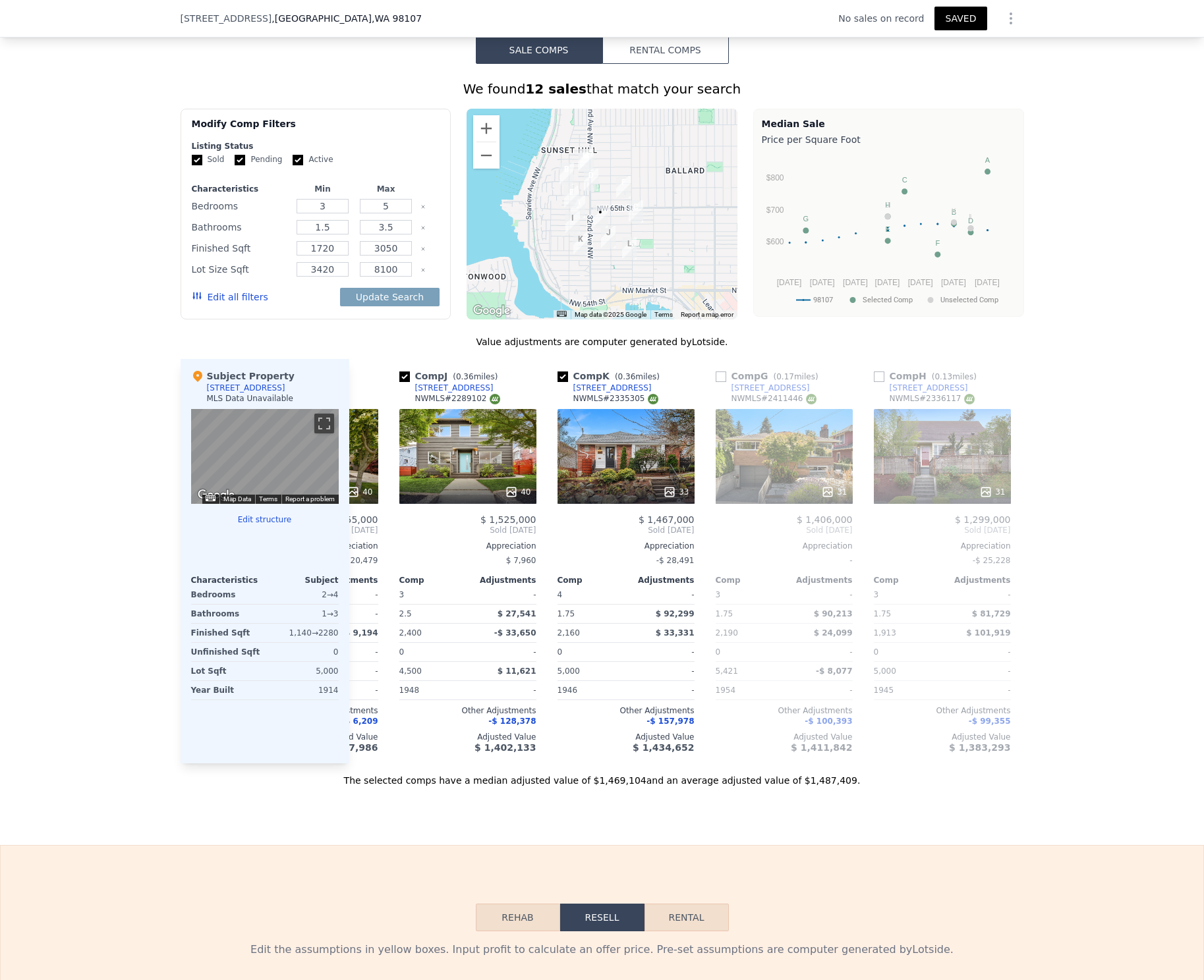
scroll to position [0, 900]
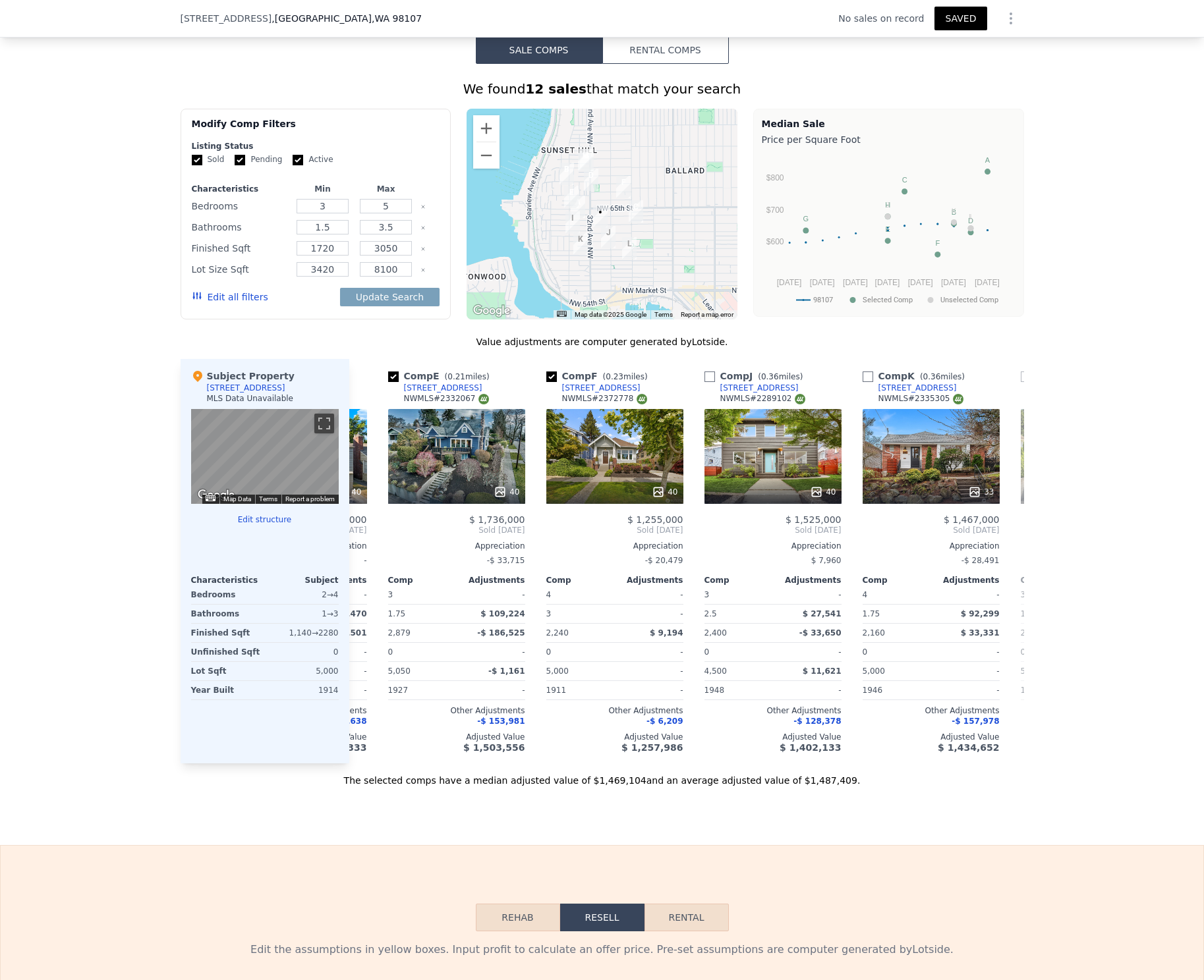
checkbox input "false"
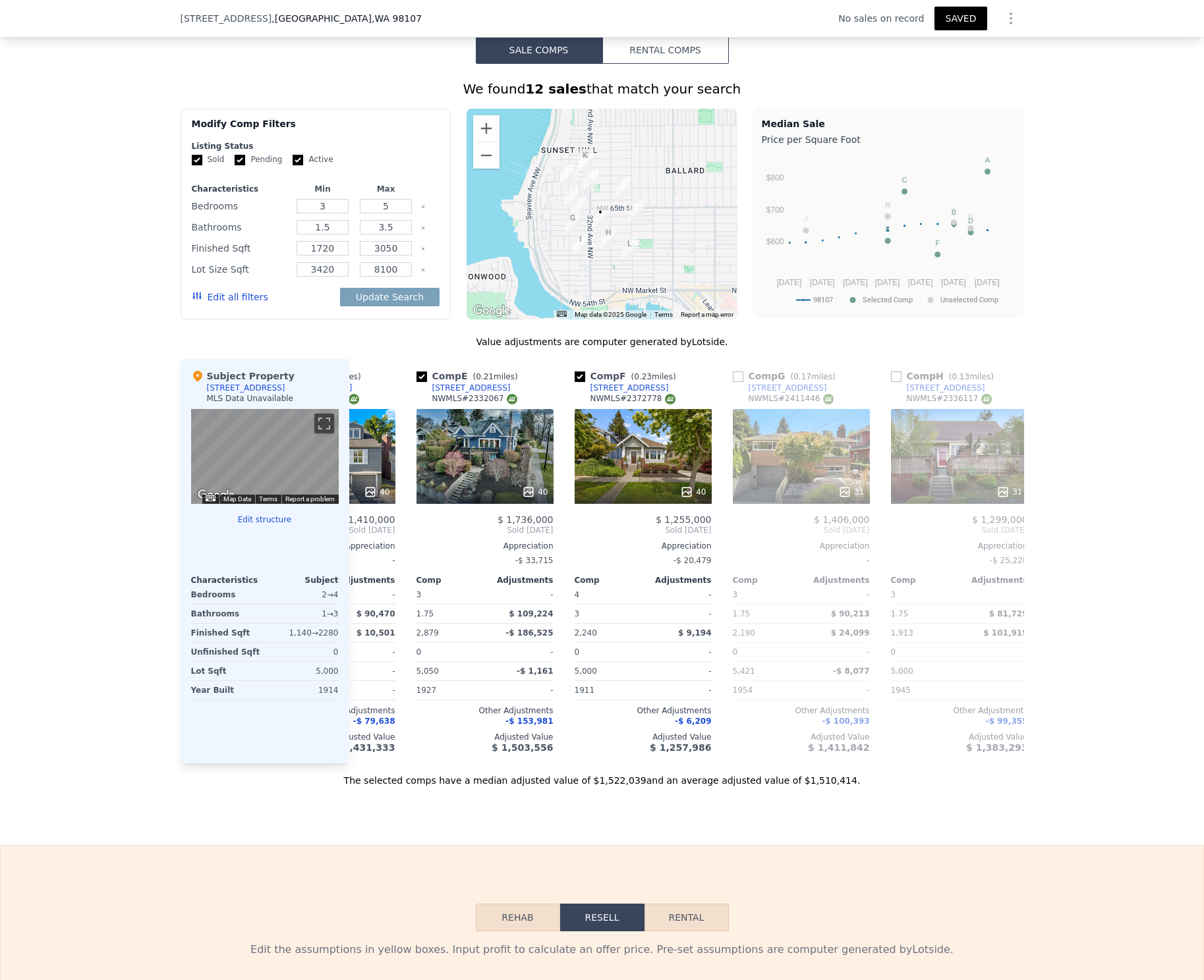
scroll to position [0, 566]
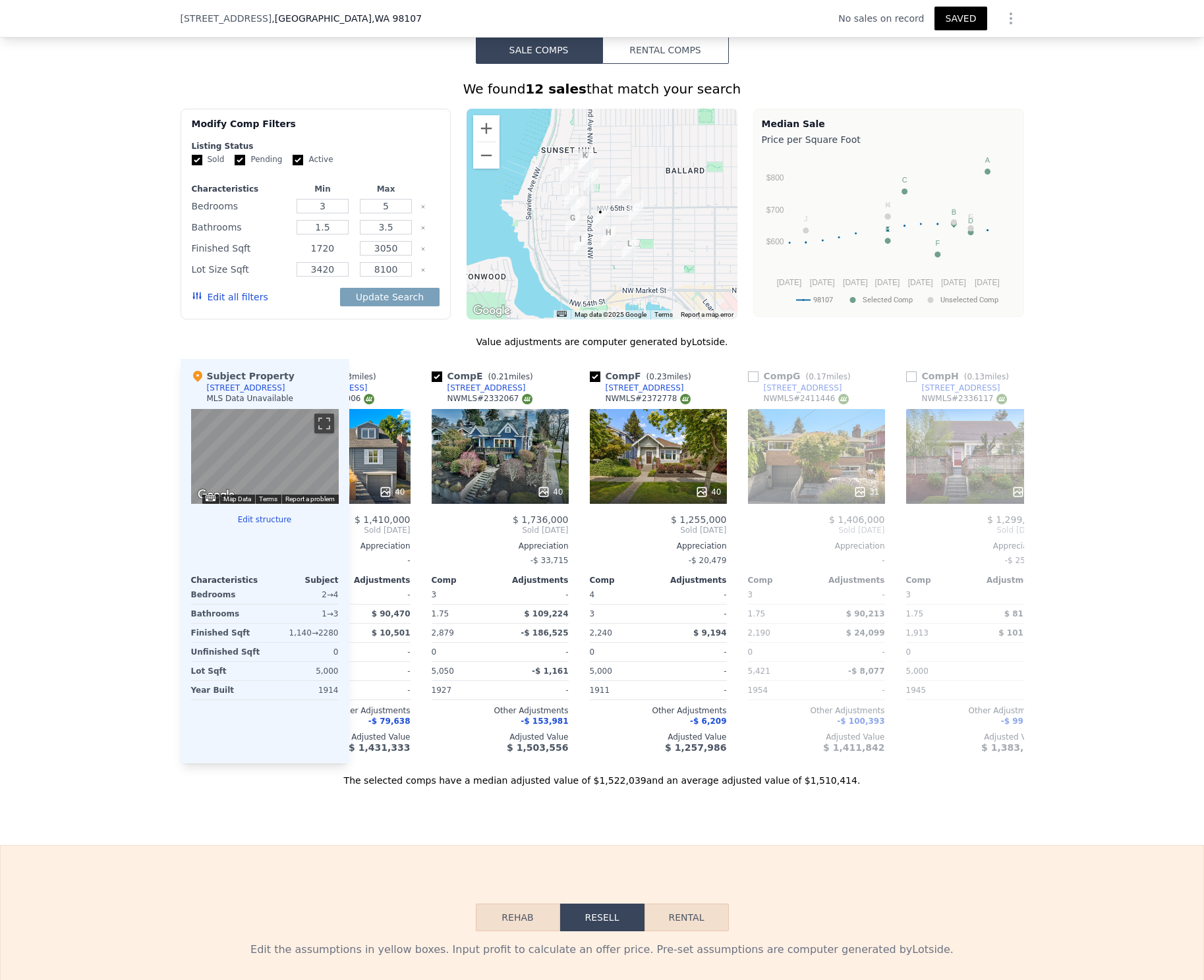
click at [327, 244] on input "1720" at bounding box center [323, 248] width 52 height 14
drag, startPoint x: 327, startPoint y: 244, endPoint x: 306, endPoint y: 243, distance: 21.0
click at [306, 243] on input "1720" at bounding box center [323, 248] width 52 height 14
type input "2000"
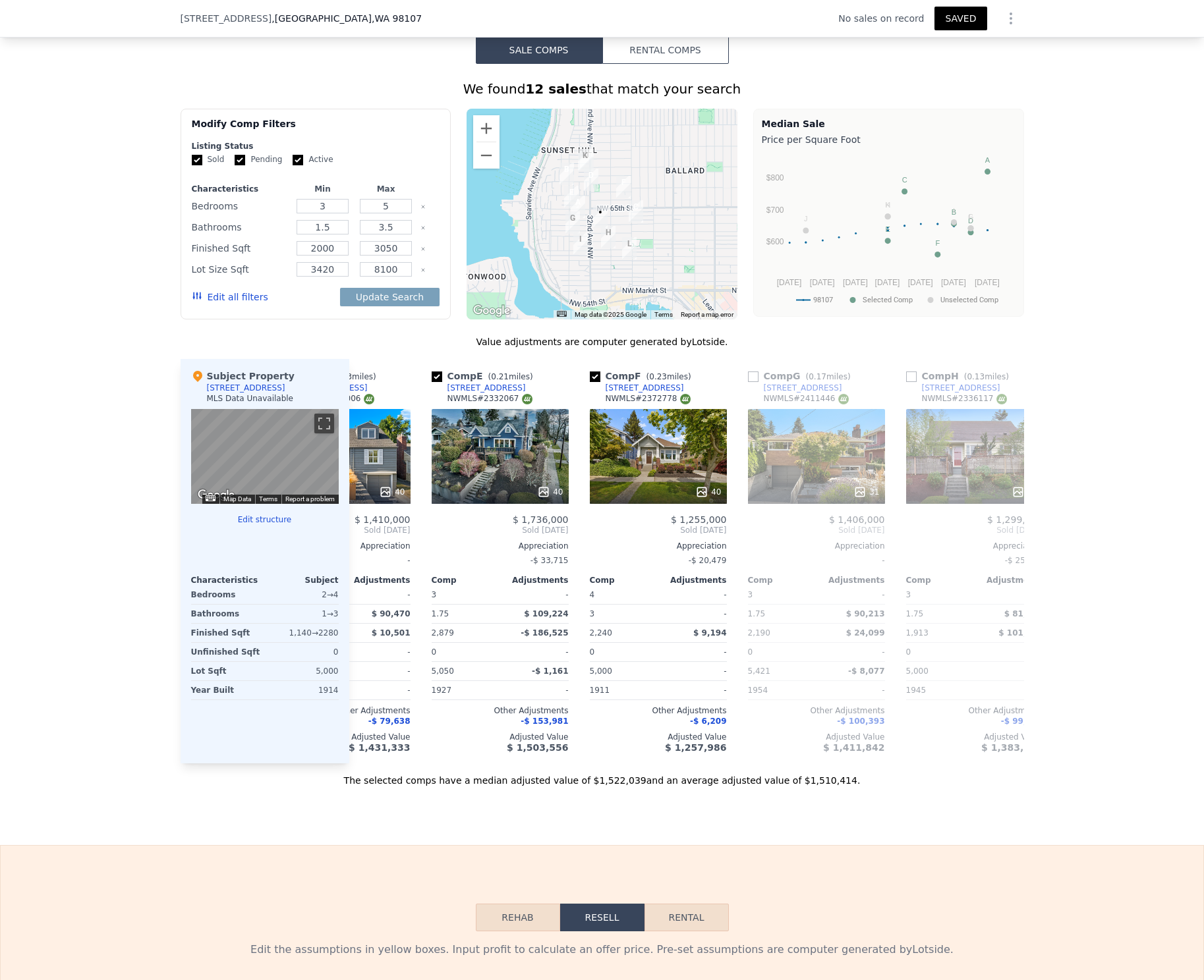
click at [387, 161] on div "Sold Pending Active" at bounding box center [316, 160] width 248 height 11
click at [336, 223] on input "1.5" at bounding box center [323, 227] width 52 height 14
type input "2"
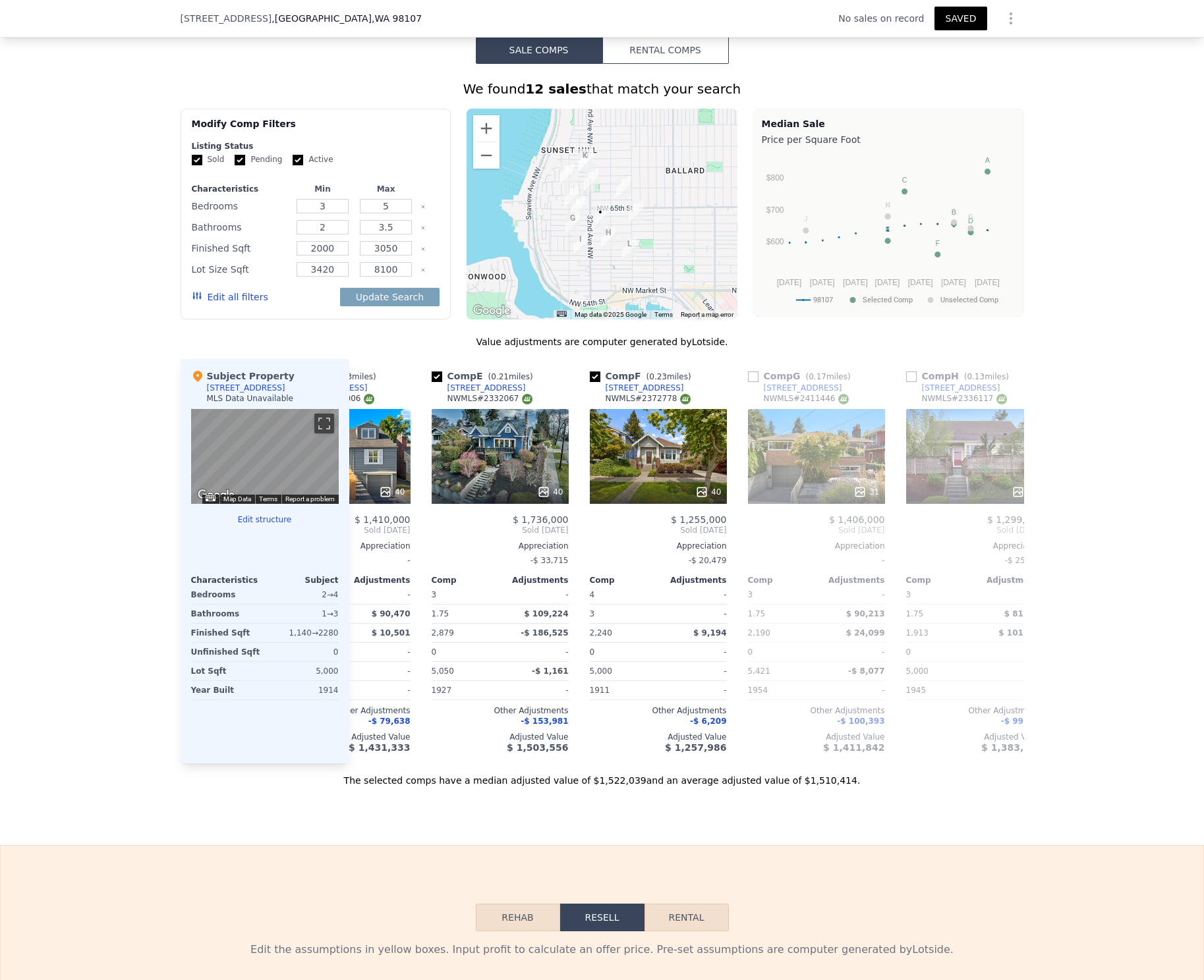
click at [369, 305] on div "Update Search" at bounding box center [390, 297] width 100 height 37
click at [369, 298] on button "Update Search" at bounding box center [390, 297] width 100 height 18
checkbox input "false"
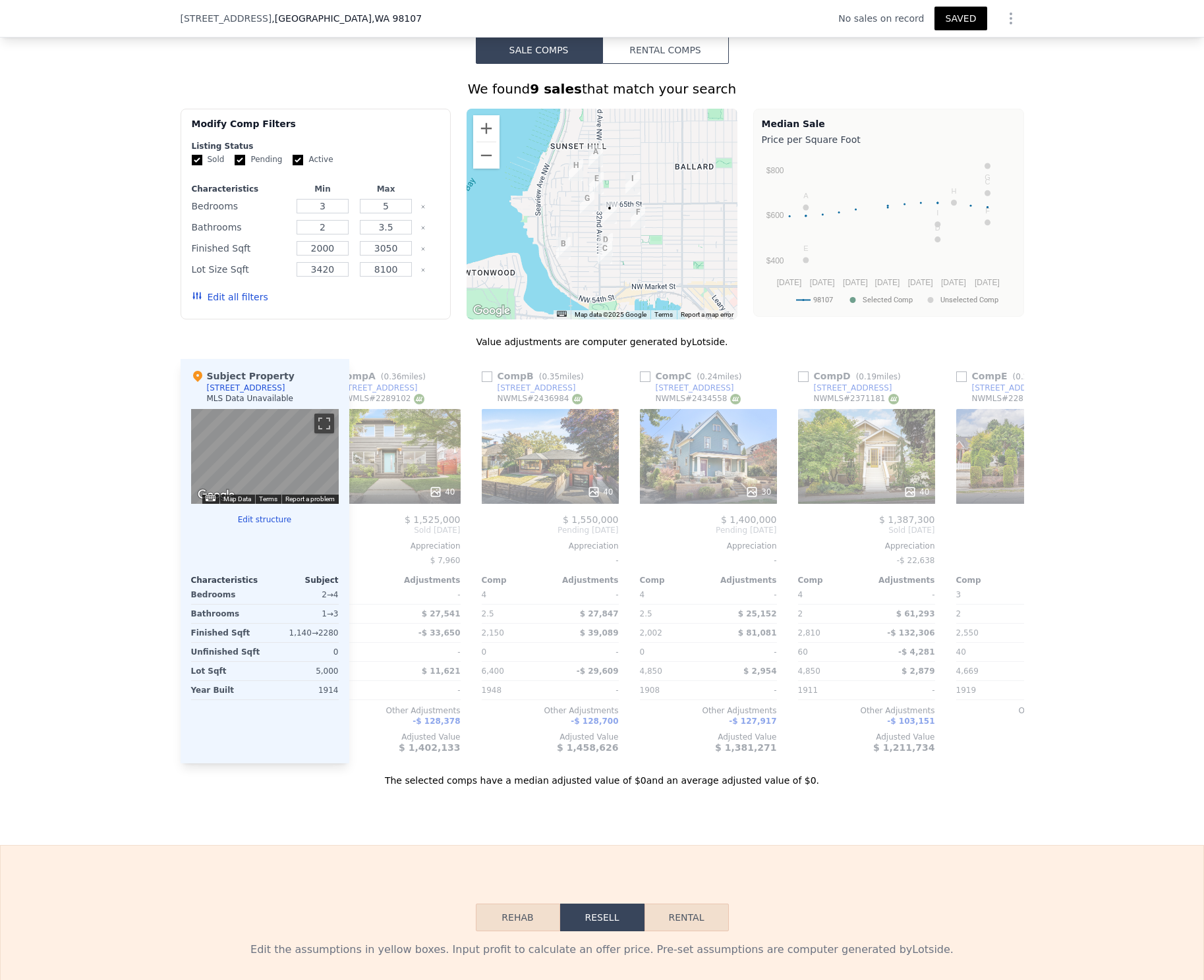
scroll to position [0, 0]
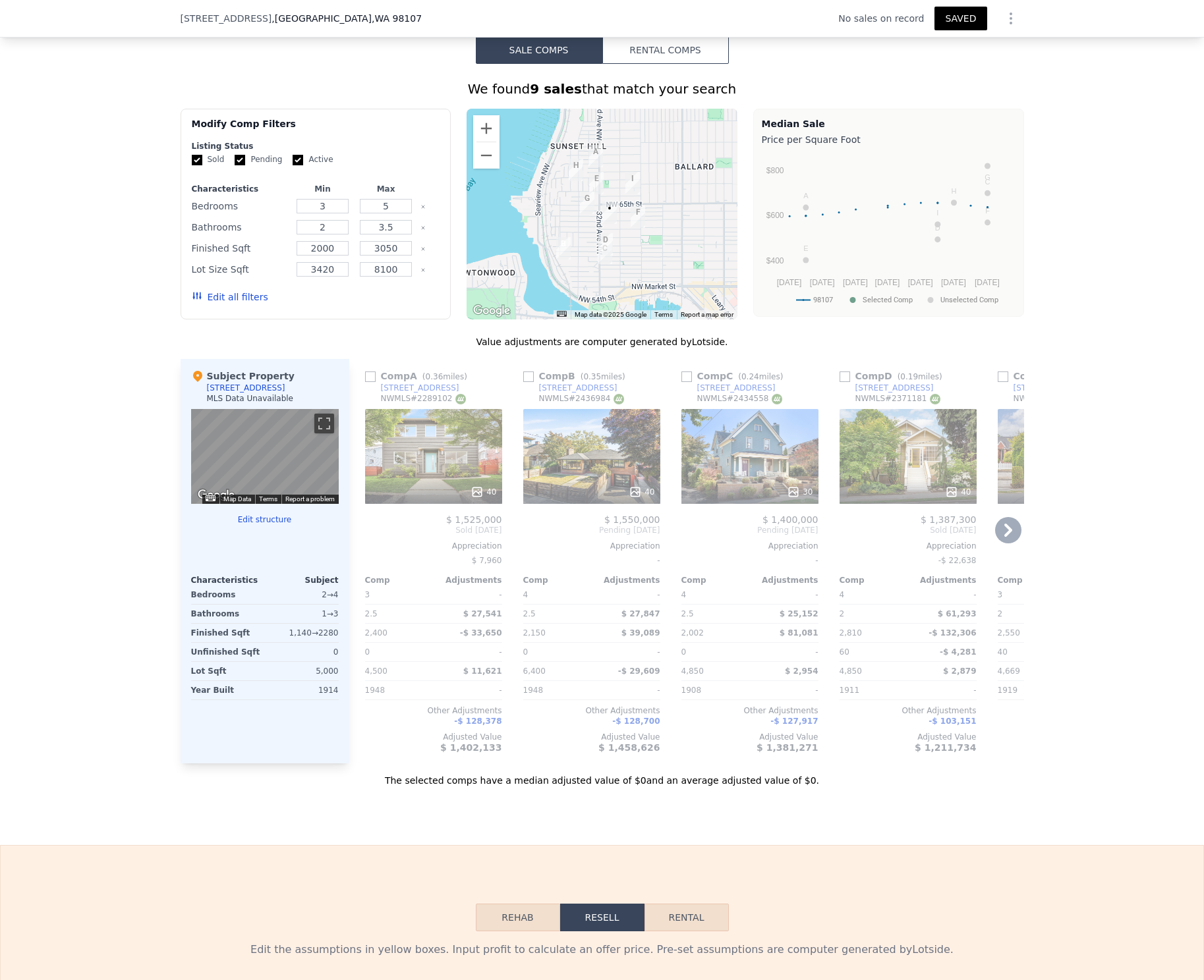
click at [606, 440] on div "40" at bounding box center [592, 457] width 137 height 95
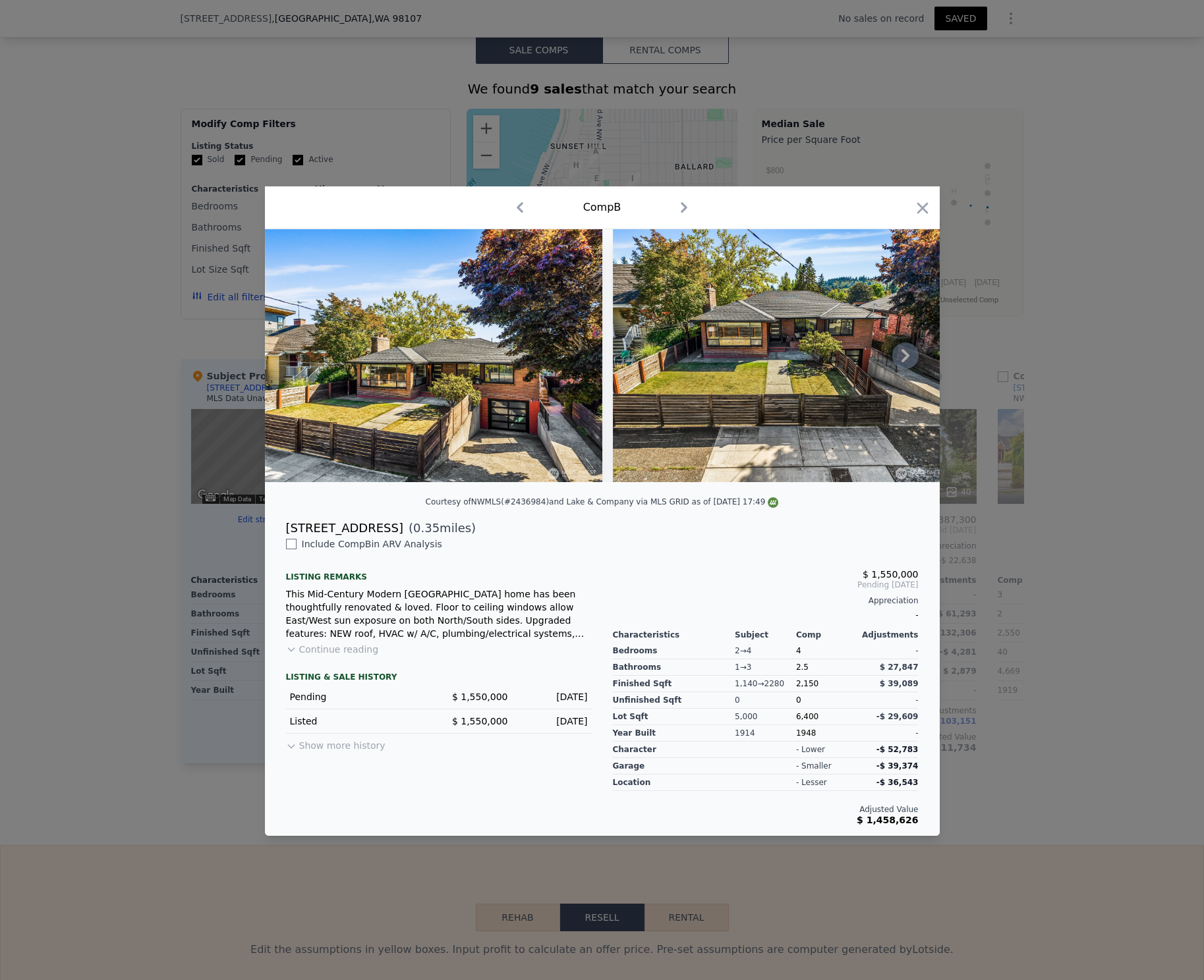
click at [507, 416] on img at bounding box center [434, 356] width 337 height 253
click at [907, 351] on icon at bounding box center [905, 356] width 26 height 26
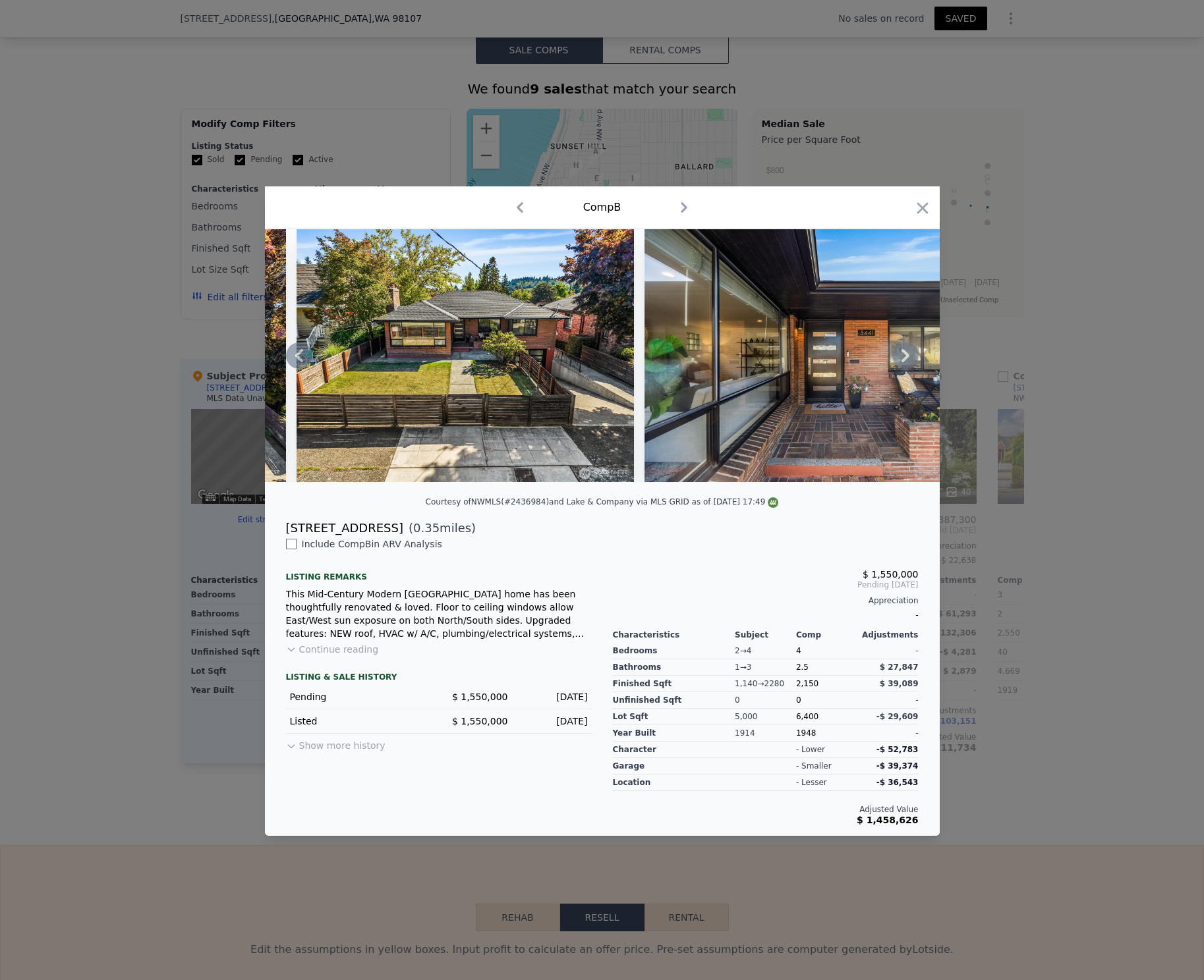
click at [907, 351] on icon at bounding box center [905, 356] width 26 height 26
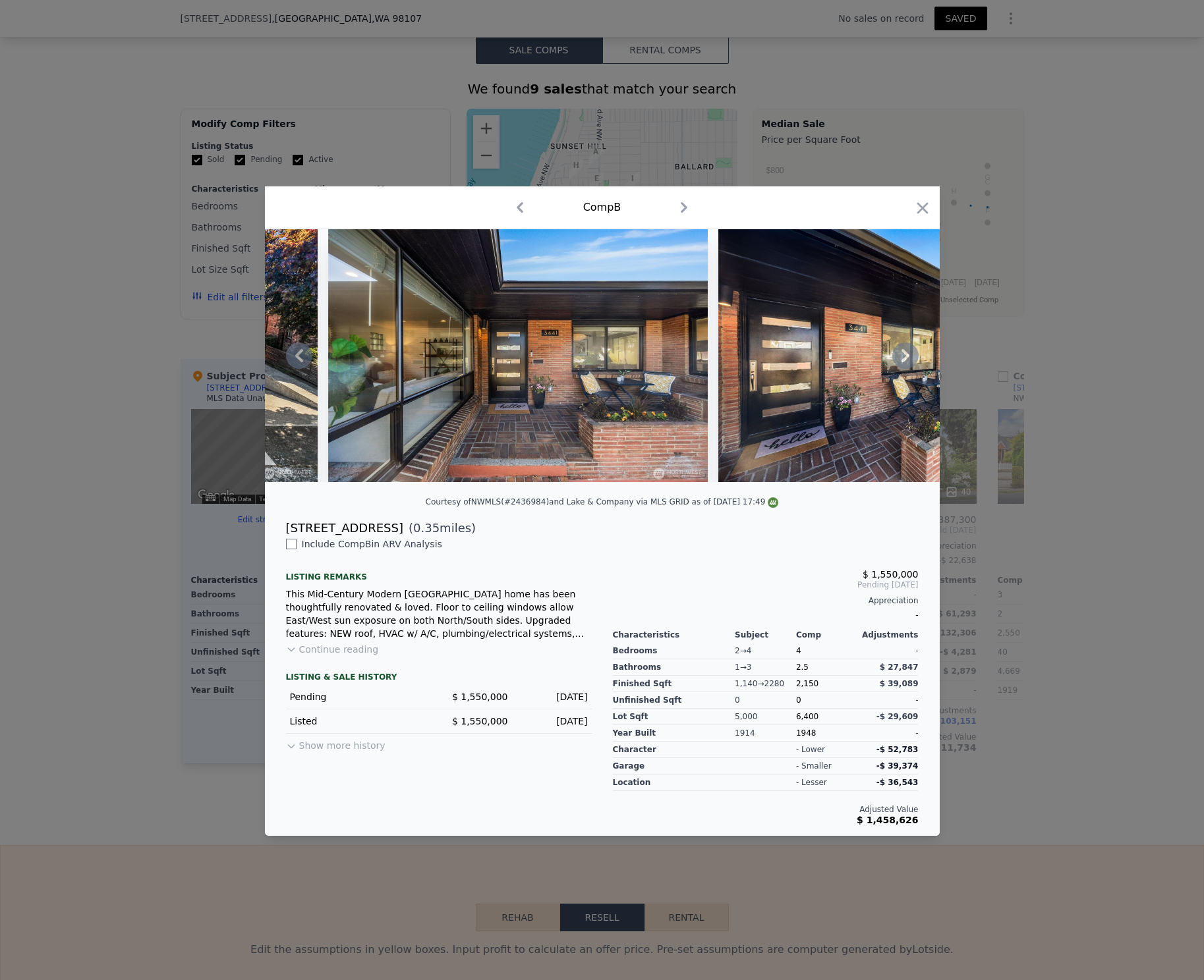
click at [907, 351] on icon at bounding box center [905, 356] width 26 height 26
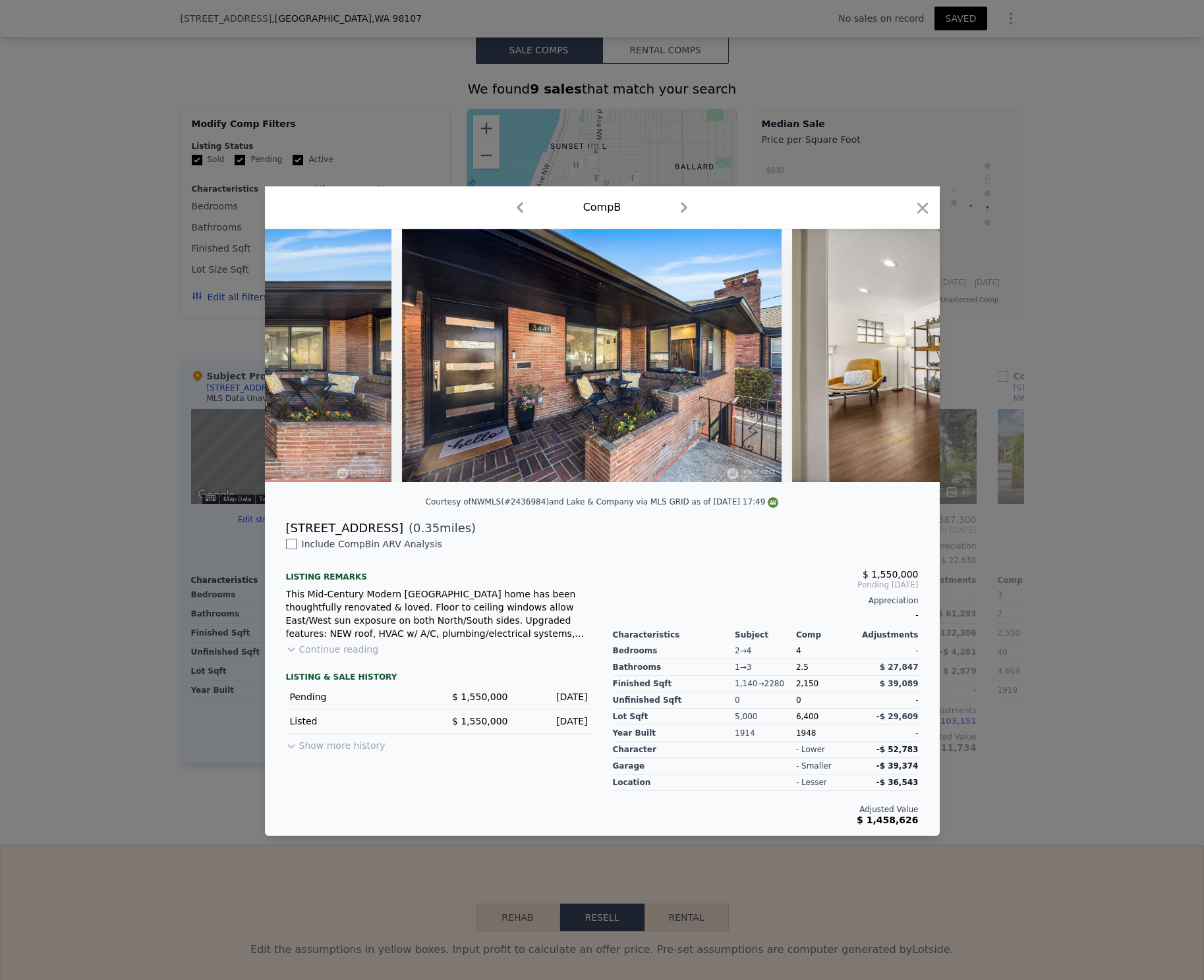
click at [907, 351] on div at bounding box center [603, 356] width 675 height 253
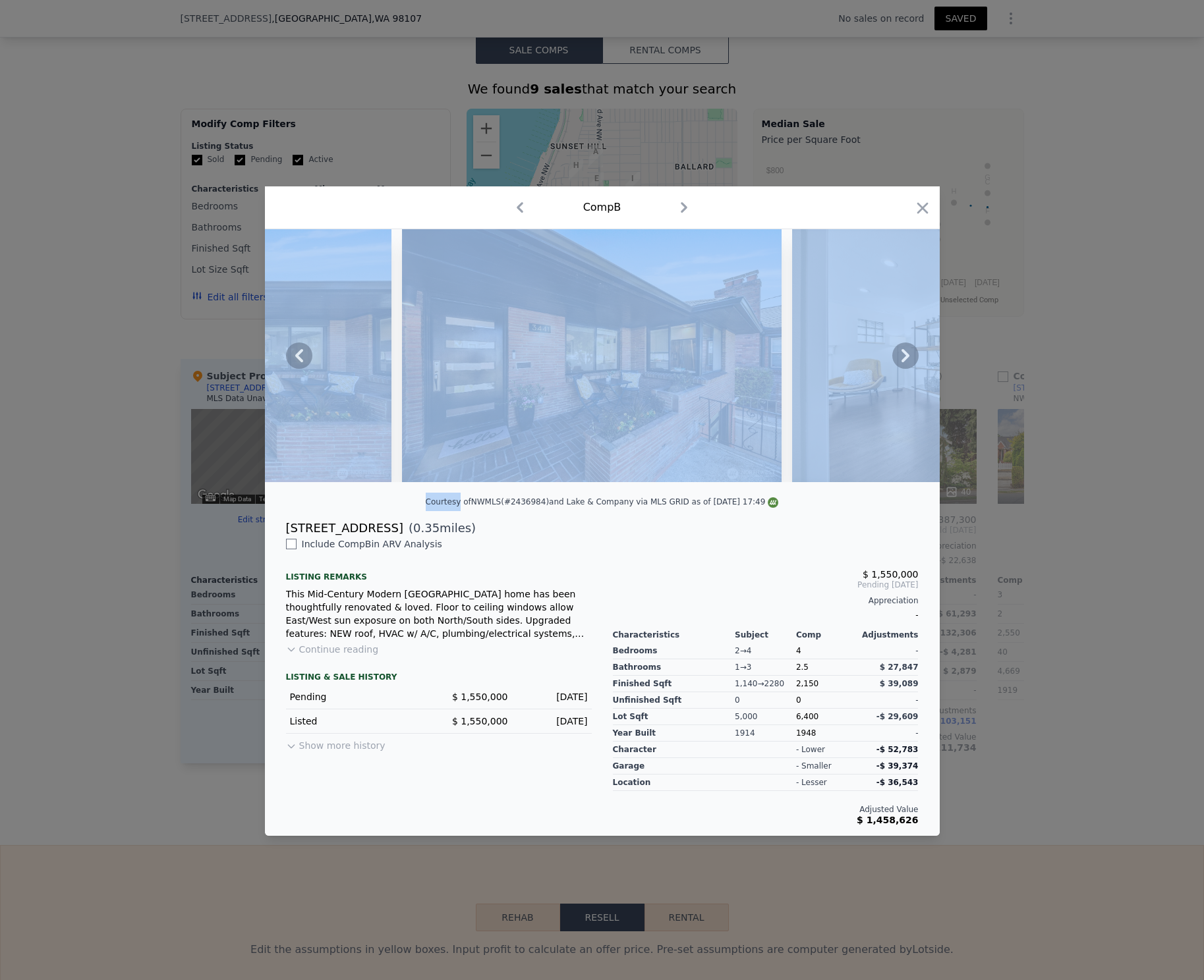
click at [907, 351] on icon at bounding box center [905, 356] width 26 height 26
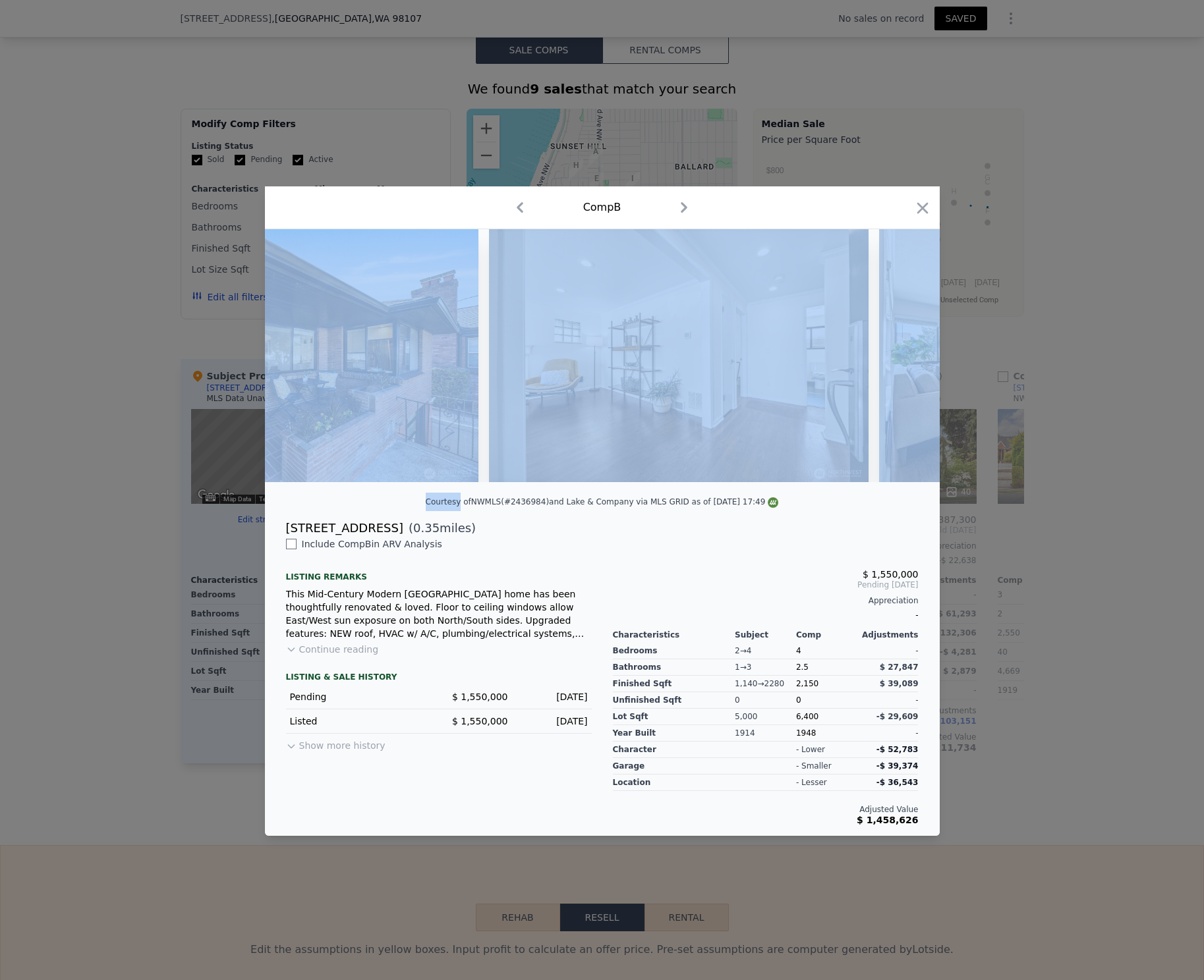
scroll to position [0, 1266]
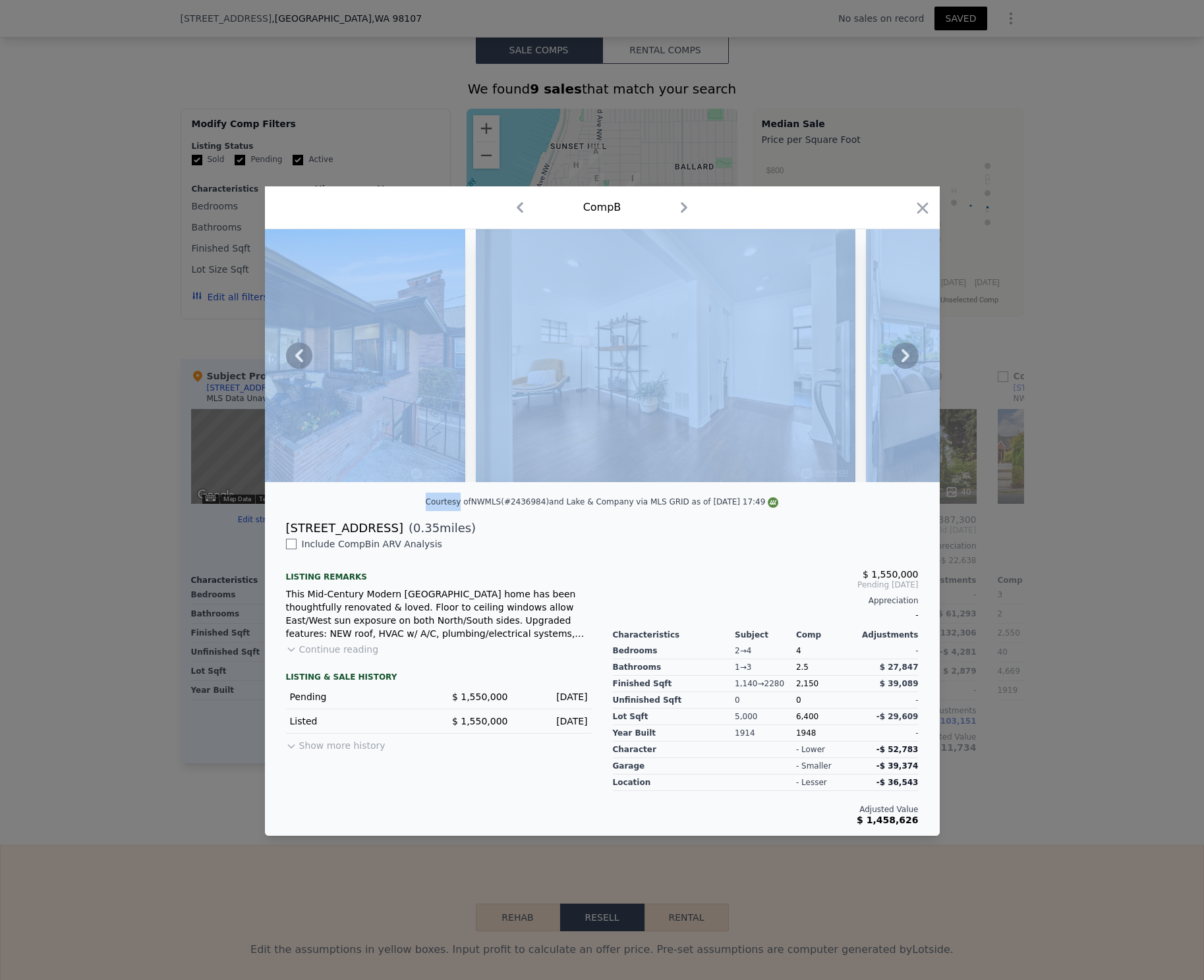
click at [907, 351] on div at bounding box center [603, 356] width 675 height 253
click at [364, 651] on button "Continue reading" at bounding box center [332, 649] width 93 height 13
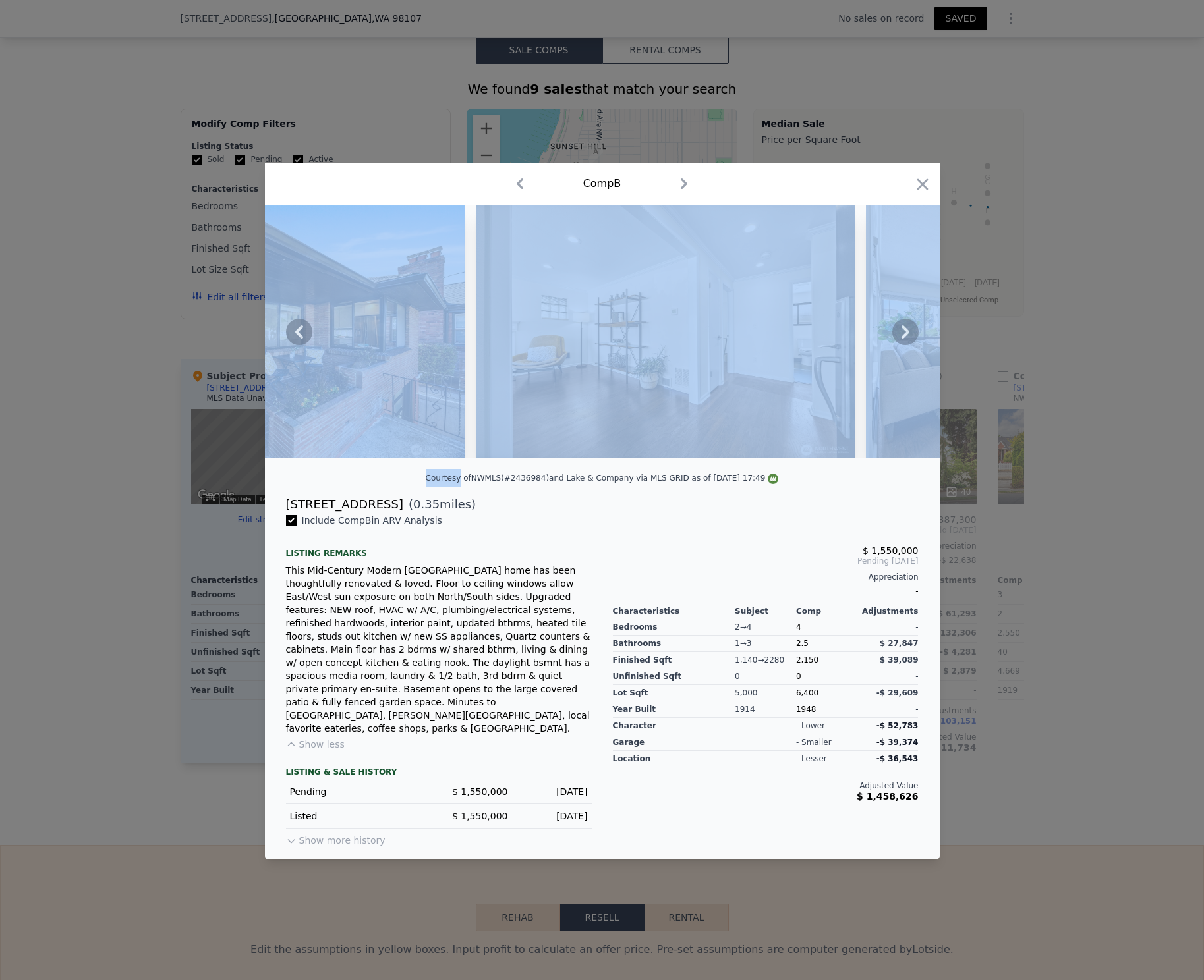
click at [329, 836] on div "Include Comp B in ARV Analysis Listing remarks This Mid-Century Modern [GEOGRAP…" at bounding box center [603, 687] width 675 height 346
type input "1.5"
type input "1720"
checkbox input "true"
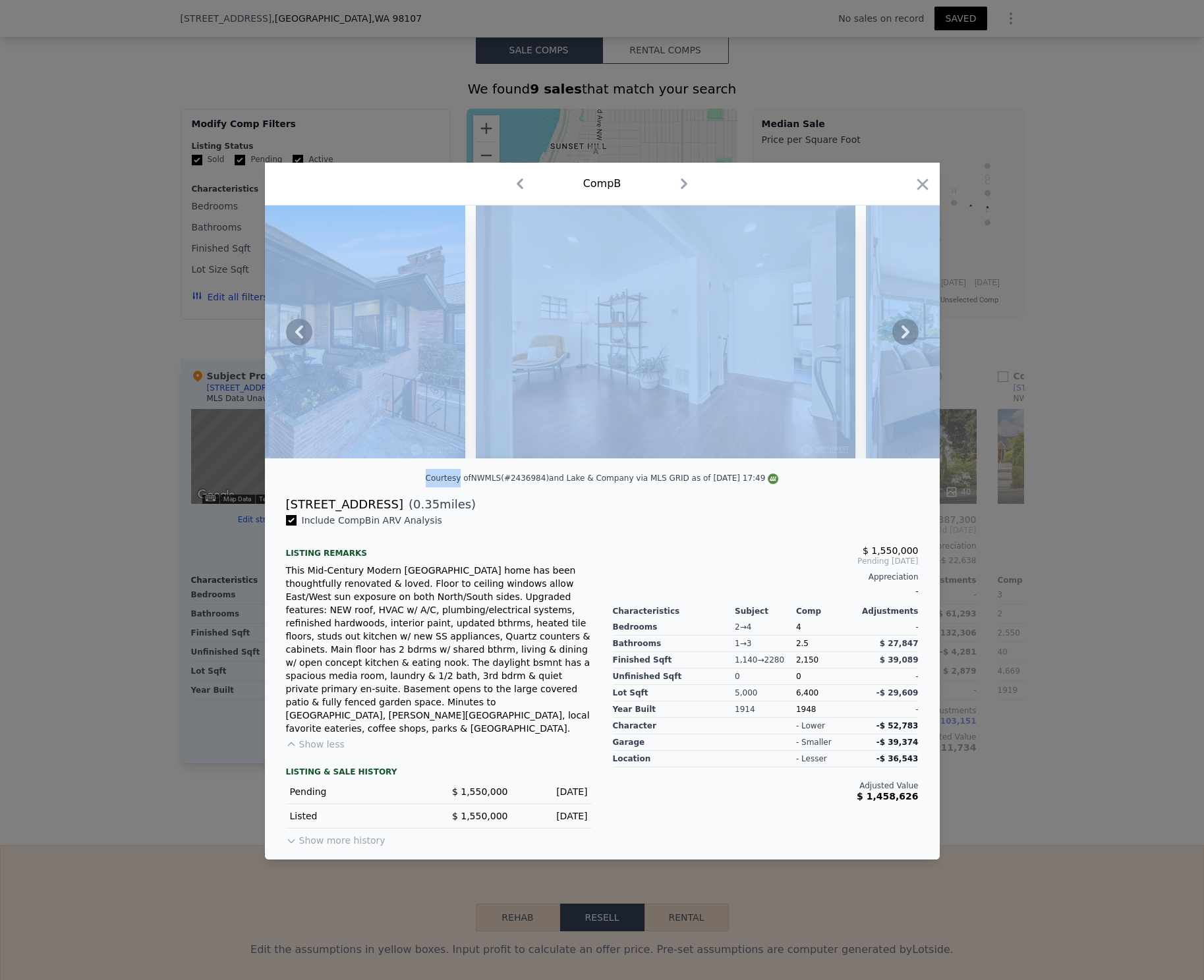
checkbox input "true"
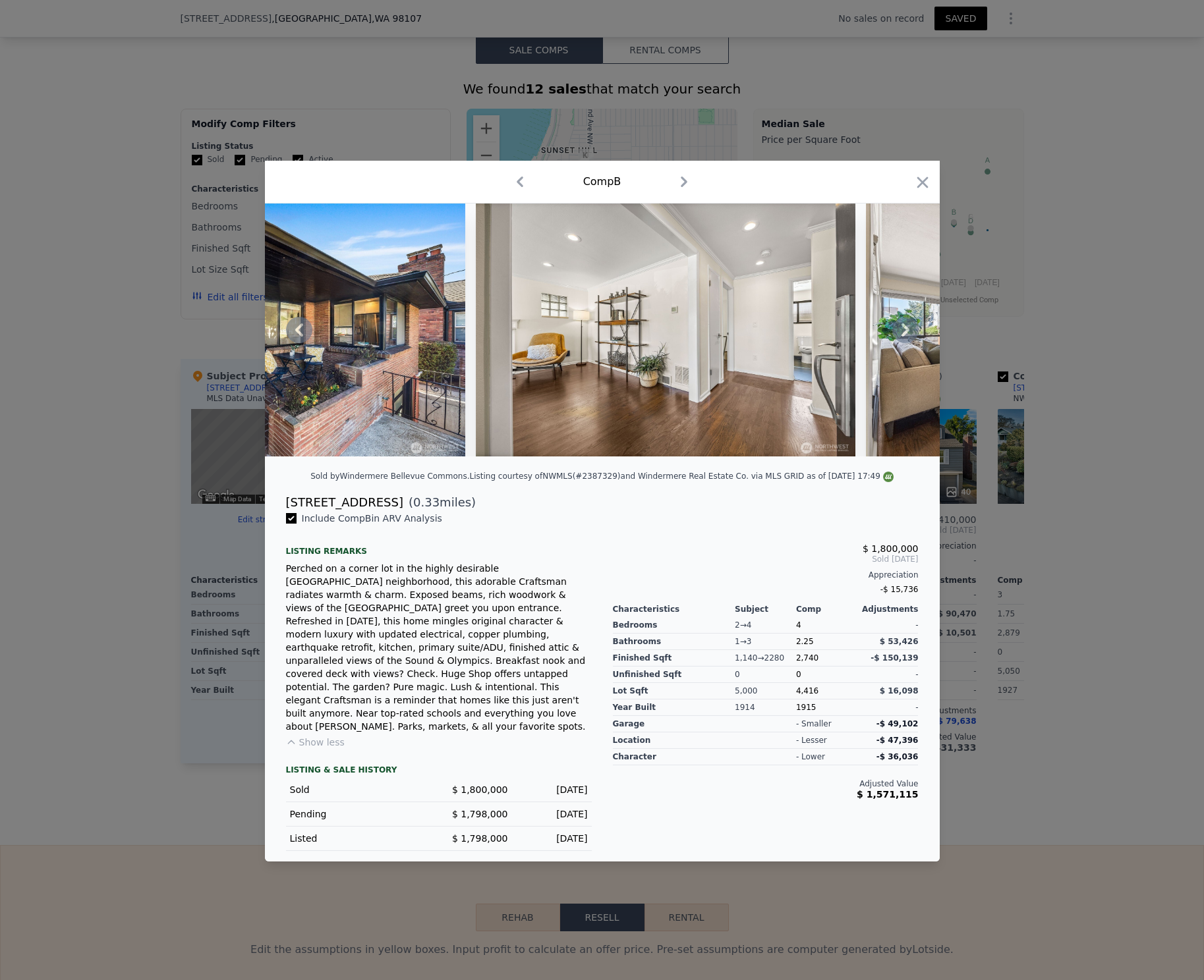
click at [464, 785] on span "$ 1,800,000" at bounding box center [480, 790] width 56 height 11
click at [894, 729] on span "-$ 49,102" at bounding box center [898, 724] width 42 height 9
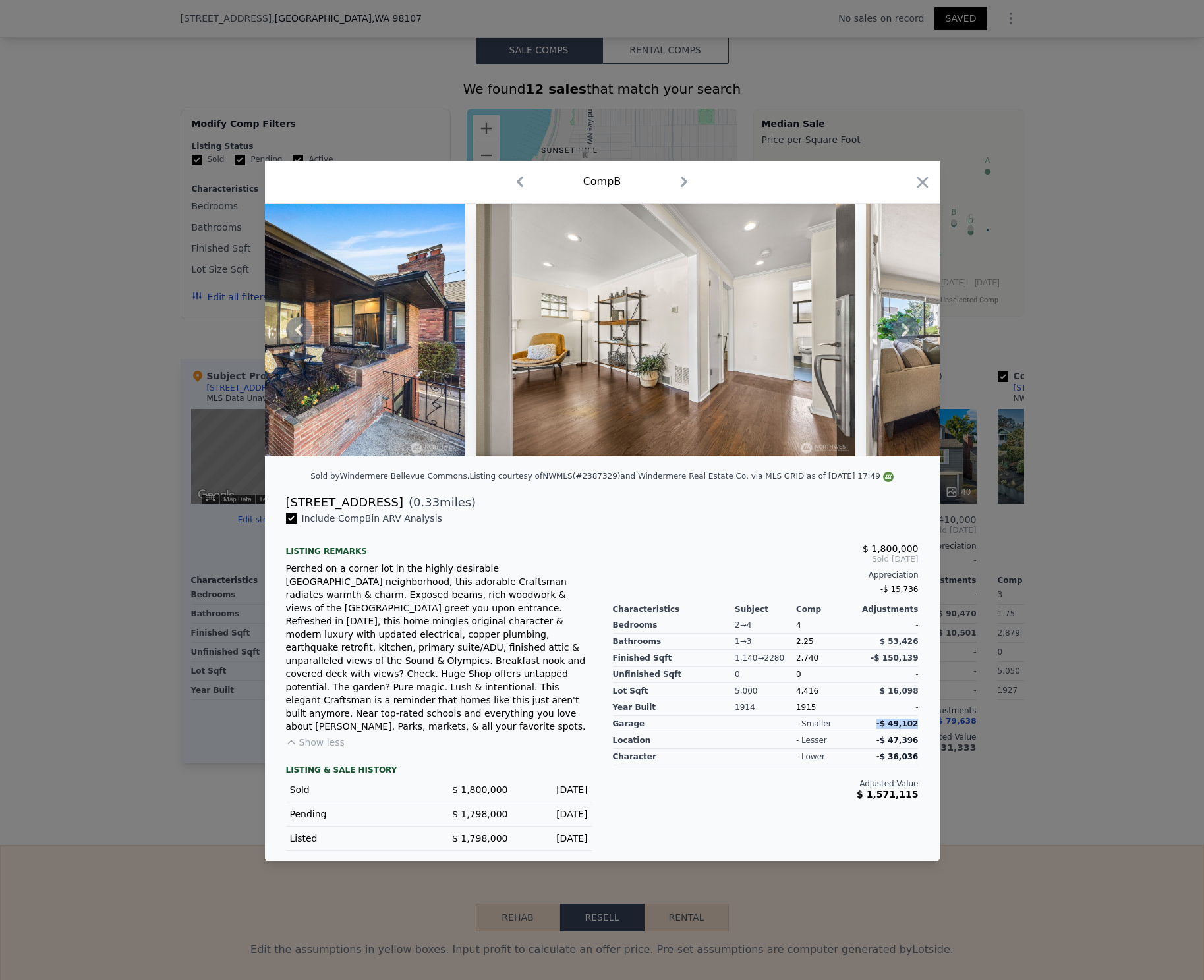
click at [894, 729] on span "-$ 49,102" at bounding box center [898, 724] width 42 height 9
click at [1101, 617] on div at bounding box center [602, 490] width 1204 height 980
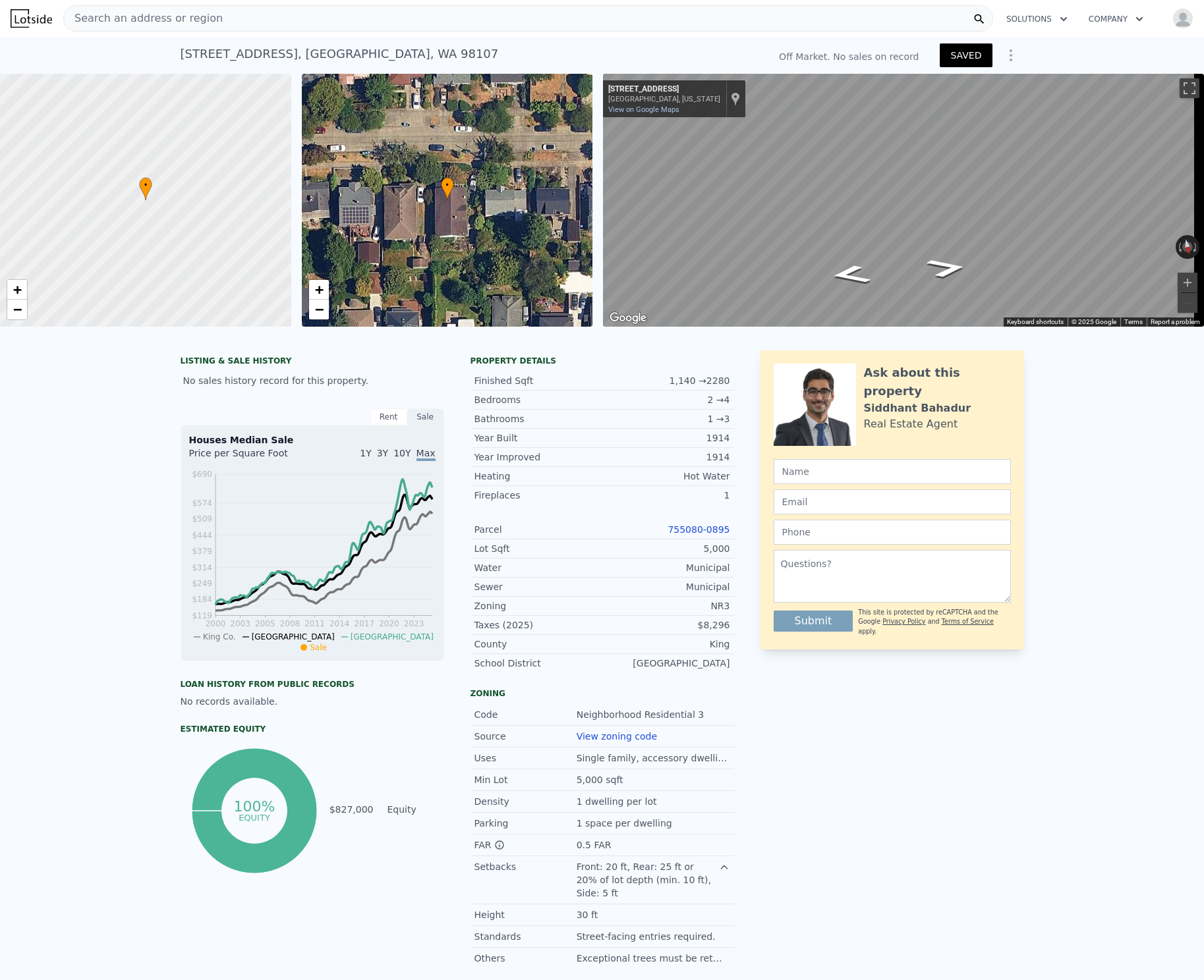
click at [899, 59] on div "Off Market. No sales on record" at bounding box center [849, 57] width 140 height 13
click at [1003, 54] on icon "Show Options" at bounding box center [1011, 55] width 16 height 16
click at [973, 84] on div "Edit Structure" at bounding box center [950, 89] width 148 height 26
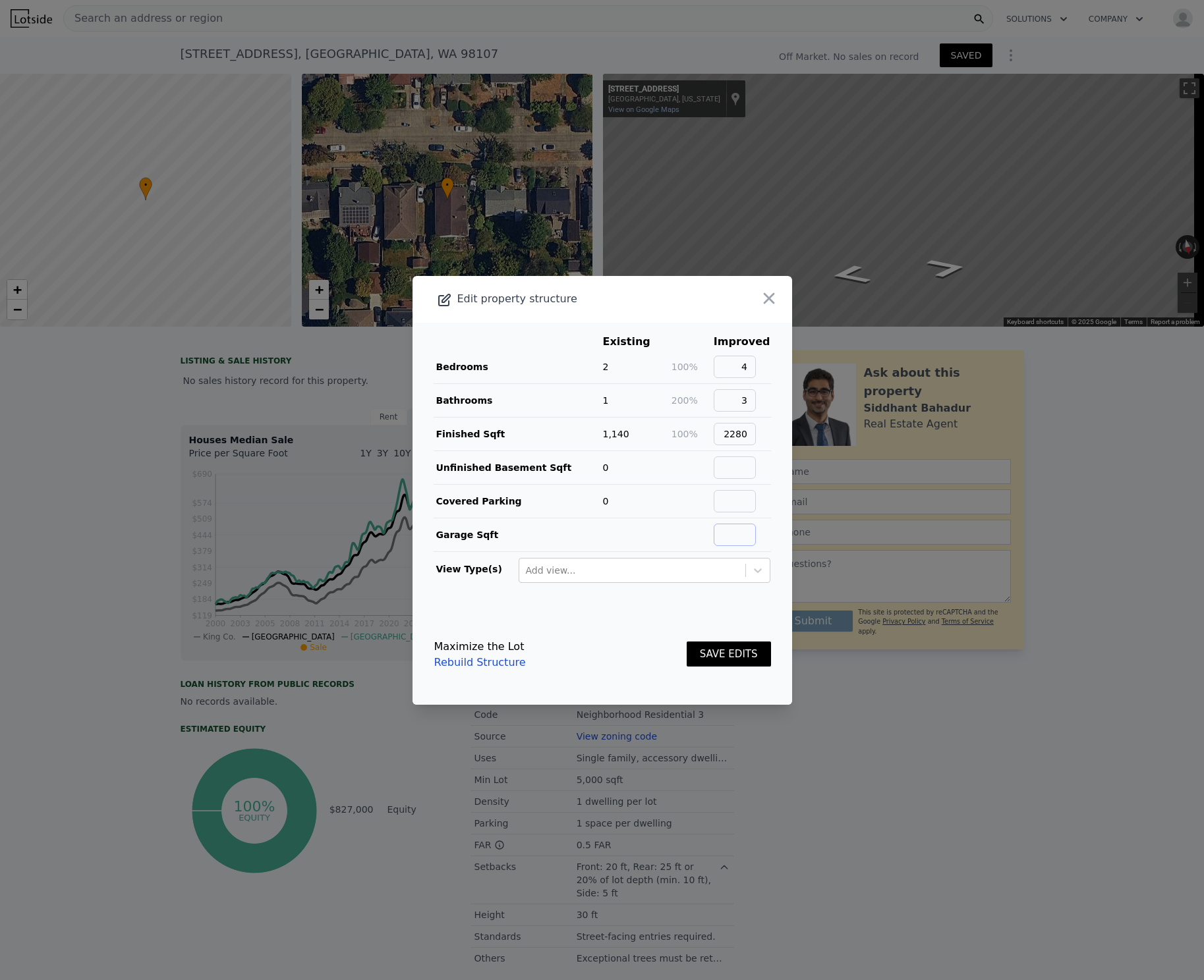
click at [729, 531] on input "text" at bounding box center [735, 535] width 42 height 23
type input "240"
click at [735, 646] on button "SAVE EDITS" at bounding box center [729, 655] width 84 height 25
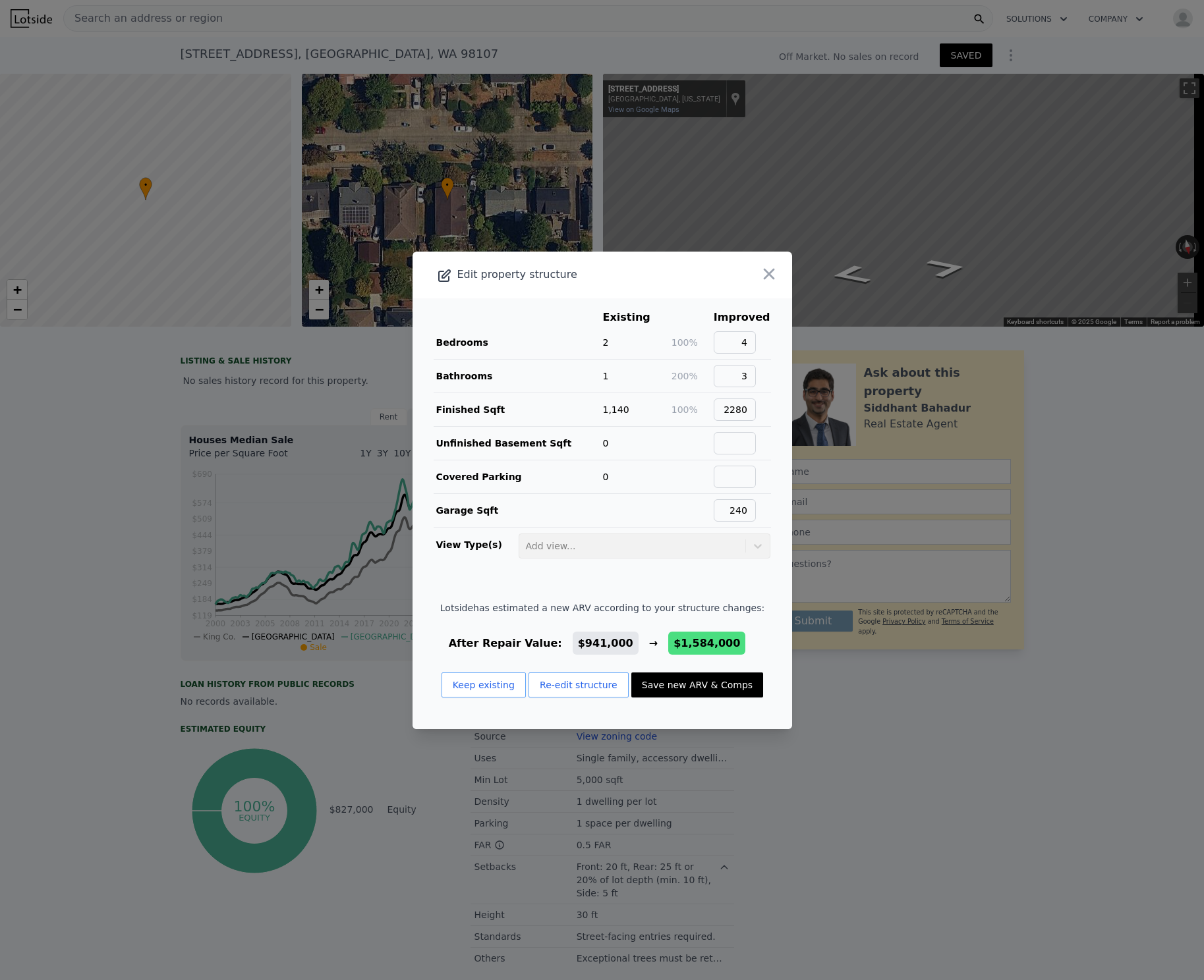
click at [688, 682] on button "Save new ARV & Comps" at bounding box center [697, 684] width 132 height 25
type input "4416"
type input "$ 1,584,000"
type input "$ 625,766"
checkbox input "false"
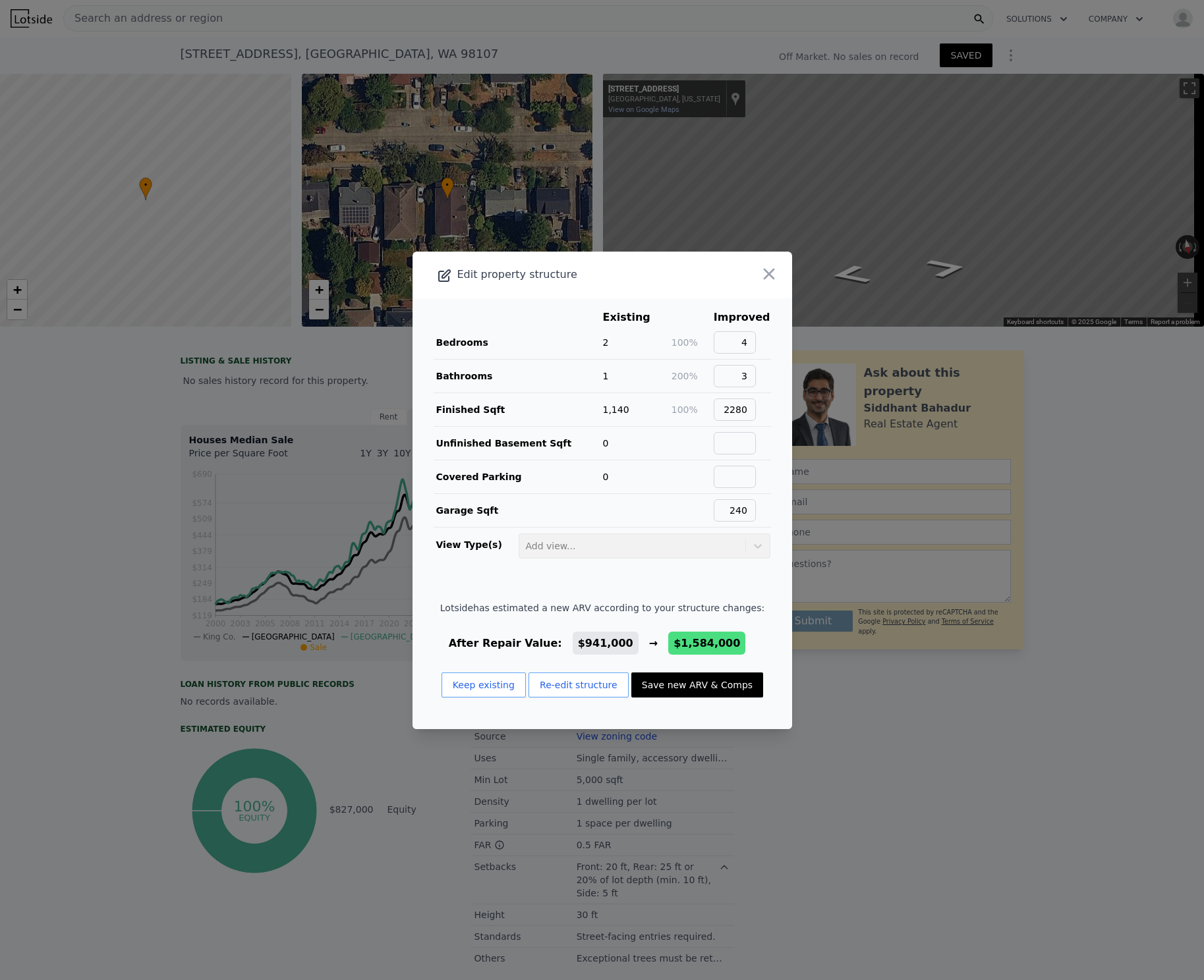
checkbox input "true"
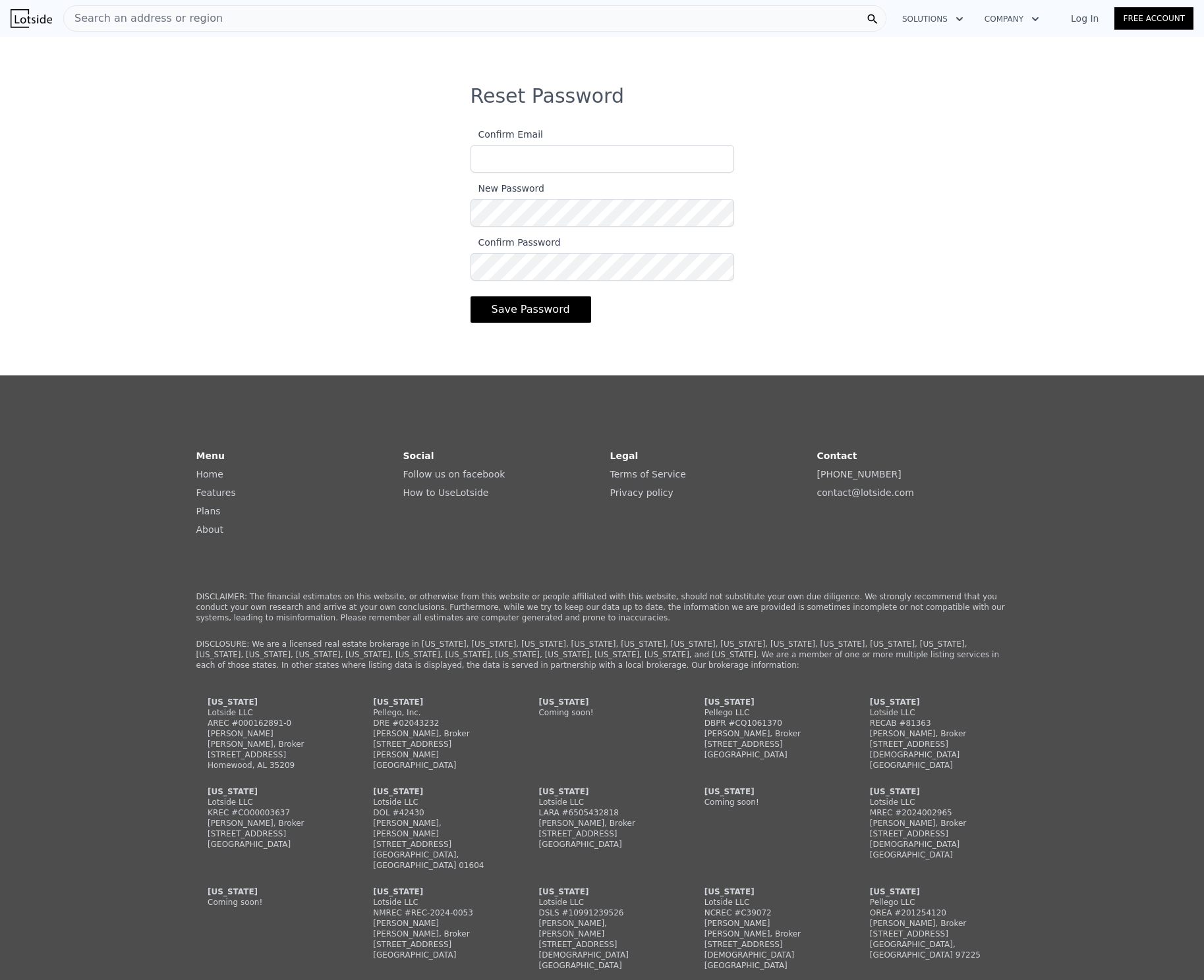
click at [548, 168] on input "Confirm Email" at bounding box center [602, 158] width 264 height 28
type input "[PERSON_NAME][EMAIL_ADDRESS][DOMAIN_NAME]"
click at [836, 189] on div "Reset Password Confirm Email victor.esquivel90@gmail.com New Password Confirm P…" at bounding box center [602, 216] width 1204 height 265
click at [529, 308] on button "Save Password" at bounding box center [531, 309] width 121 height 26
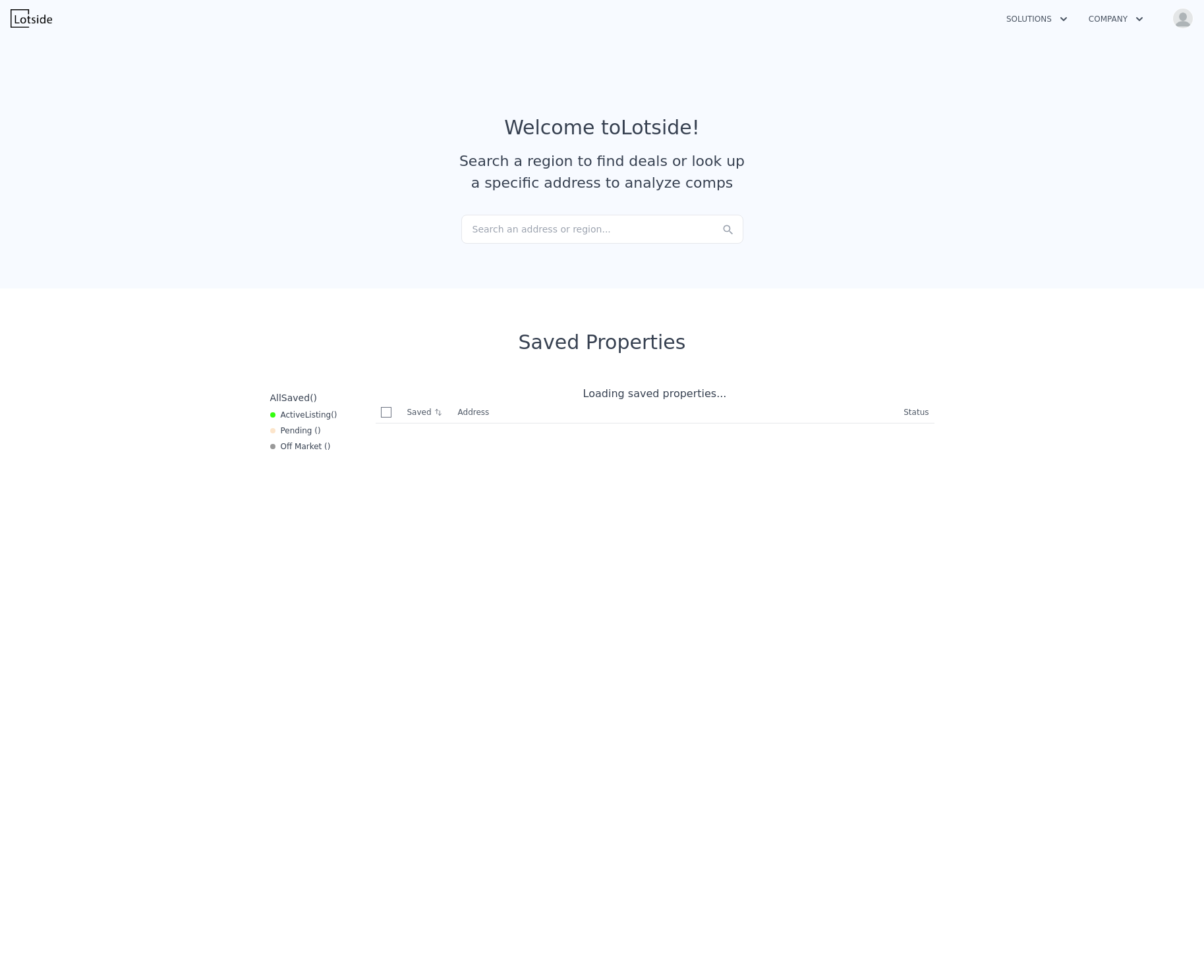
checkbox input "true"
